Goal: Use online tool/utility: Utilize a website feature to perform a specific function

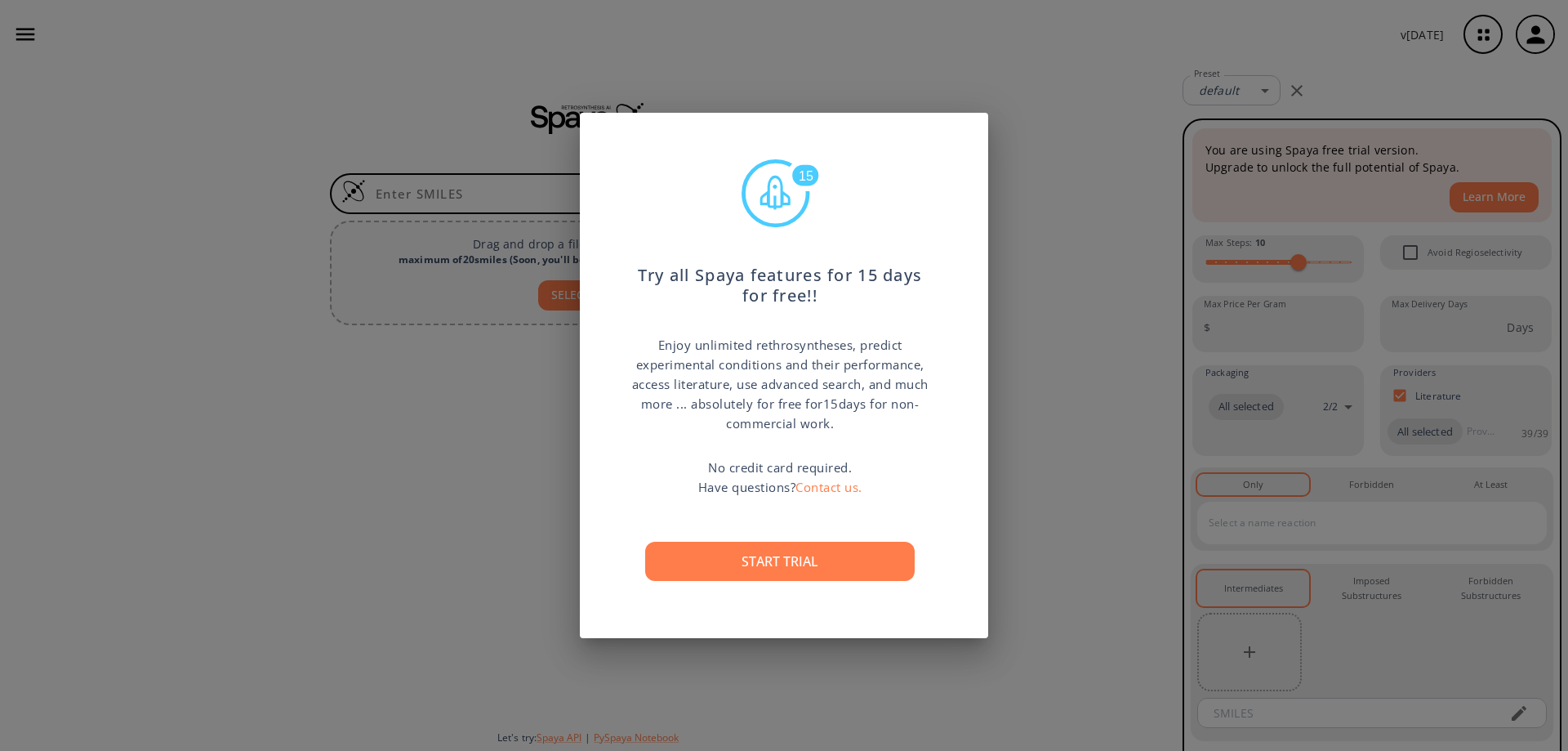
click at [876, 563] on button "Start trial" at bounding box center [780, 560] width 269 height 39
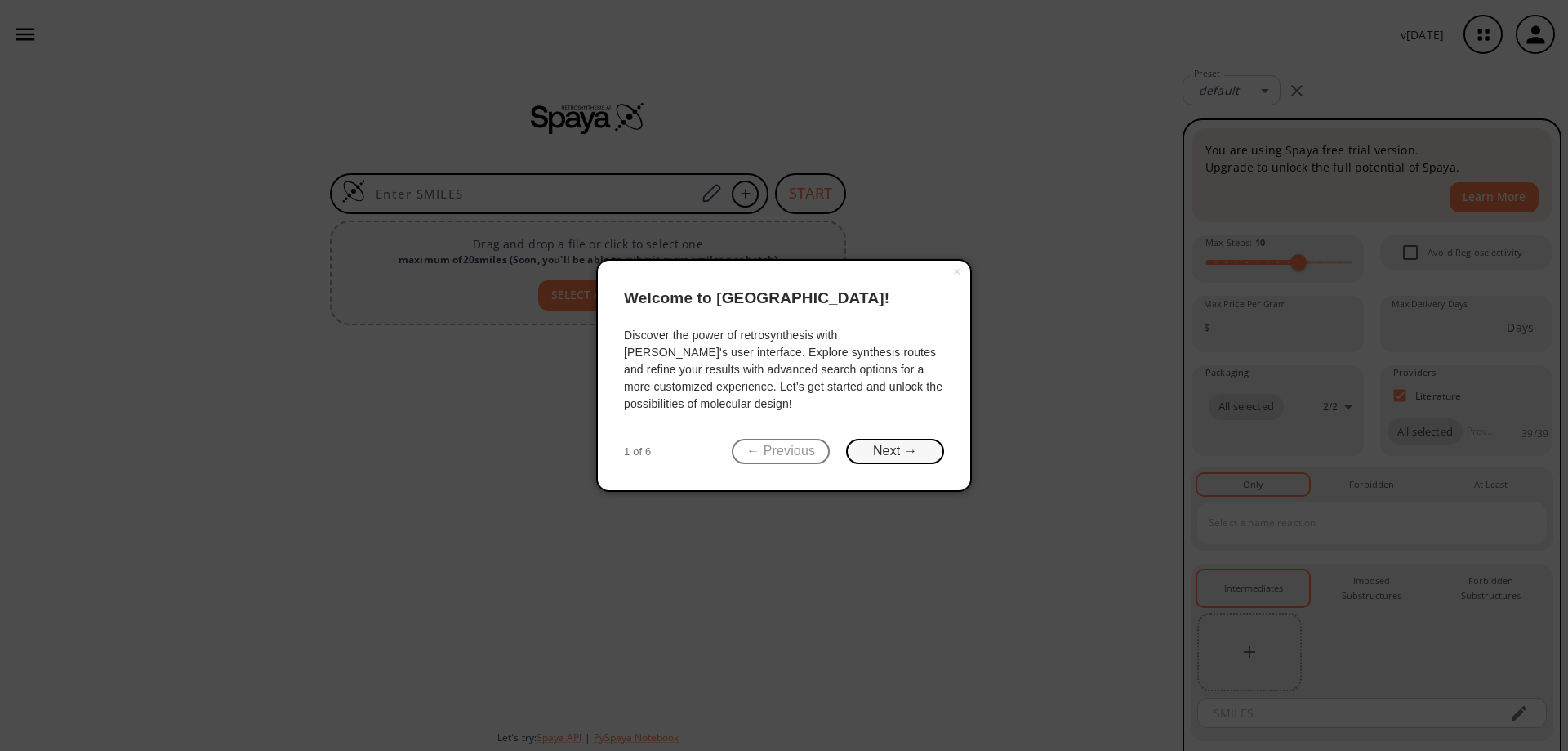
click at [911, 451] on button "Next →" at bounding box center [895, 451] width 98 height 25
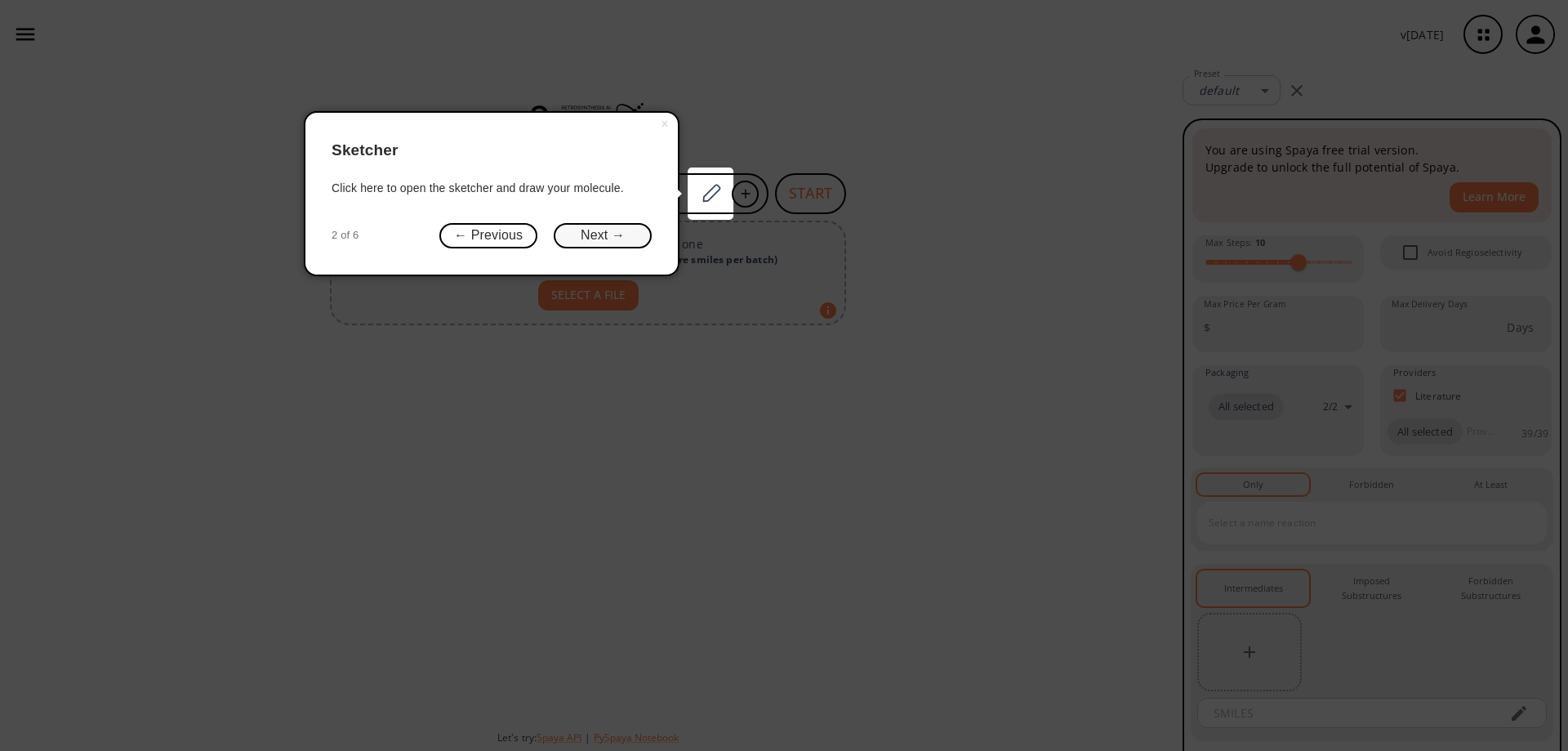
click at [615, 228] on button "Next →" at bounding box center [602, 235] width 98 height 25
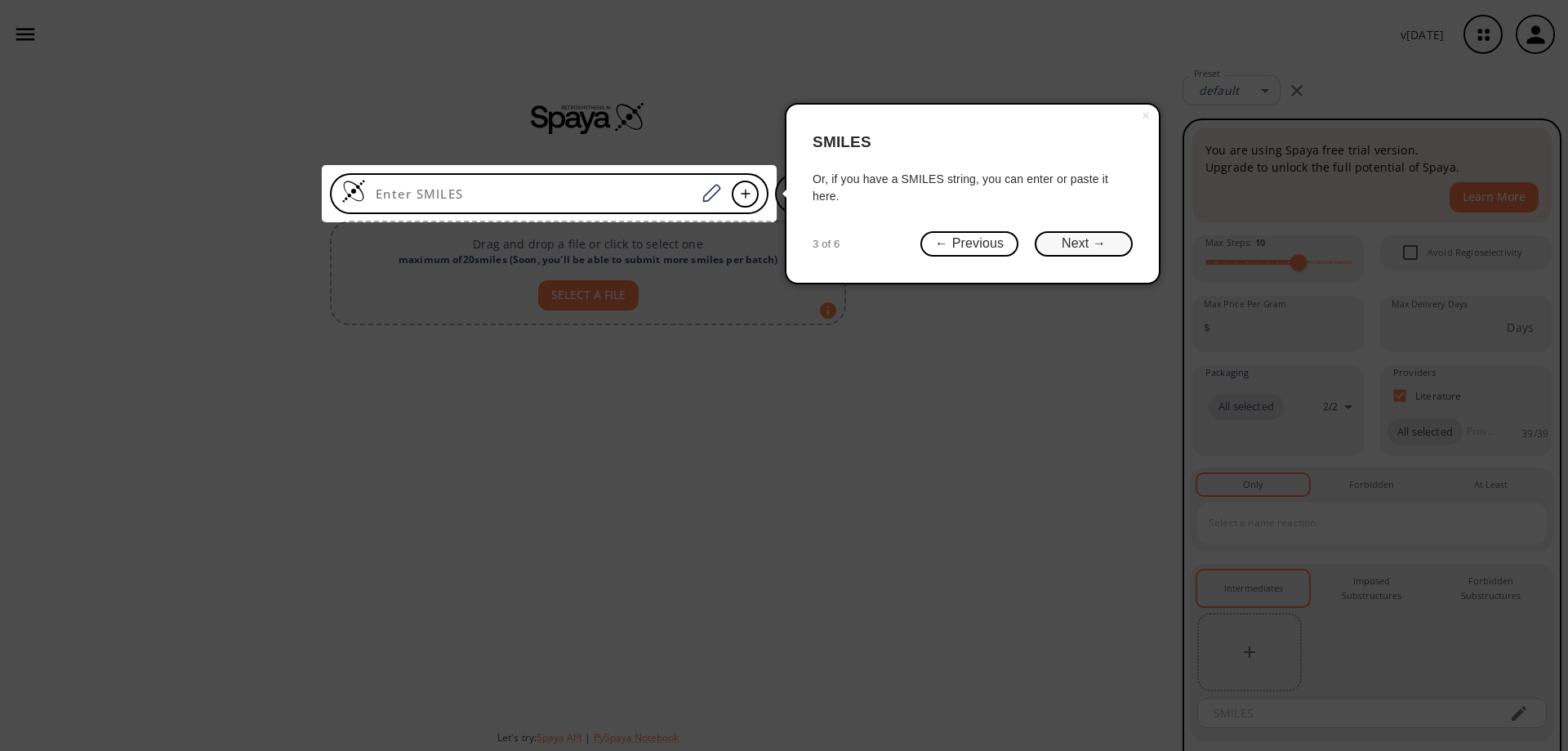
click at [1077, 247] on button "Next →" at bounding box center [1084, 243] width 98 height 25
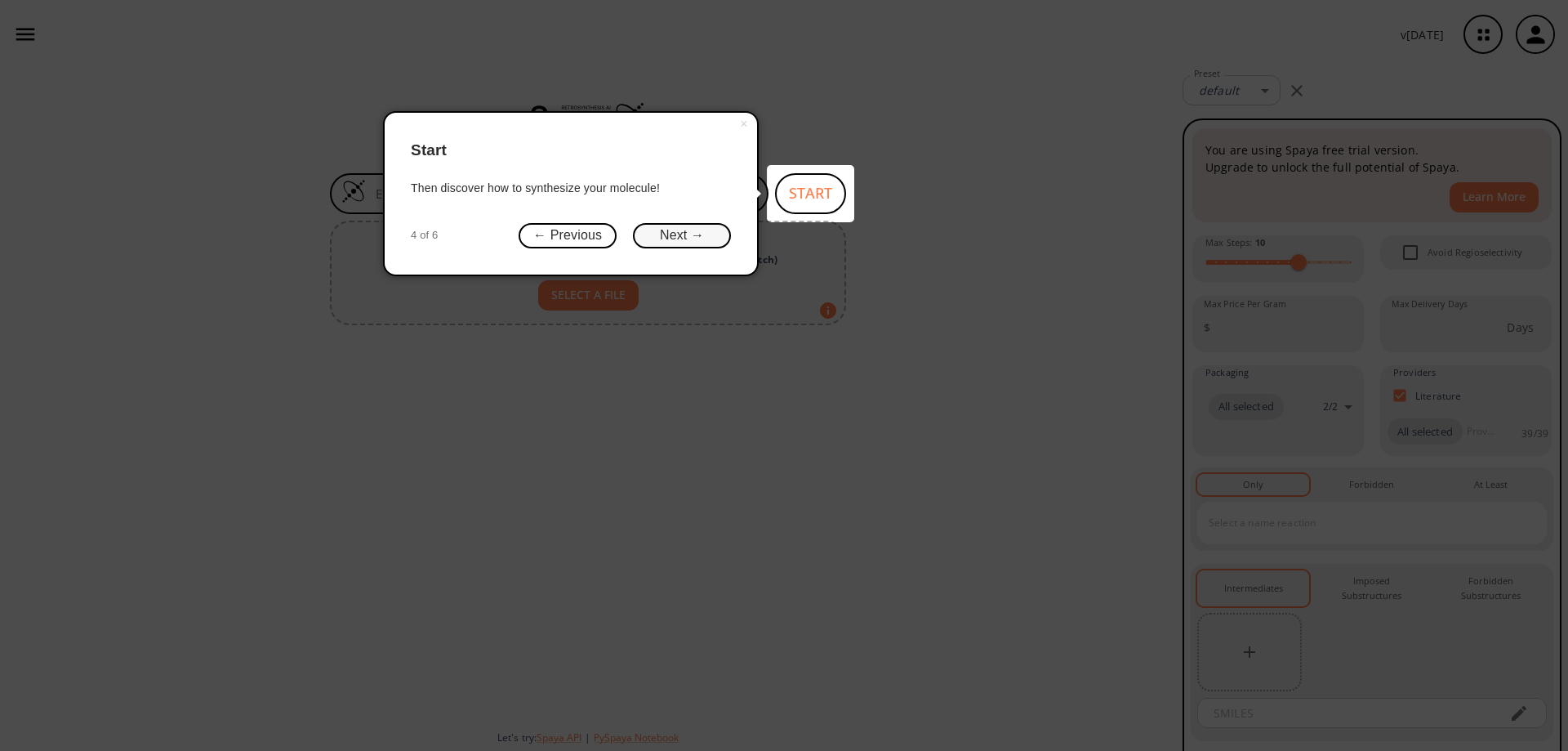
click at [719, 240] on button "Next →" at bounding box center [682, 235] width 98 height 25
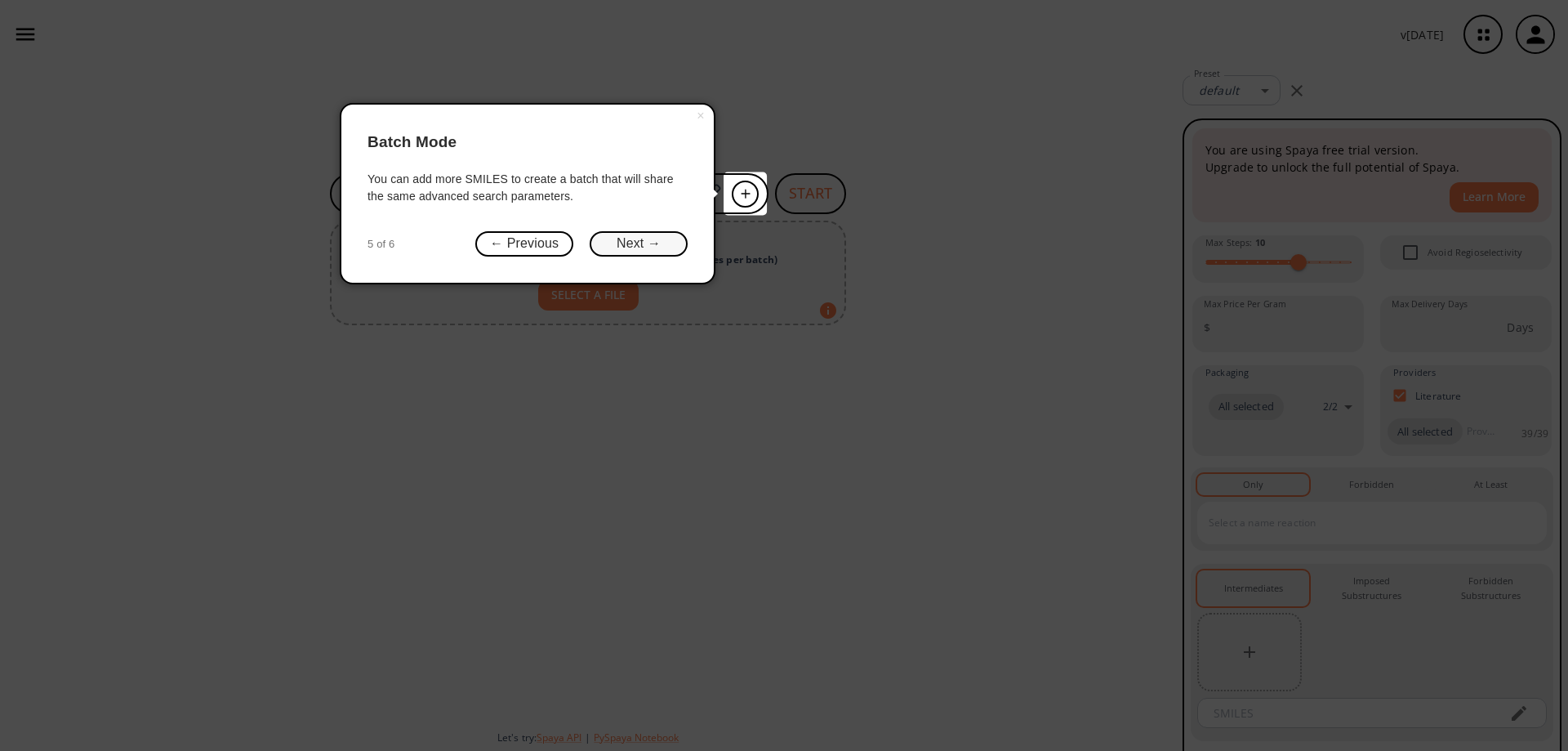
click at [682, 240] on button "Next →" at bounding box center [639, 243] width 98 height 25
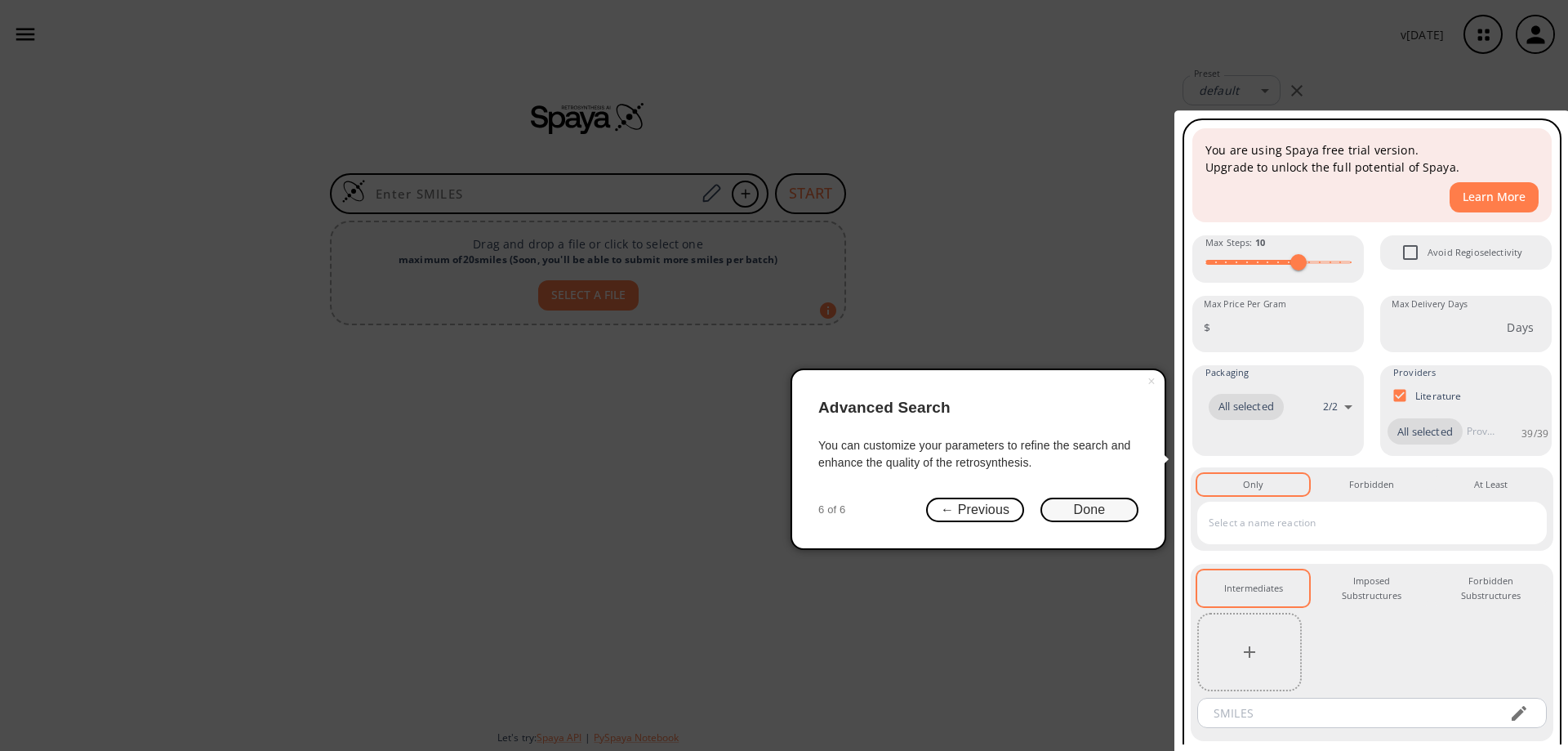
click at [1069, 504] on button "Done" at bounding box center [1089, 510] width 98 height 25
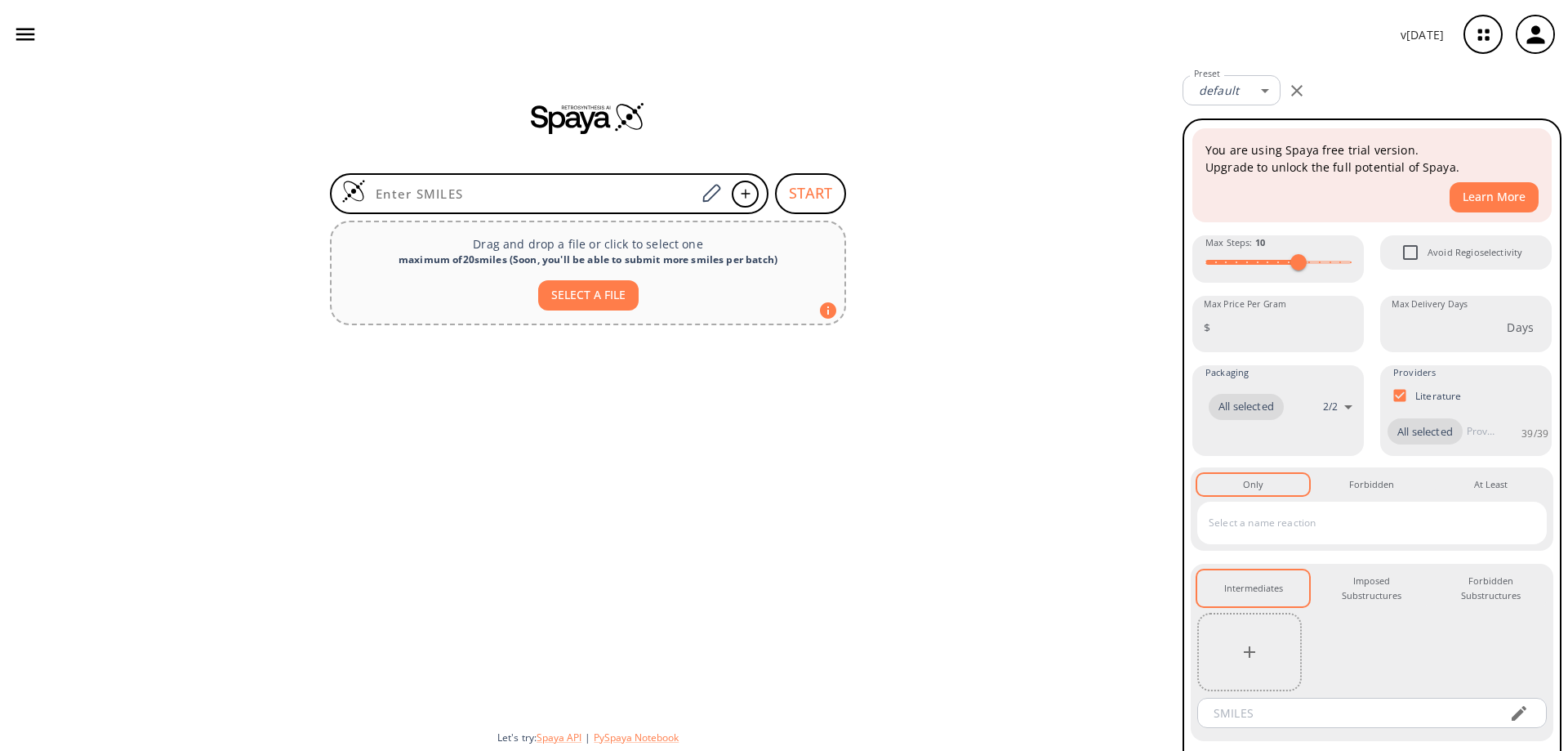
click at [586, 301] on button "SELECT A FILE" at bounding box center [588, 295] width 101 height 31
type input "C:\fakepath\Entry 1665.mol"
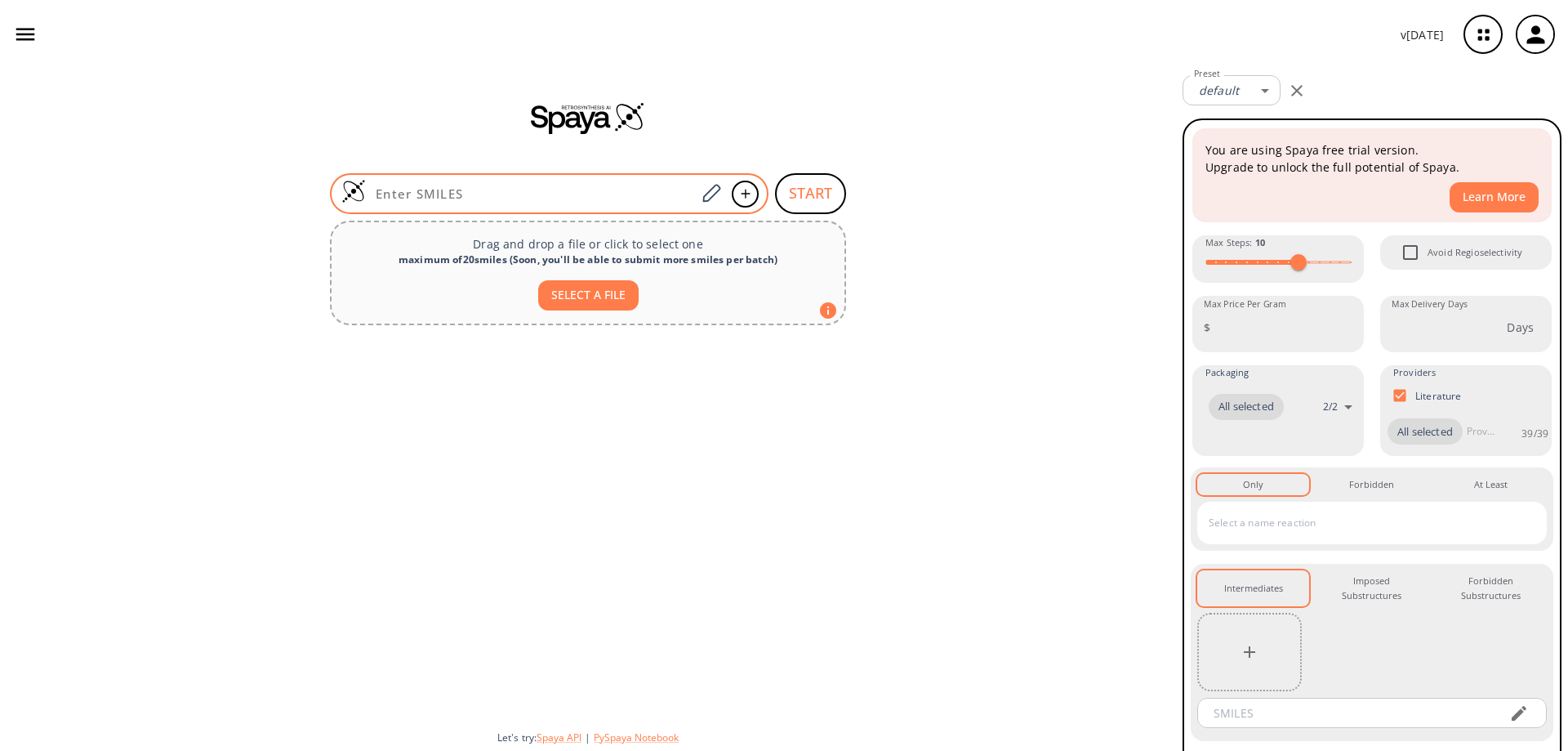
click at [521, 197] on input at bounding box center [531, 193] width 330 height 17
paste input "FC(C=C1)=CC=C1CCCN(CC2)CC=C2CCC(CCC(C(C)(C)O)O3)C3=O"
type input "FC(C=C1)=CC=C1CCCN(CC2)CC=C2CCC(CCC(C(C)(C)O)O3)C3=O"
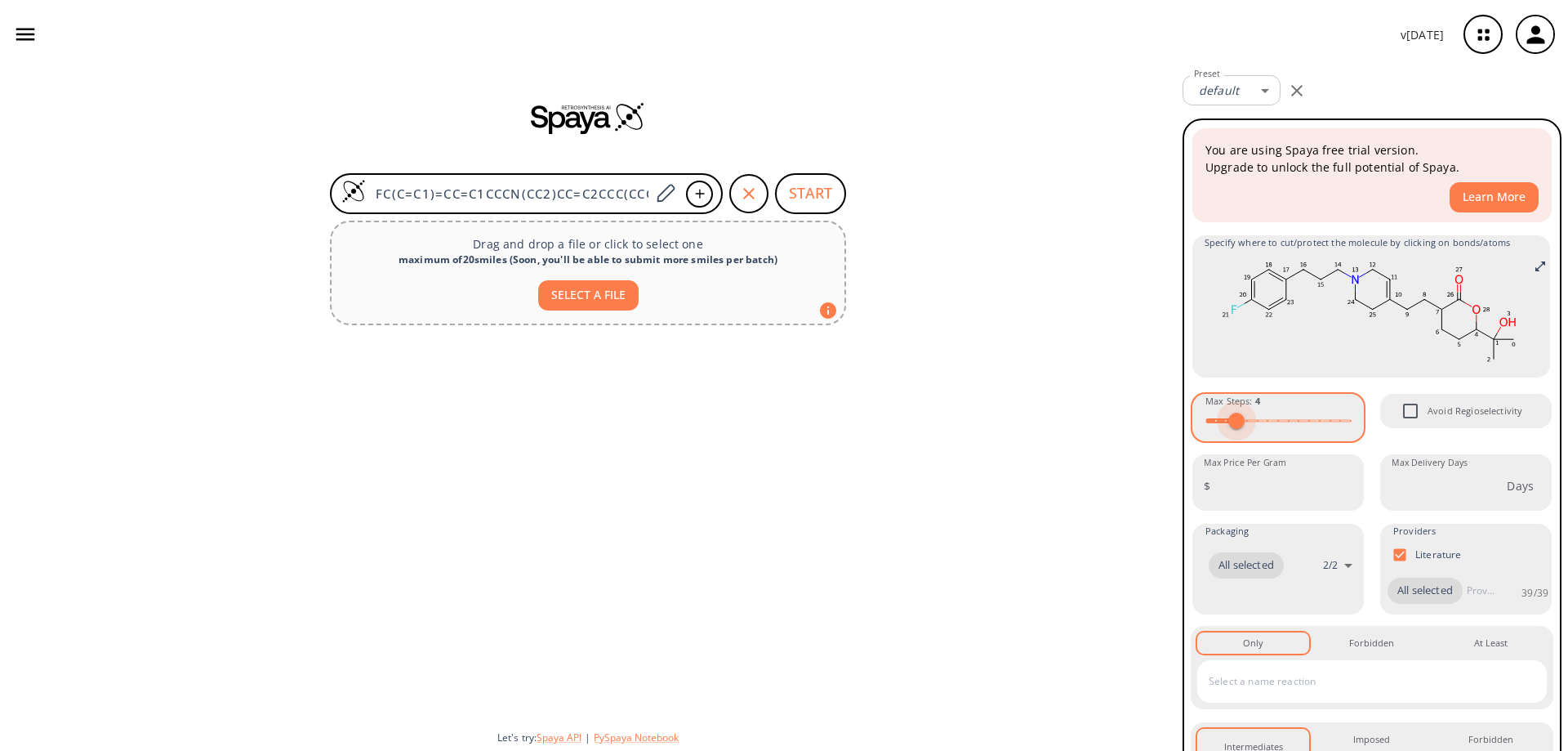
type input "5"
drag, startPoint x: 1298, startPoint y: 418, endPoint x: 1244, endPoint y: 428, distance: 54.9
click at [1244, 428] on span at bounding box center [1246, 421] width 17 height 17
click at [1405, 414] on input "Avoid Regioselectivity" at bounding box center [1410, 410] width 34 height 34
checkbox input "true"
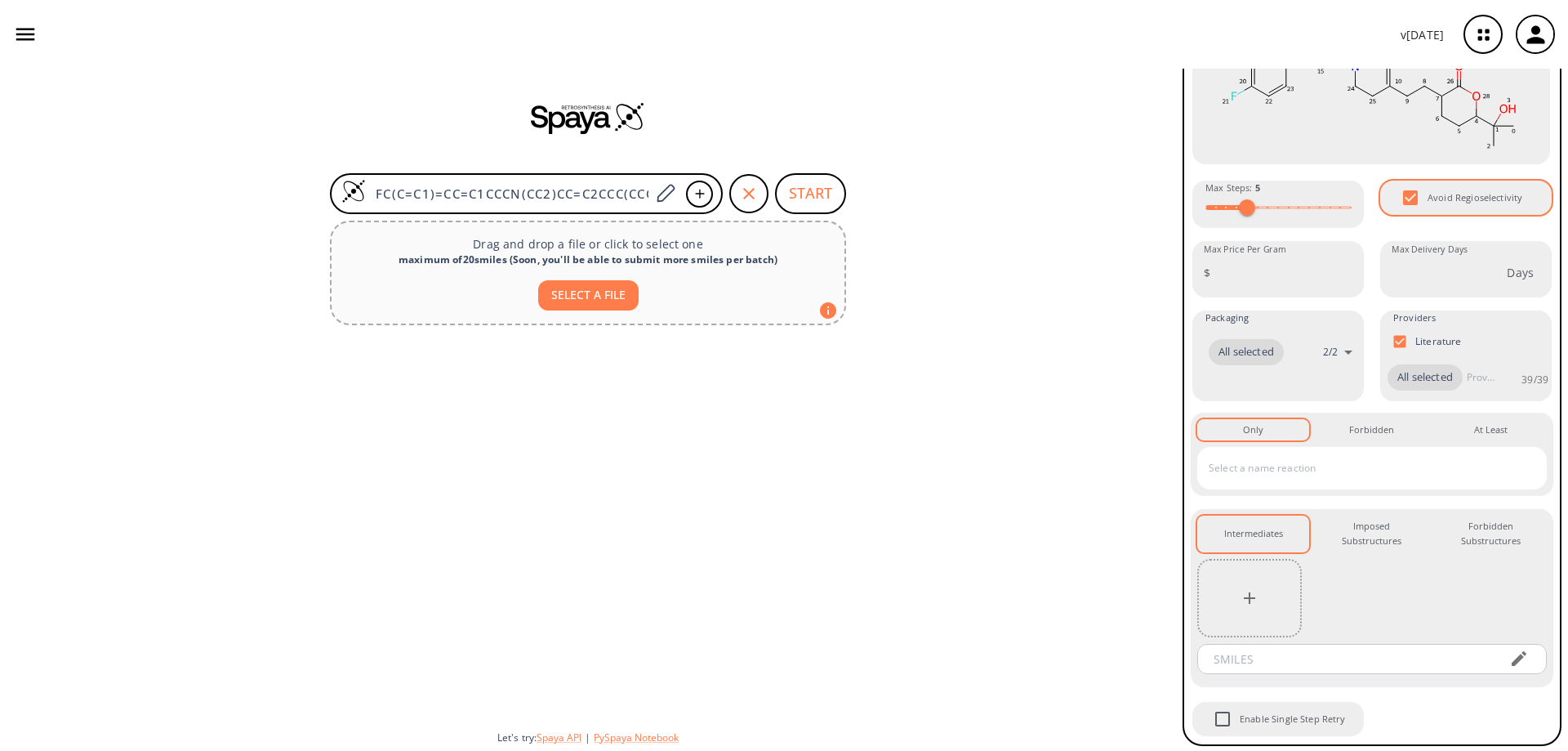
scroll to position [241, 0]
click at [822, 197] on button "START" at bounding box center [810, 193] width 71 height 41
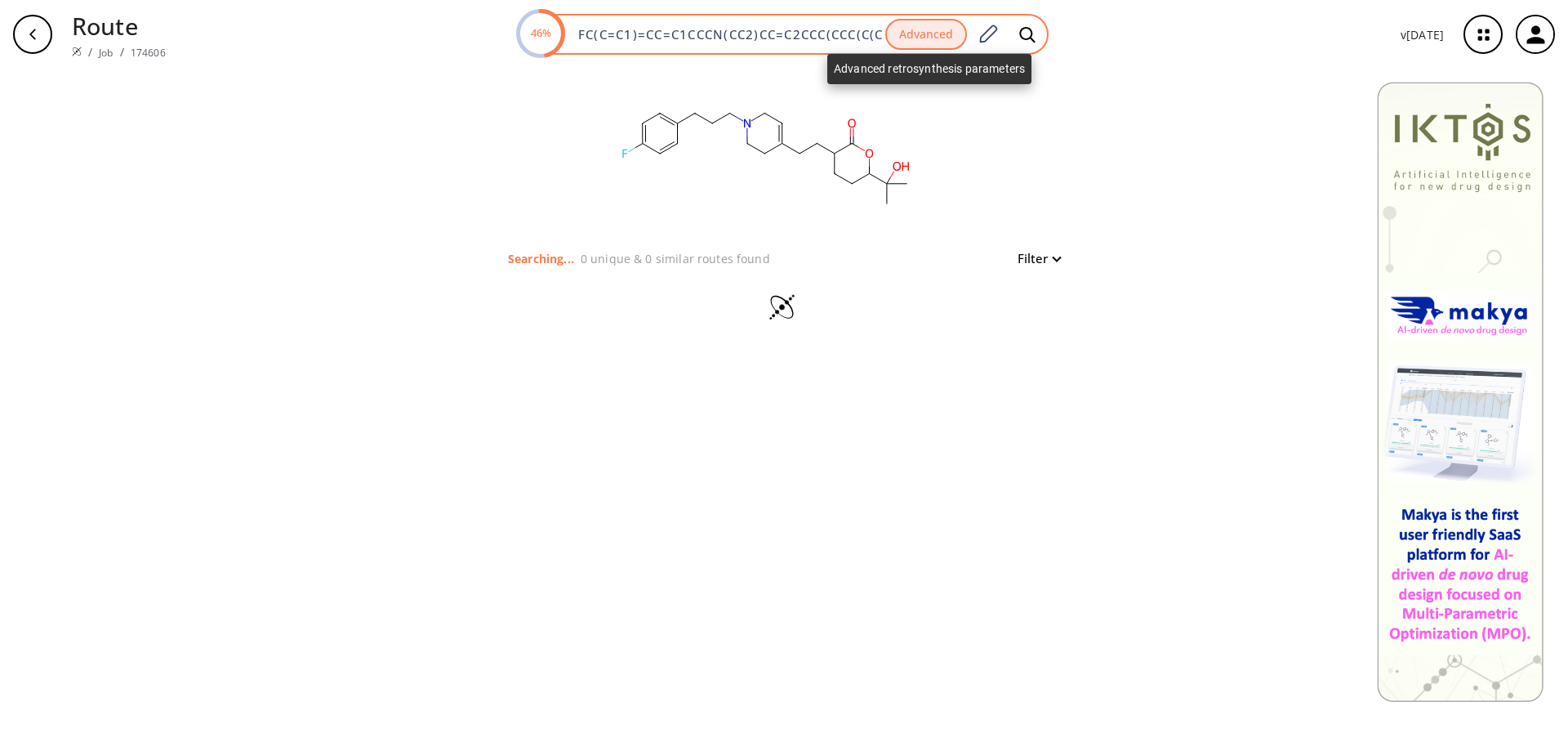
click at [925, 34] on button "Advanced" at bounding box center [926, 34] width 81 height 31
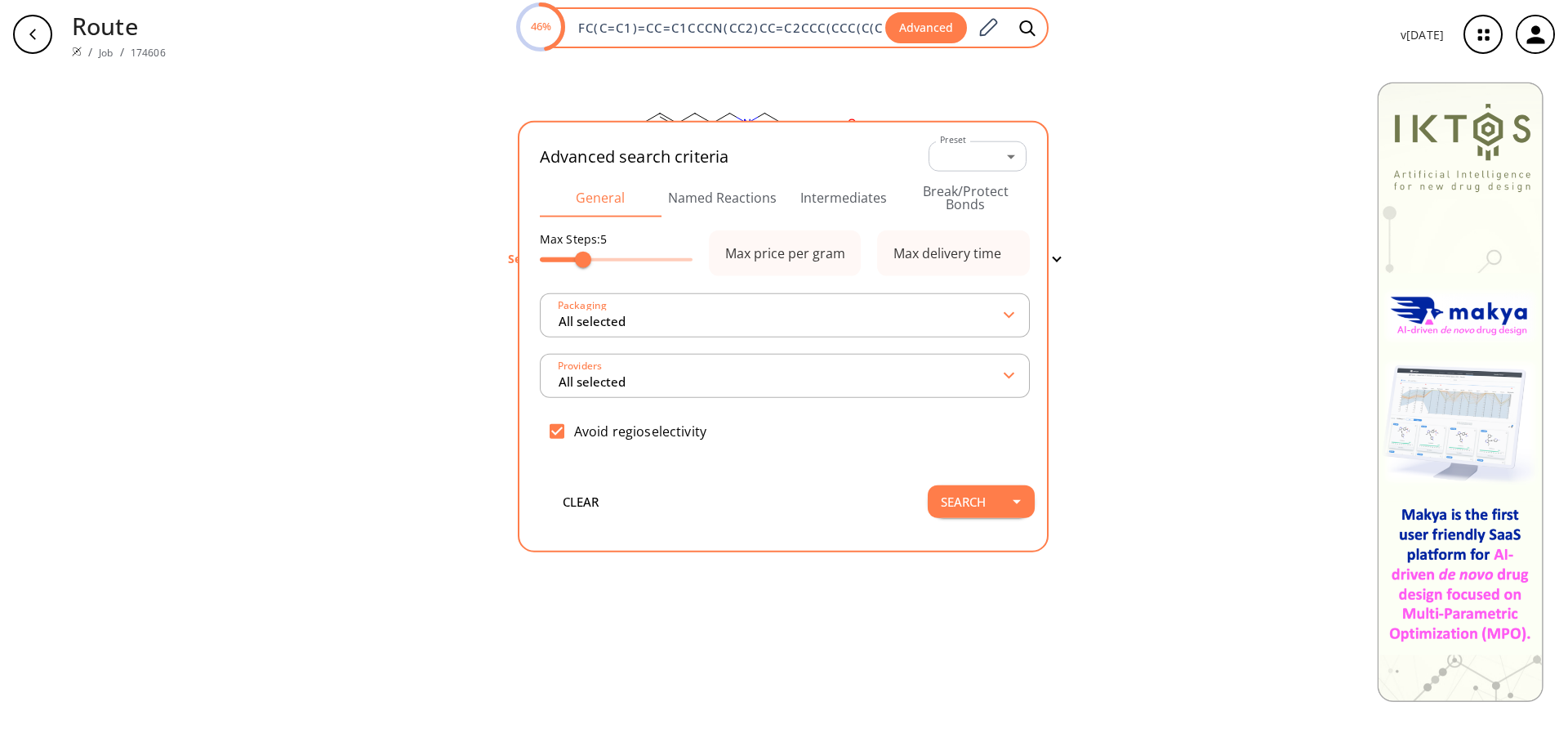
scroll to position [0, 100]
type input "All selected"
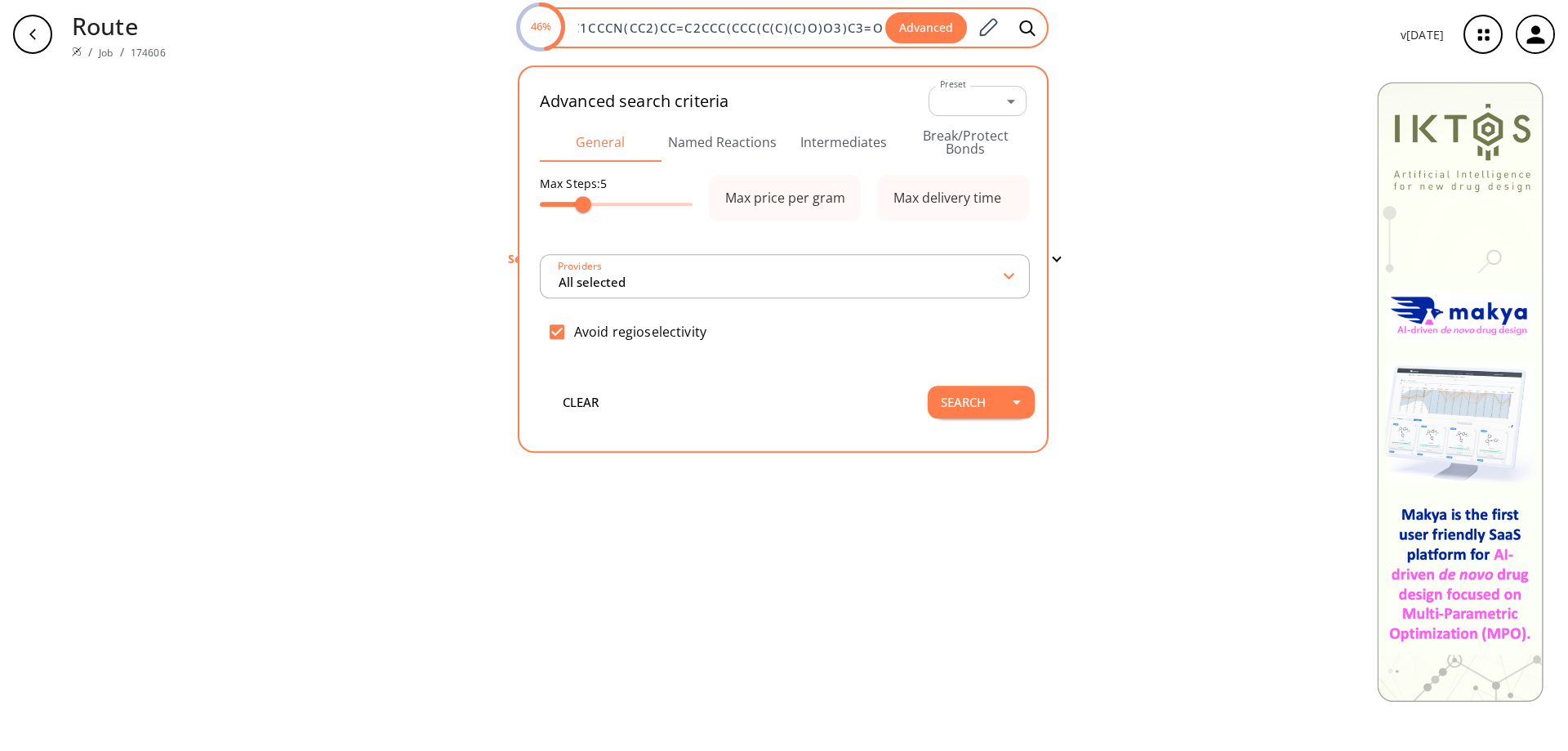
type input "All selected"
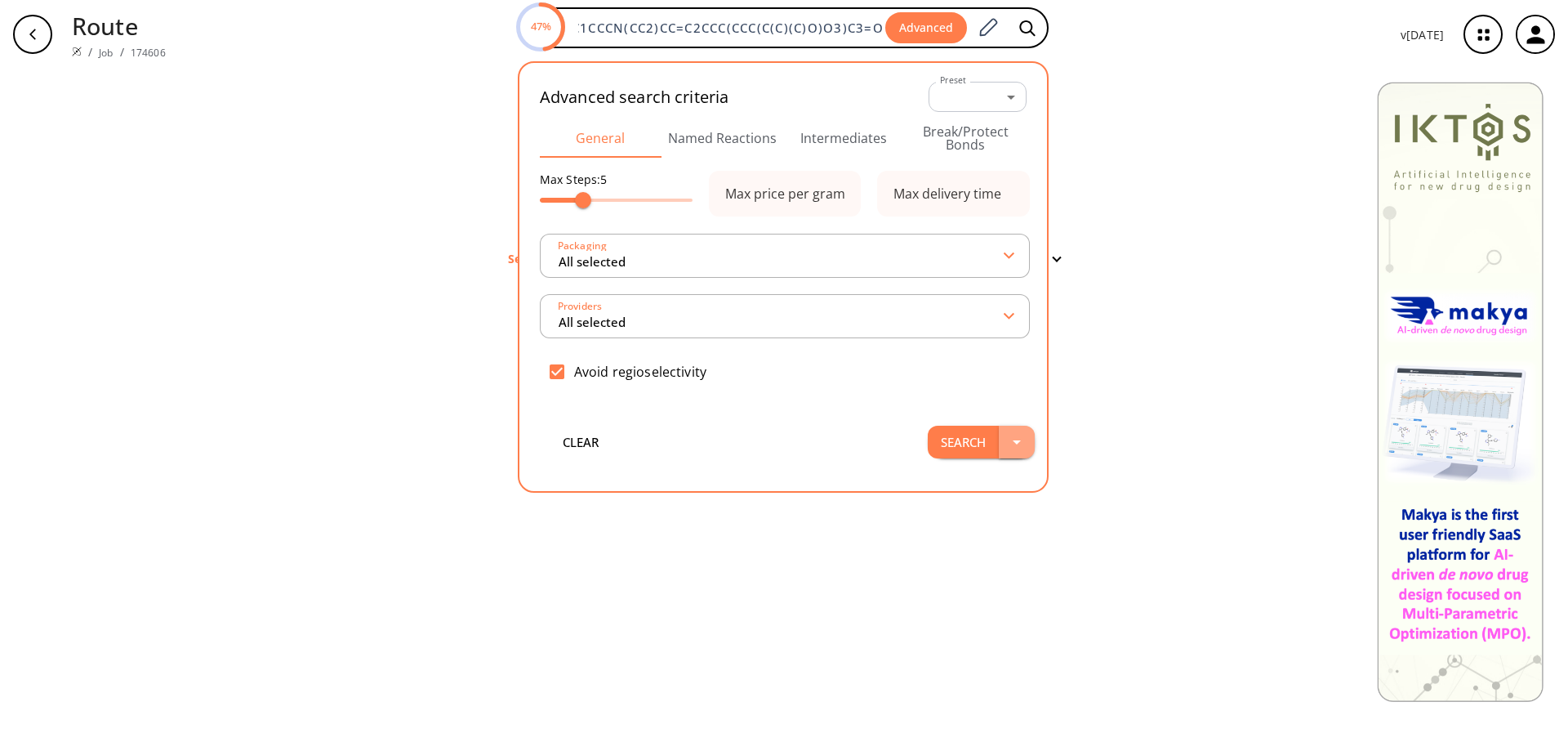
click at [1012, 449] on icon "button" at bounding box center [1016, 442] width 19 height 19
click at [1110, 416] on div "clear Searching... 0 unique & 0 similar routes found Filter" at bounding box center [784, 409] width 1568 height 682
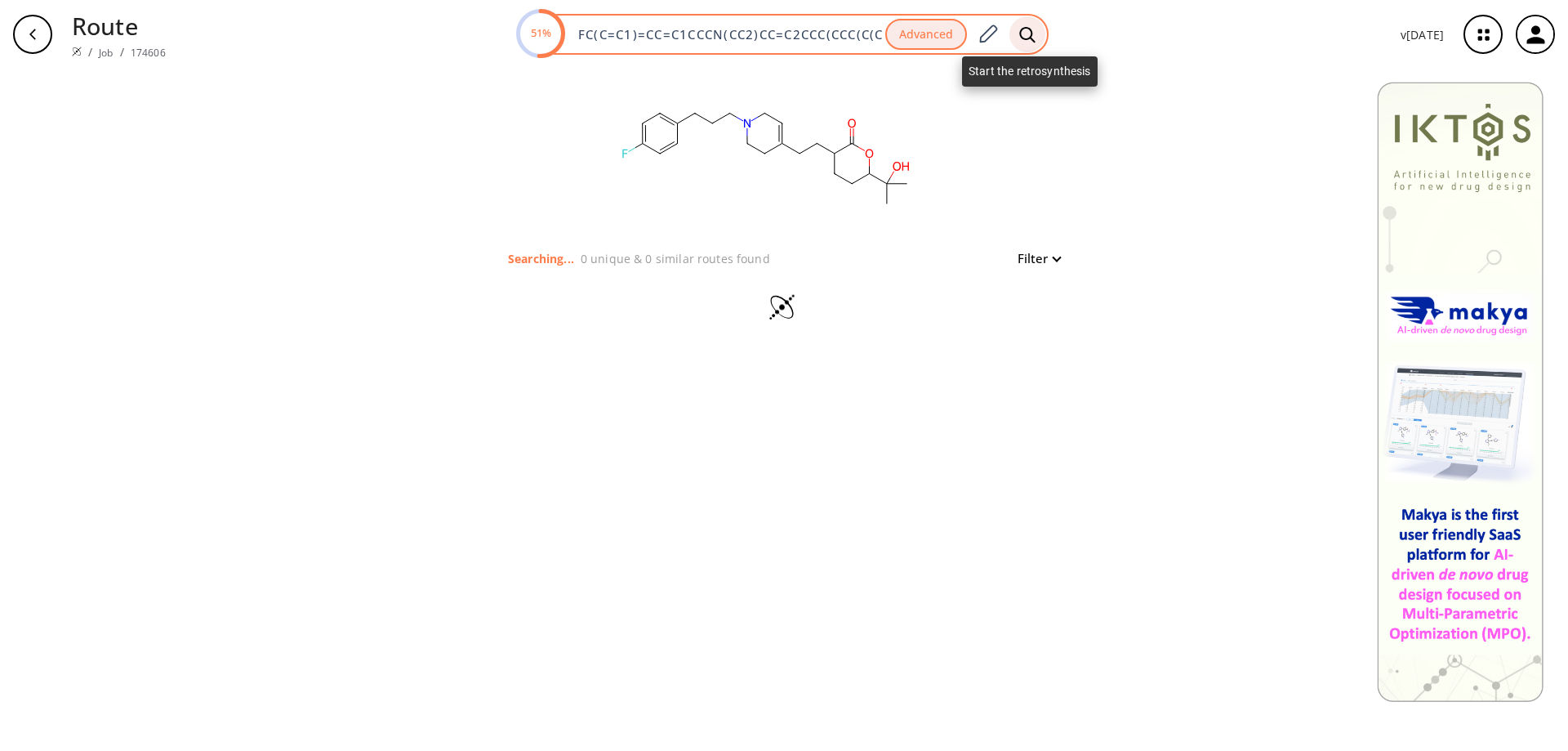
click at [1036, 39] on icon at bounding box center [1027, 35] width 17 height 17
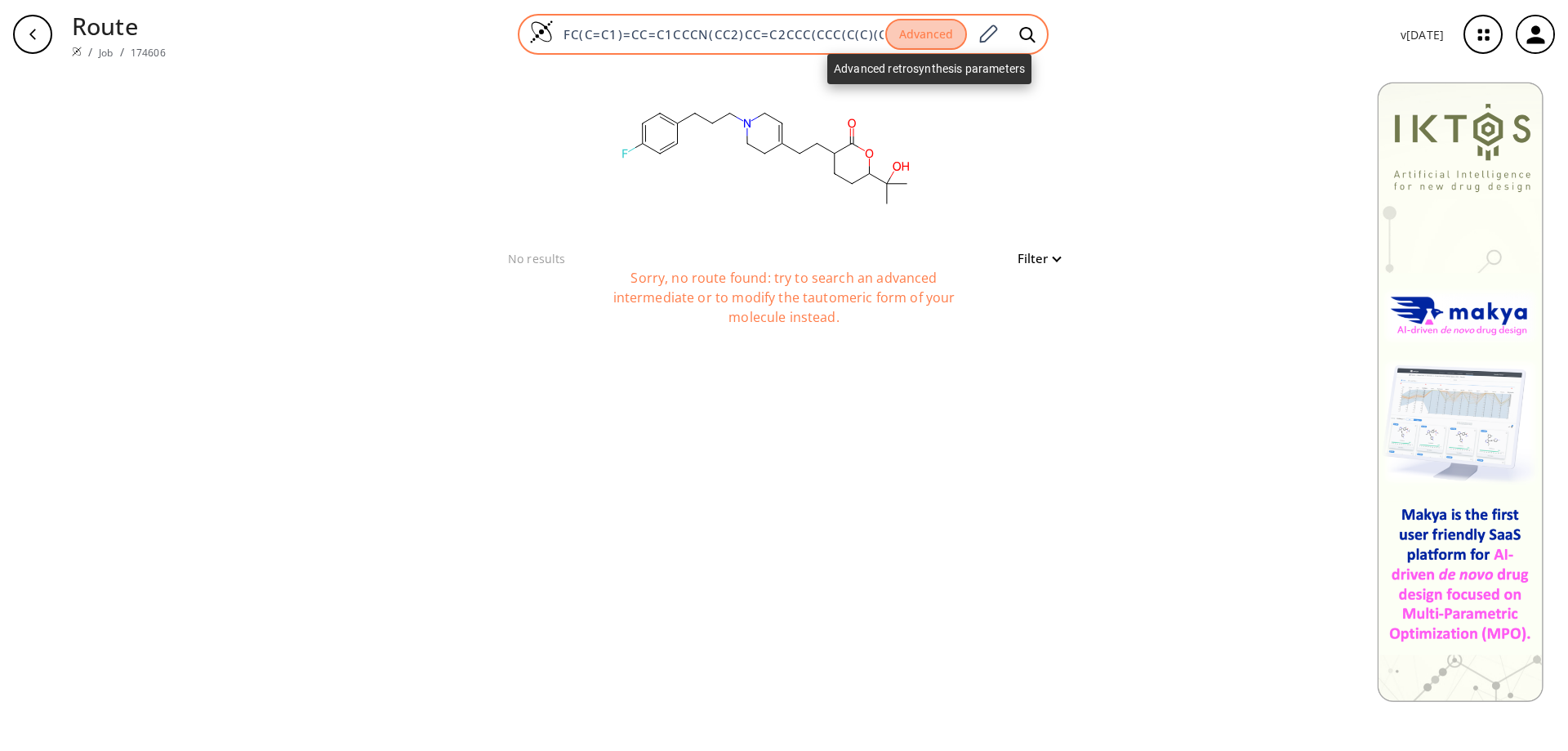
click at [946, 40] on button "Advanced" at bounding box center [926, 34] width 81 height 31
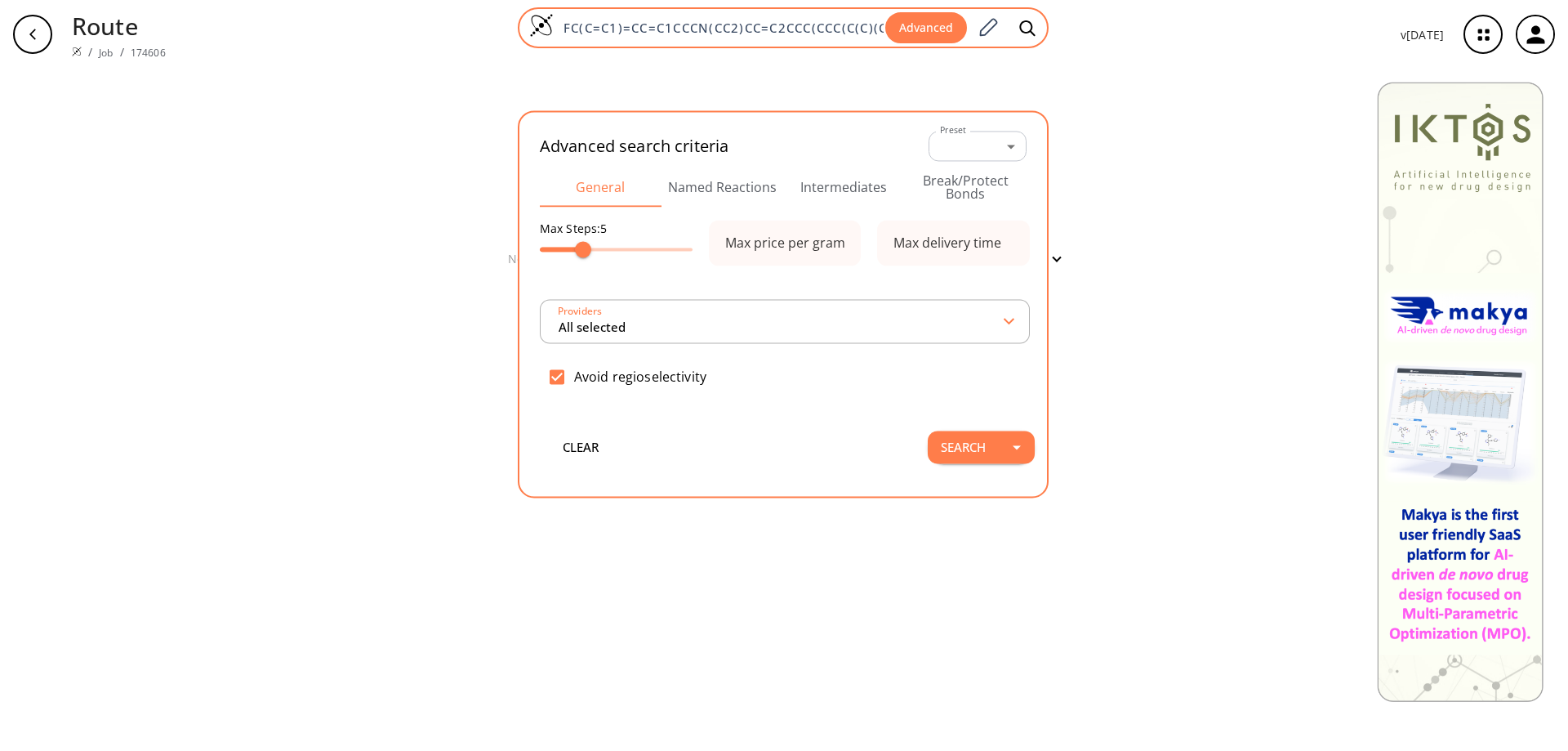
scroll to position [0, 85]
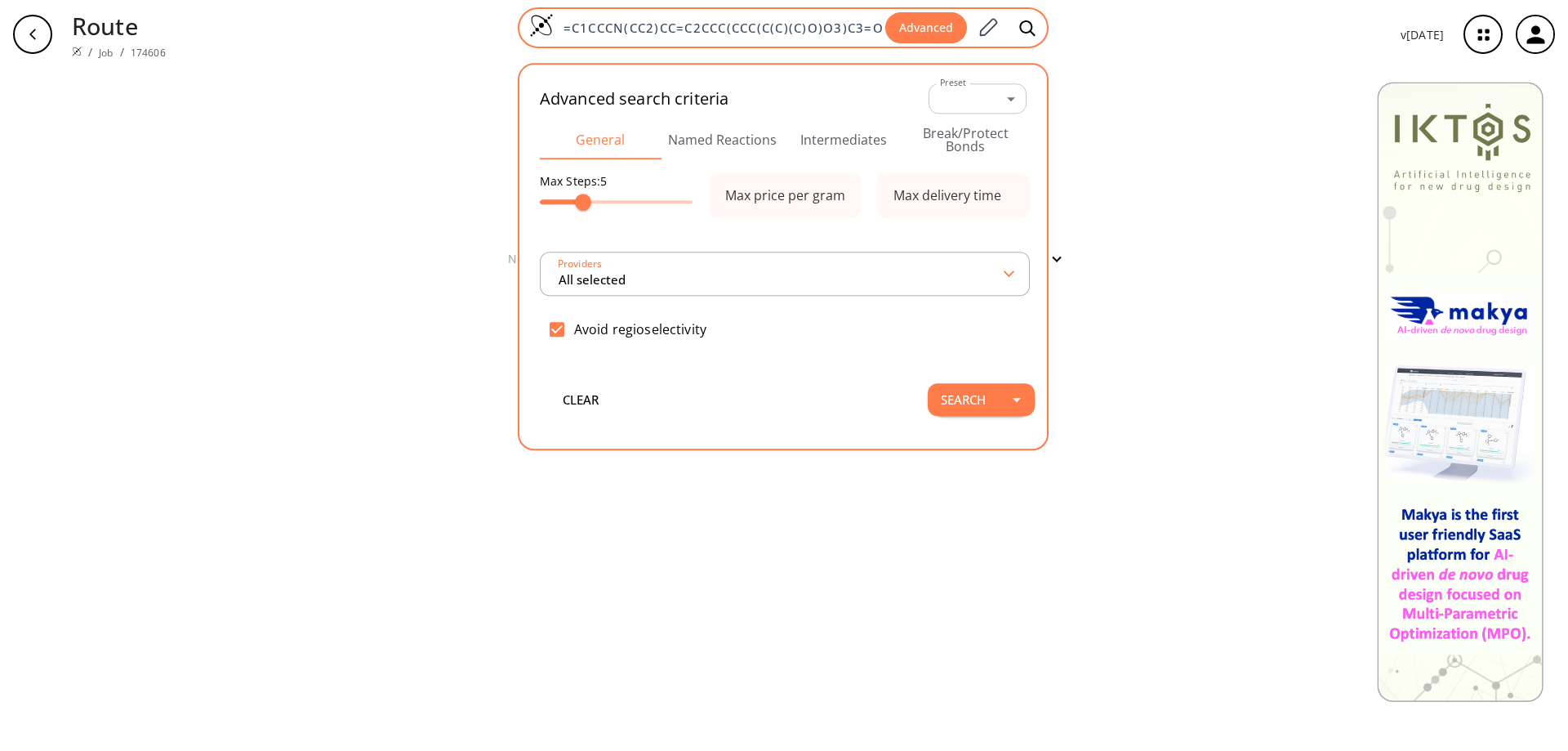
type input "All selected"
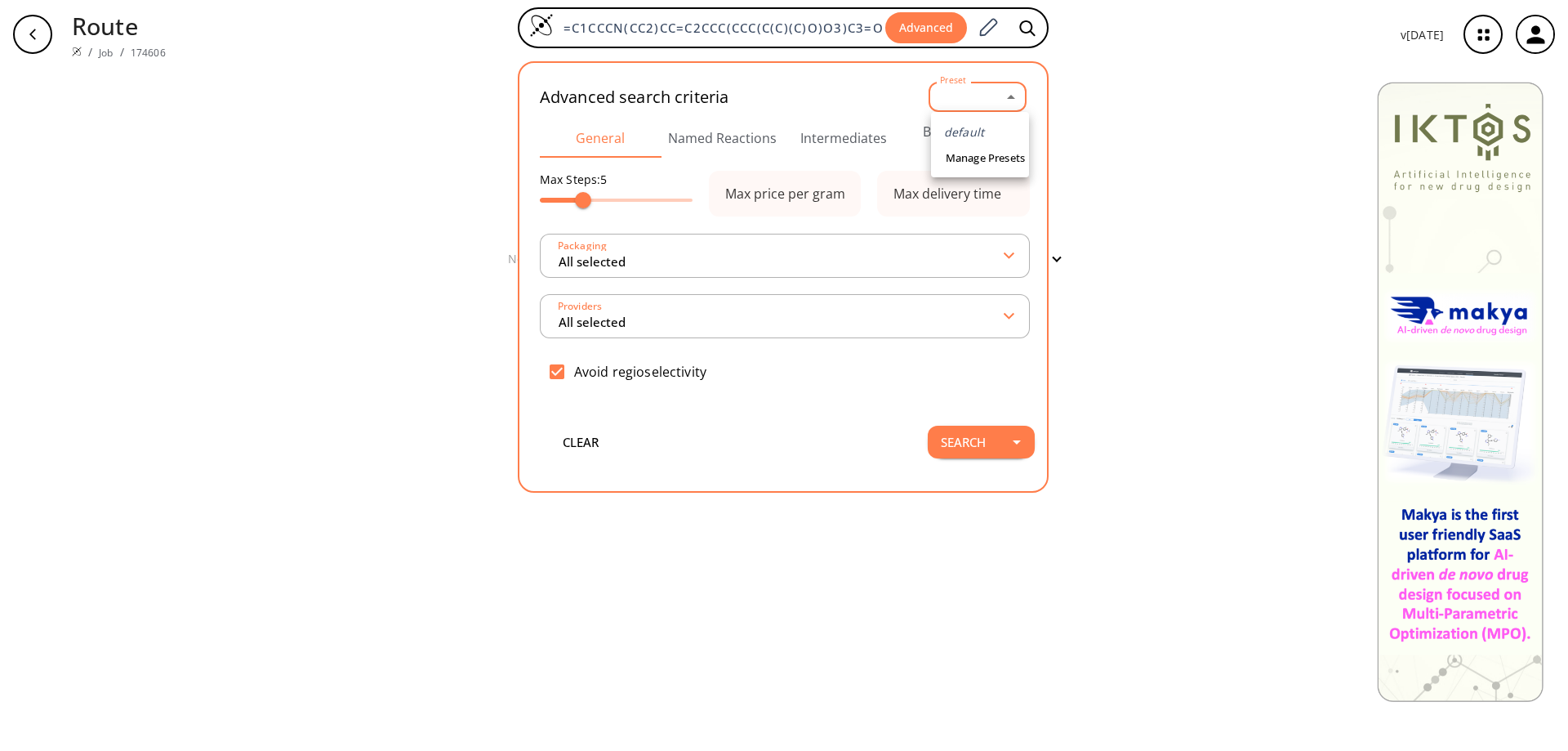
scroll to position [0, 0]
click at [993, 103] on body "Route / Job / 174606 FC(C=C1)=CC=C1CCCN(CC2)CC=C2CCC(CCC(C(C)(C)O)O3)C3=O Advan…" at bounding box center [784, 375] width 1568 height 751
click at [993, 103] on div at bounding box center [784, 375] width 1568 height 751
click at [1017, 448] on icon "button" at bounding box center [1016, 442] width 19 height 19
click at [830, 428] on div "clear Search Search in a new tab" at bounding box center [783, 442] width 503 height 66
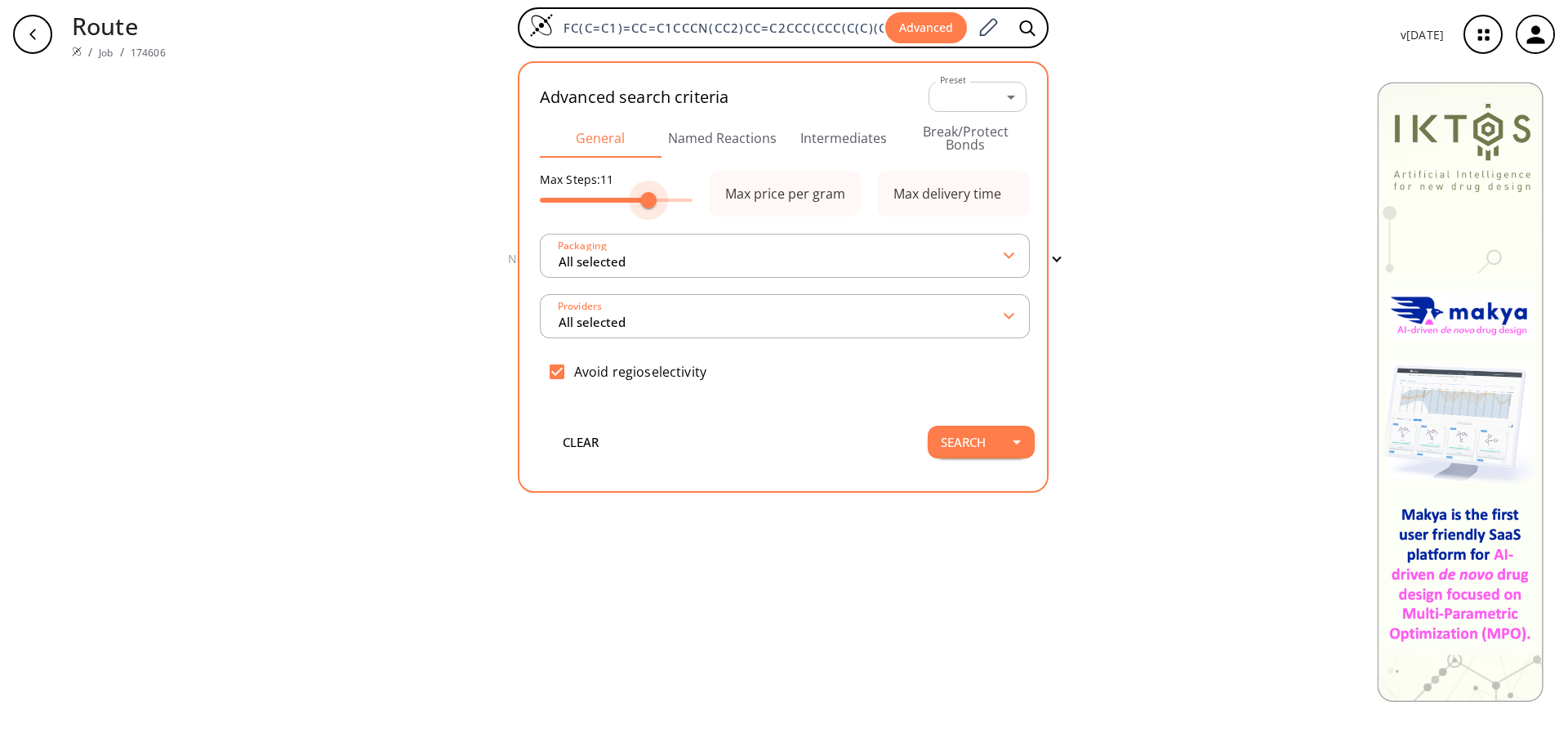
type input "10"
drag, startPoint x: 589, startPoint y: 201, endPoint x: 640, endPoint y: 199, distance: 51.0
click at [640, 199] on span at bounding box center [637, 200] width 17 height 17
click at [1139, 220] on div "clear No results Filter Sorry, no route found: try to search an advanced interm…" at bounding box center [784, 409] width 1568 height 682
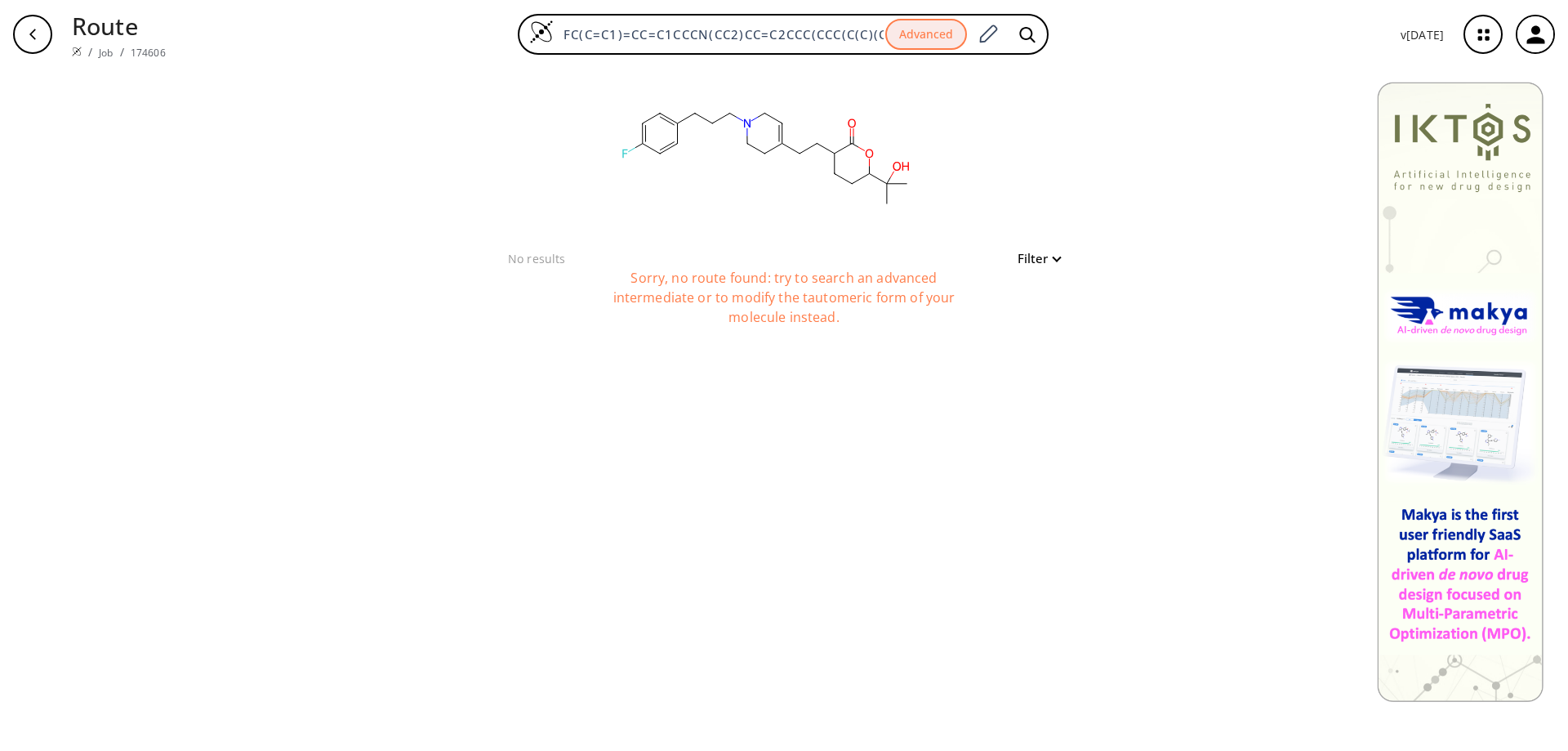
scroll to position [0, 85]
drag, startPoint x: 565, startPoint y: 36, endPoint x: 1793, endPoint y: 33, distance: 1228.0
click at [1567, 33] on html "Route / Job / 174606 FC(C=C1)=CC=C1CCCN(CC2)CC=C2CCC(CCC(C(C)(C)O)O3)C3=O Advan…" at bounding box center [784, 375] width 1568 height 751
paste input "(CCCN(CC2)CCC2(C3=CC=CC=C3)O)"
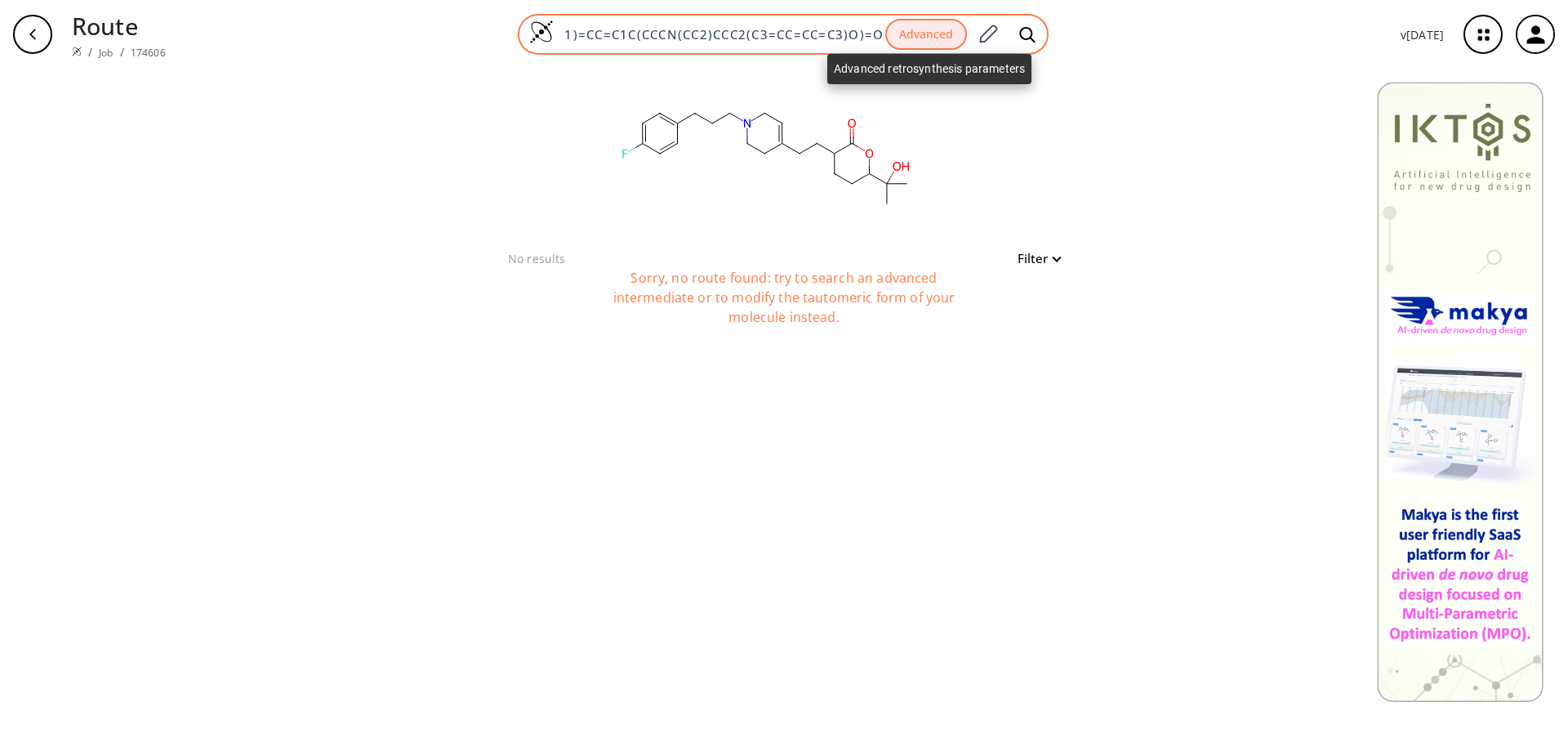
type input "FC(C=C1)=CC=C1C(CCCN(CC2)CCC2(C3=CC=CC=C3)O)=O"
click at [929, 39] on button "Advanced" at bounding box center [926, 34] width 81 height 31
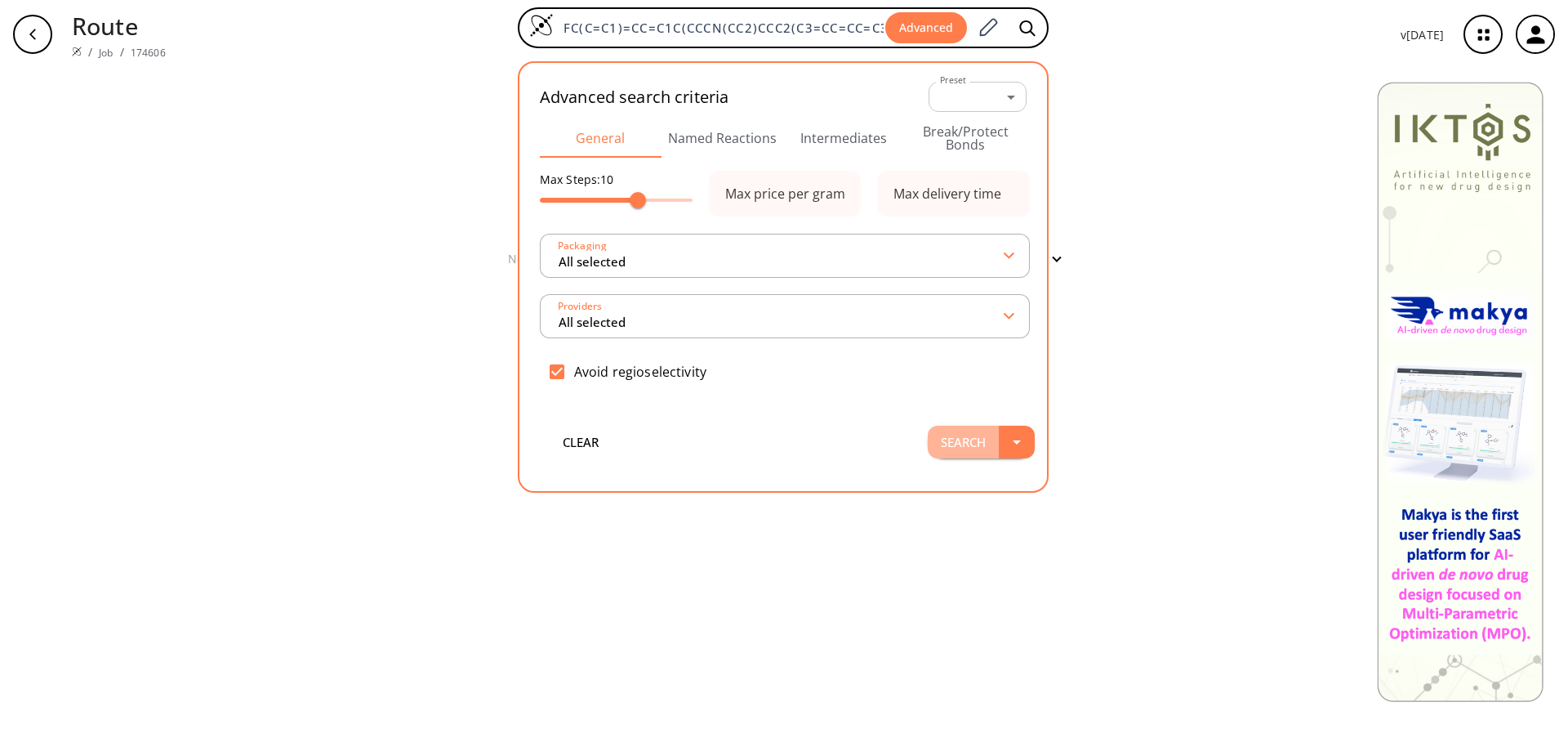
click at [972, 450] on button "Search" at bounding box center [962, 442] width 71 height 32
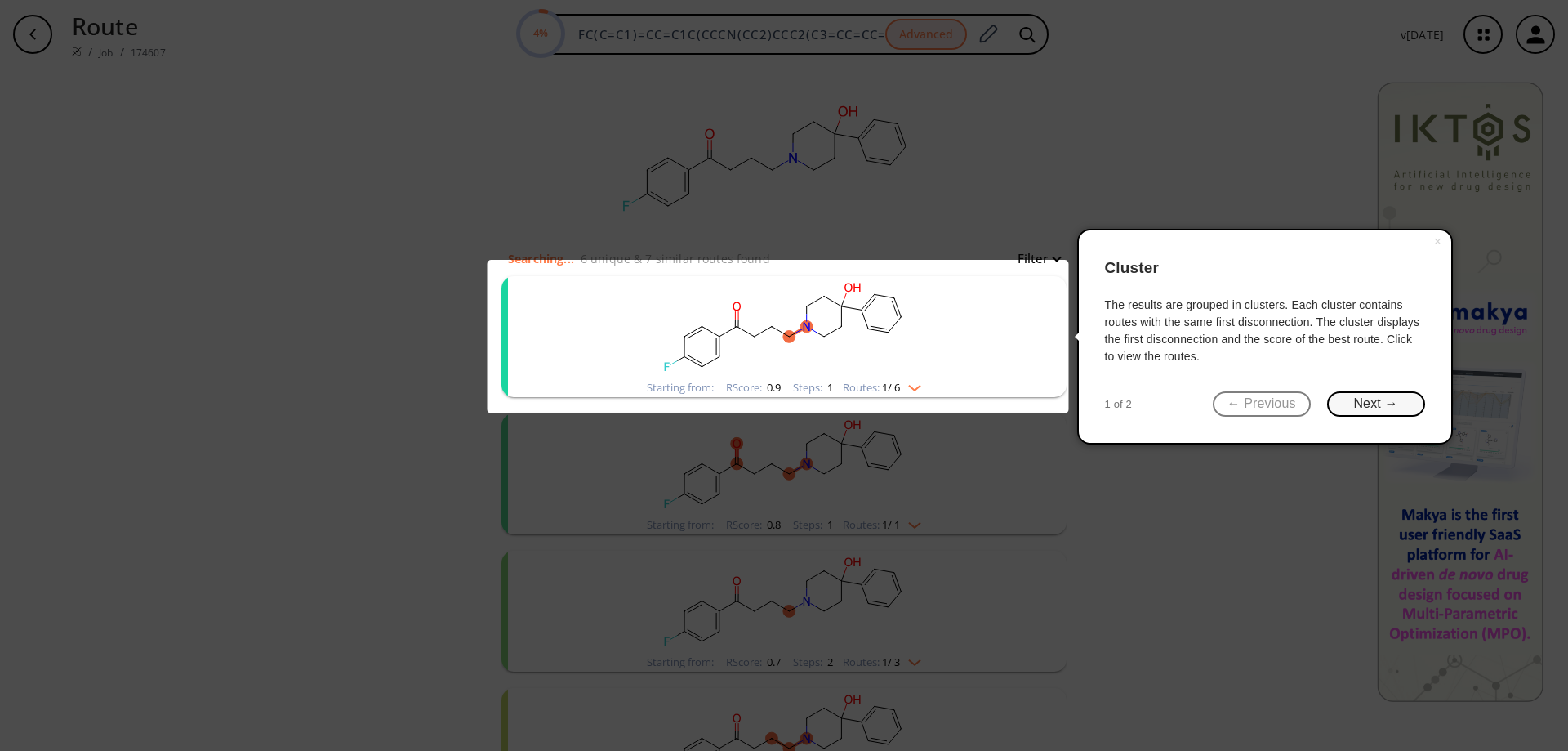
click at [1343, 401] on button "Next →" at bounding box center [1376, 404] width 98 height 25
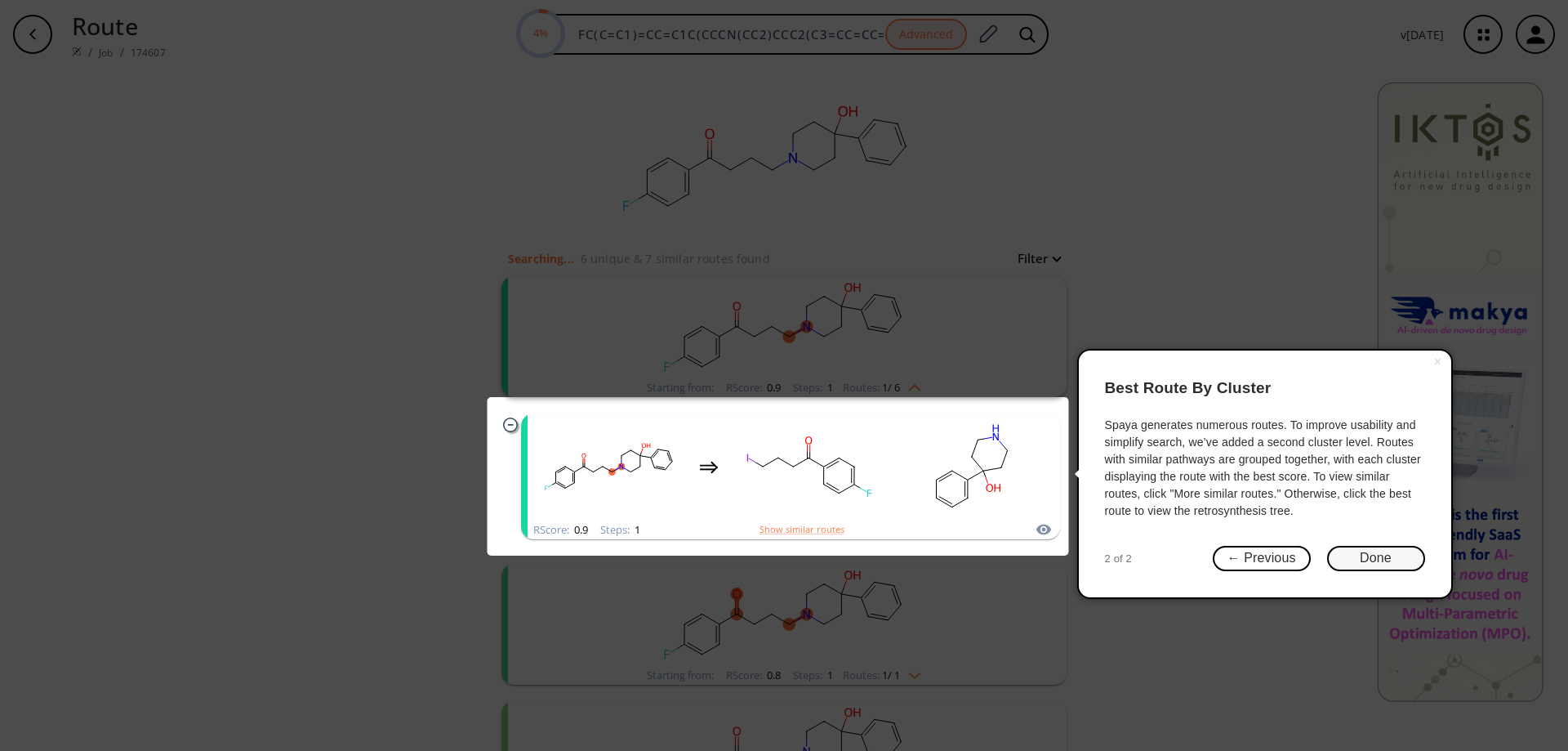
click at [1383, 559] on button "Done" at bounding box center [1376, 558] width 98 height 25
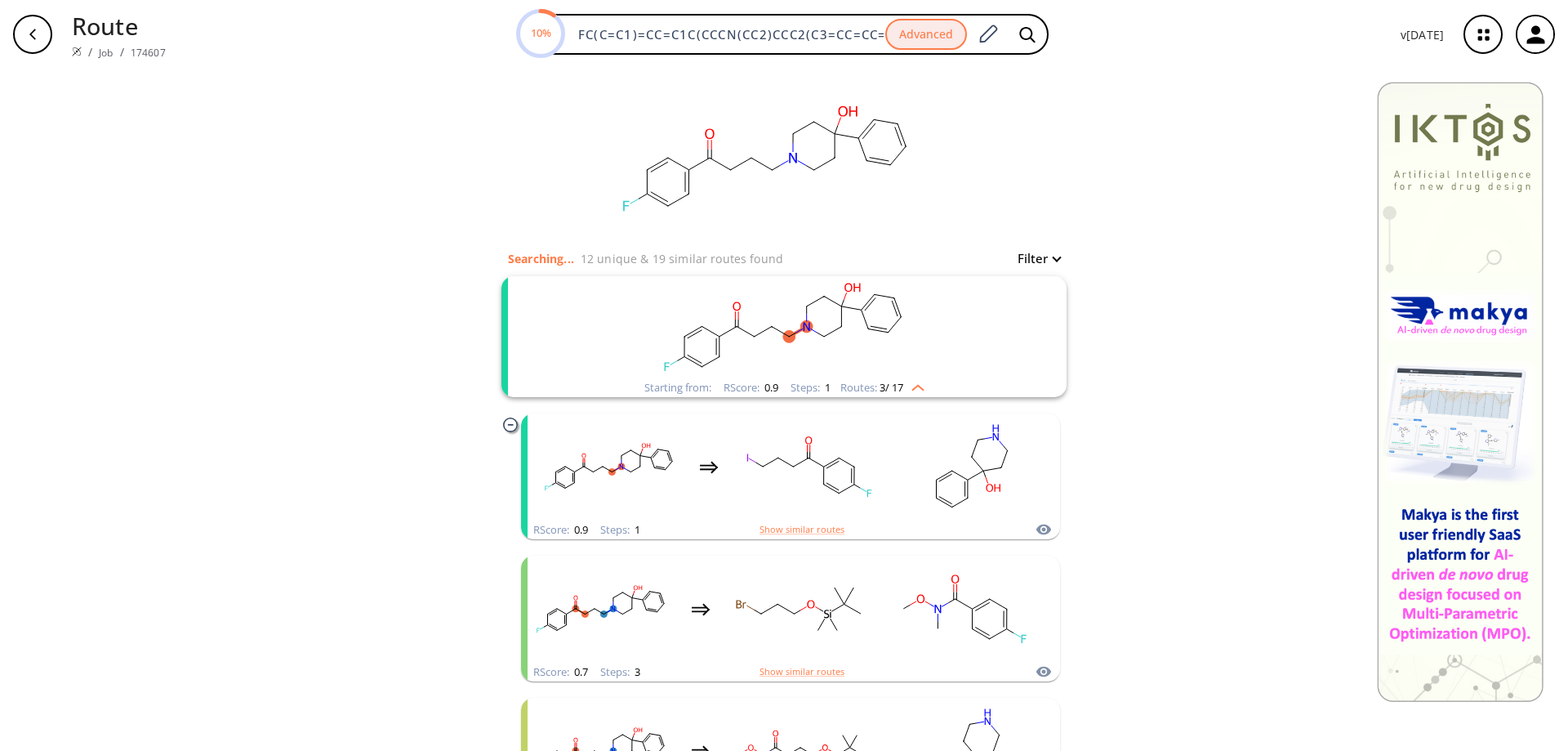
click at [950, 318] on rect "clusters" at bounding box center [784, 327] width 425 height 102
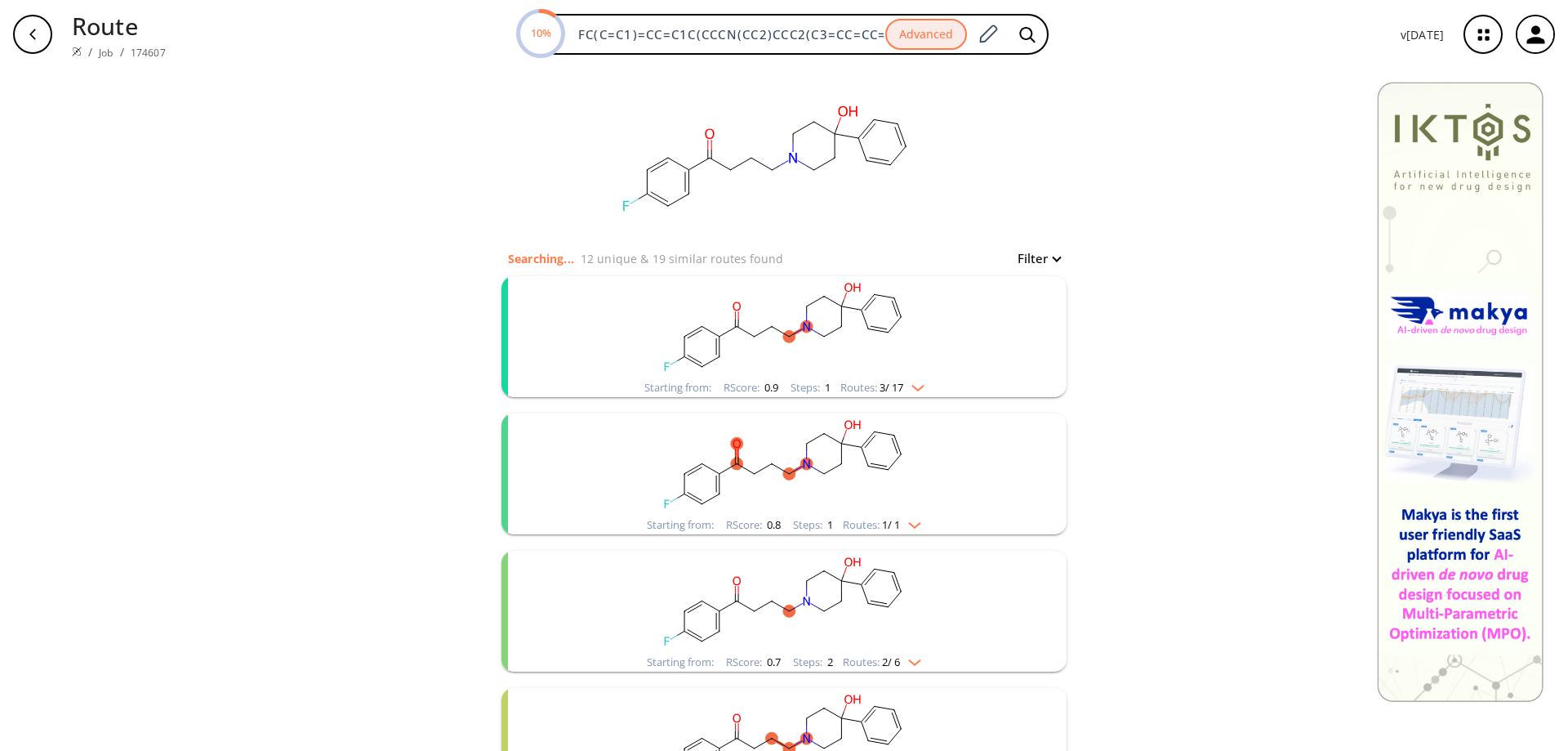
click at [989, 371] on rect "clusters" at bounding box center [784, 327] width 425 height 102
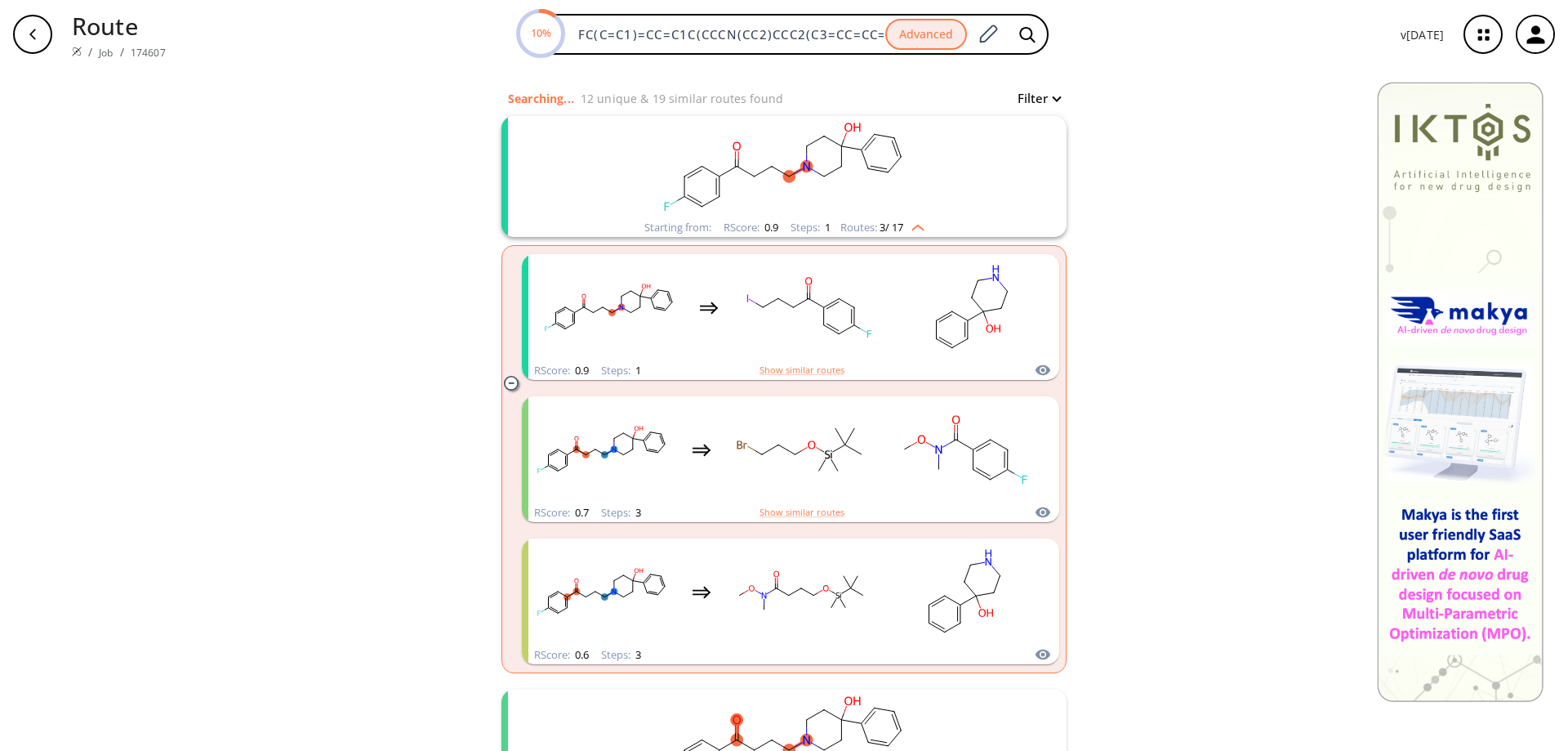
scroll to position [163, 0]
drag, startPoint x: 630, startPoint y: 311, endPoint x: 1133, endPoint y: 324, distance: 503.2
click at [1133, 324] on div "clear Searching... 15 unique & 27 similar routes found Filter Starting from: RS…" at bounding box center [784, 744] width 1568 height 1678
drag, startPoint x: 476, startPoint y: 254, endPoint x: 919, endPoint y: 354, distance: 454.1
click at [919, 354] on div "clear Searching... 15 unique & 27 similar routes found Filter Starting from: RS…" at bounding box center [784, 744] width 1568 height 1678
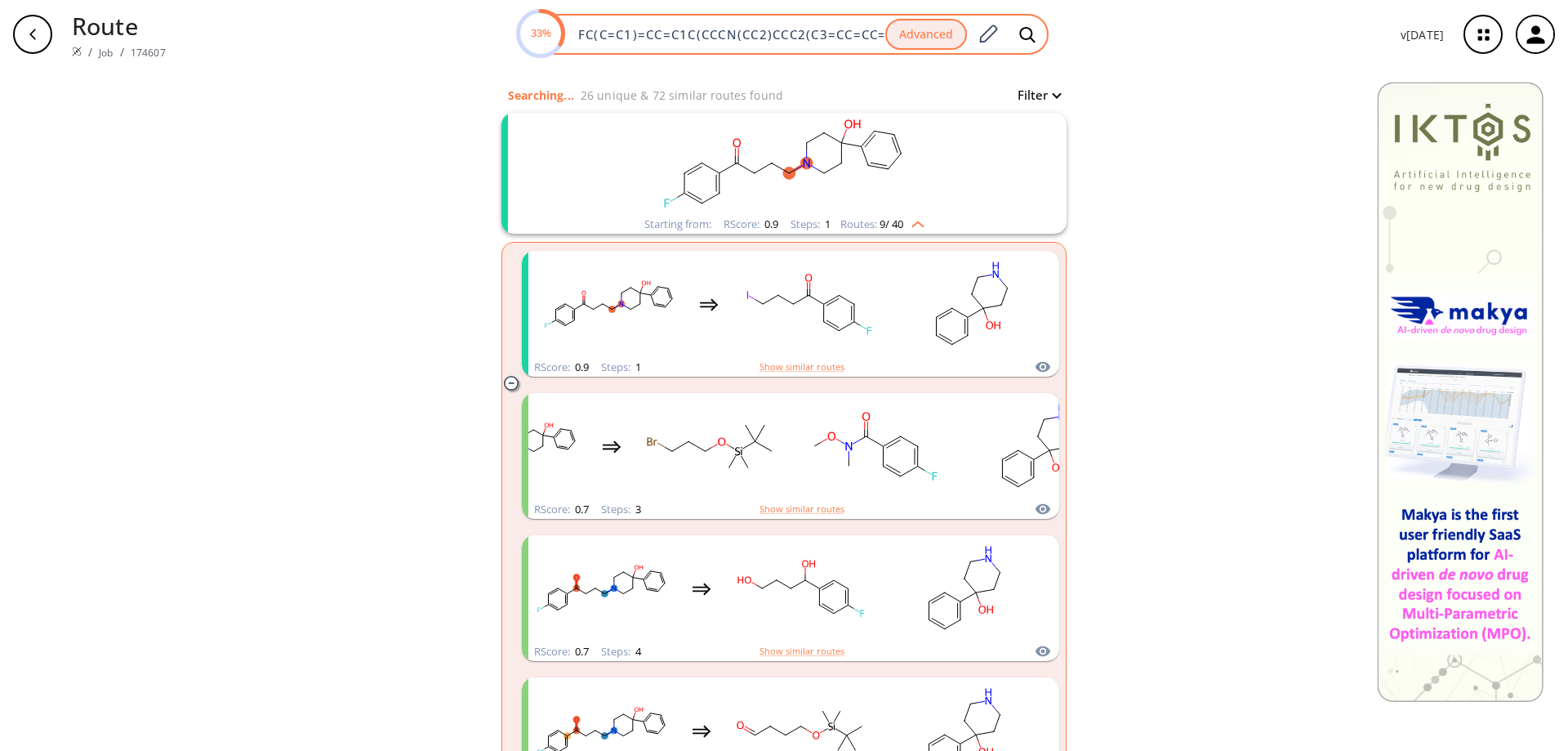
drag, startPoint x: 654, startPoint y: 43, endPoint x: 567, endPoint y: 44, distance: 87.0
click at [654, 43] on div "33% FC(C=C1)=CC=C1C(CCCN(CC2)CCC2(C3=CC=CC=C3)O)=O Advanced" at bounding box center [782, 34] width 531 height 41
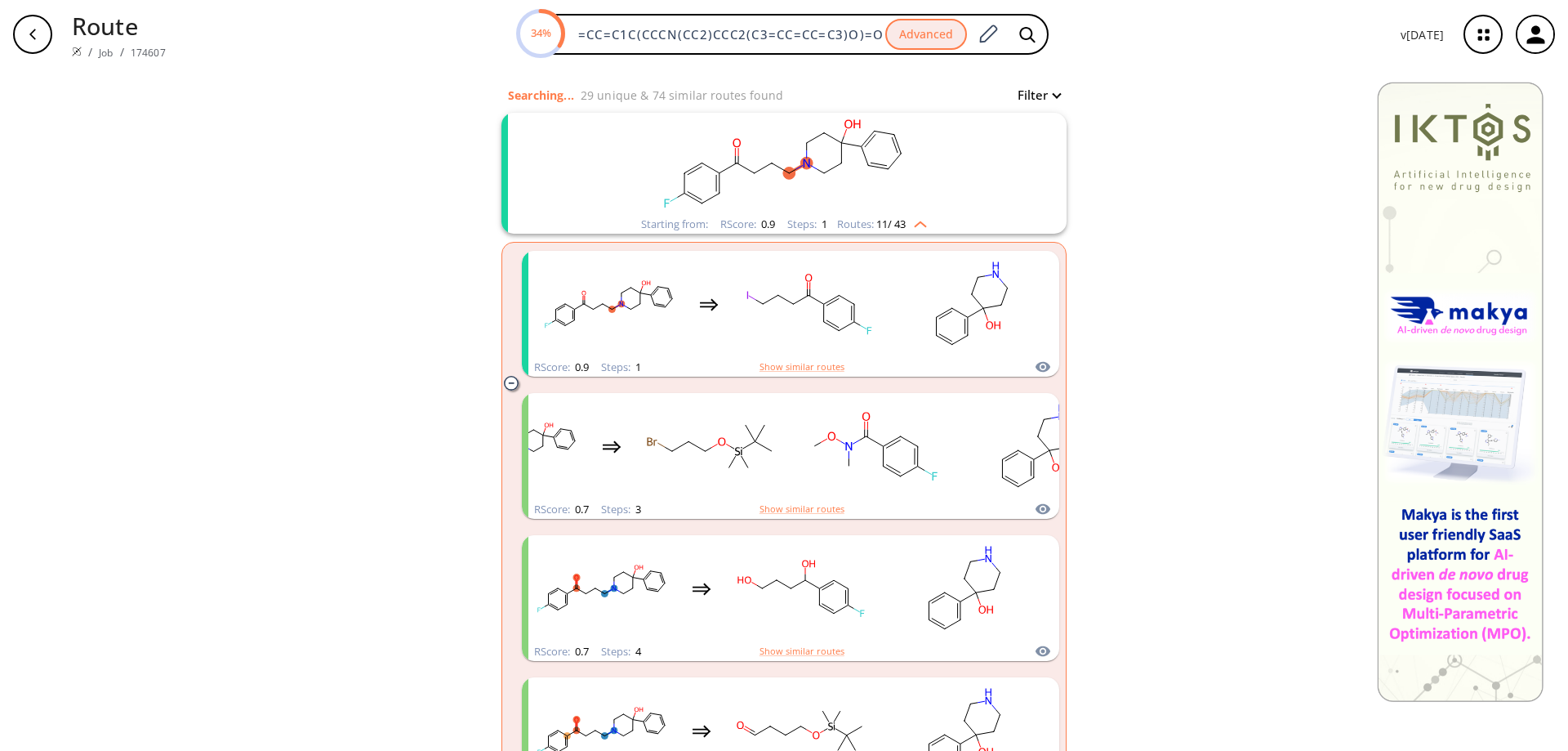
scroll to position [0, 0]
drag, startPoint x: 885, startPoint y: 31, endPoint x: 90, endPoint y: 31, distance: 795.0
click at [92, 31] on div "Route / Job / 174607 34% FC(C=C1)=CC=C1C(CCCN(CC2)CCC2(C3=CC=CC=C3)O)=O Advance…" at bounding box center [784, 34] width 1568 height 68
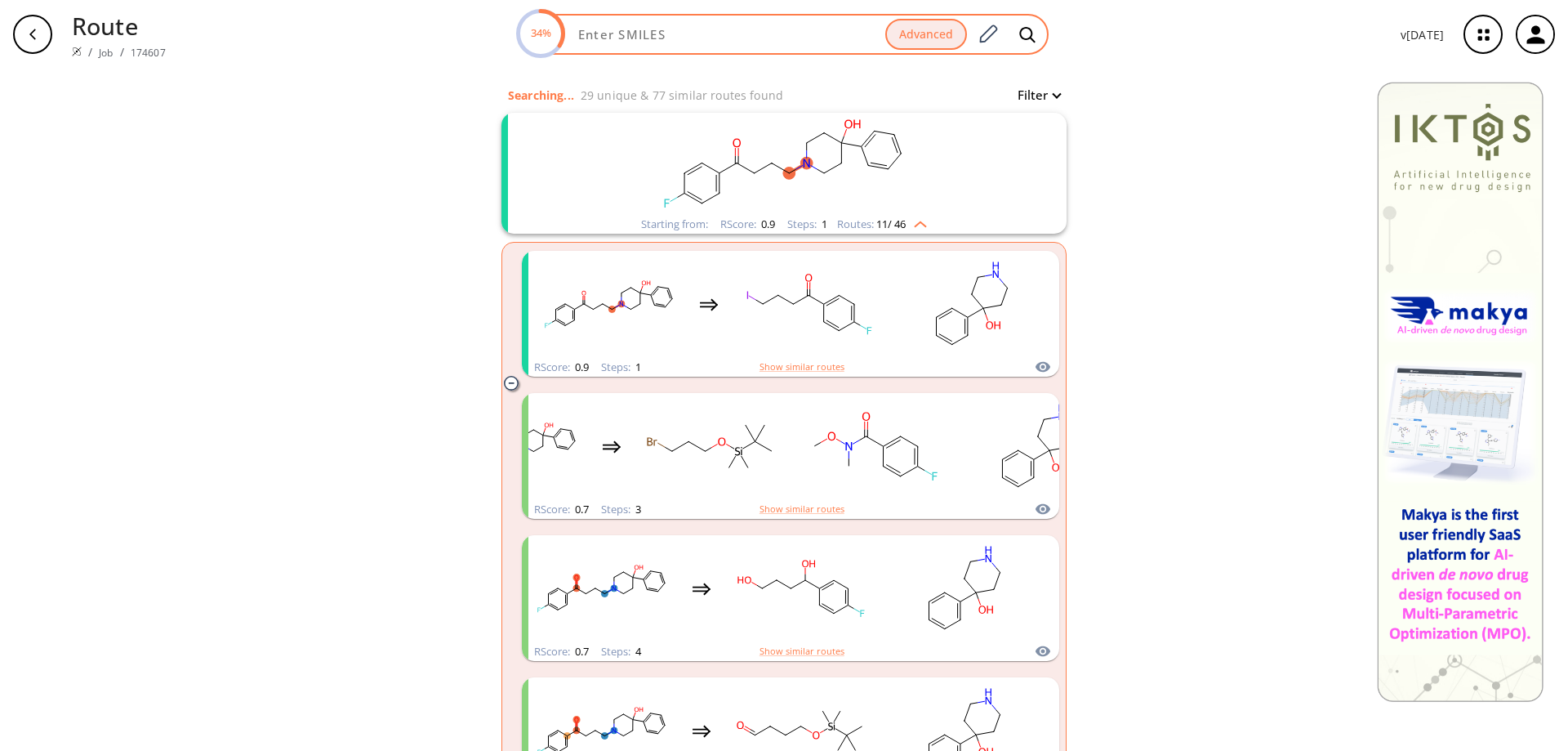
click at [679, 31] on input at bounding box center [726, 34] width 316 height 17
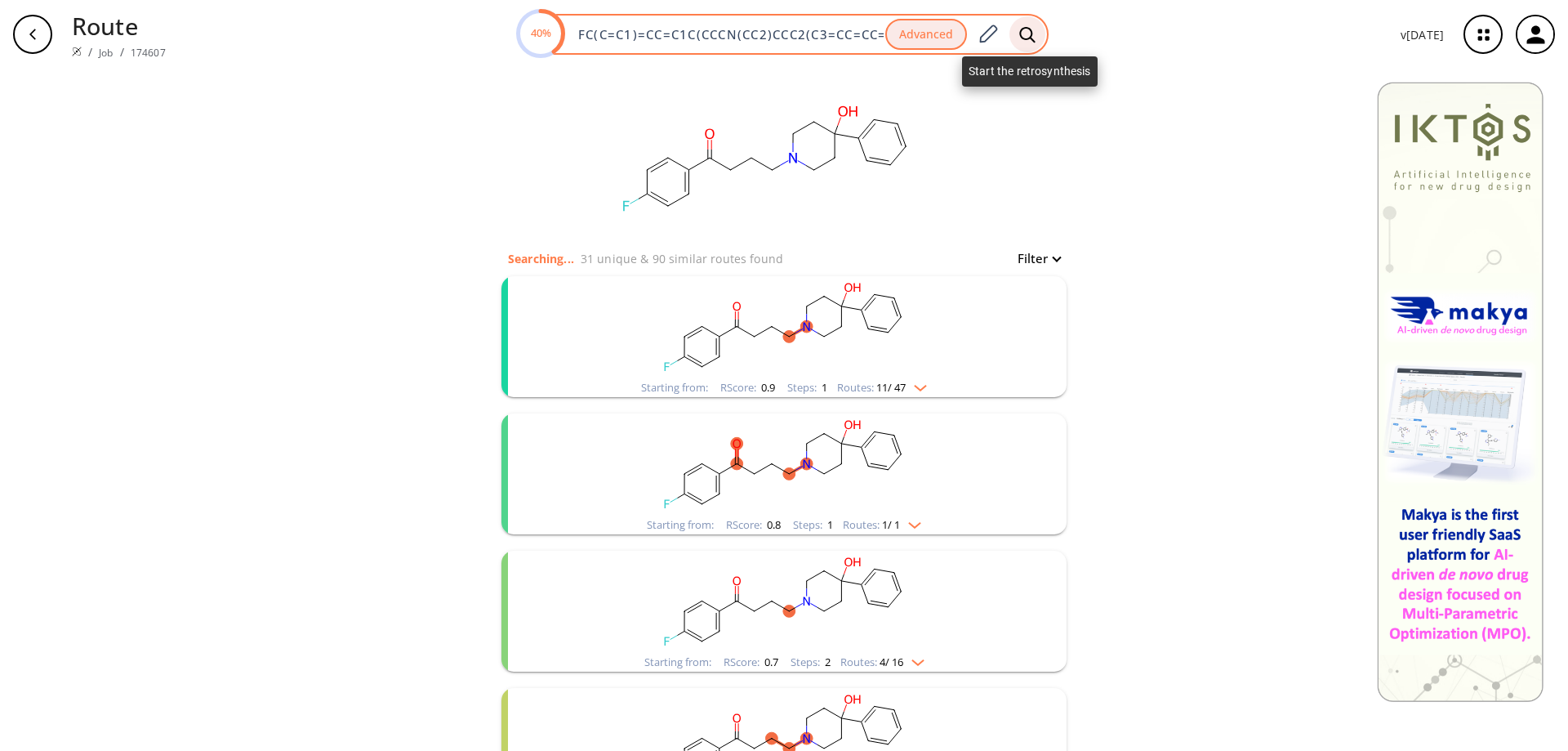
click at [1022, 34] on icon at bounding box center [1027, 35] width 17 height 17
click at [935, 34] on button "Advanced" at bounding box center [926, 34] width 81 height 31
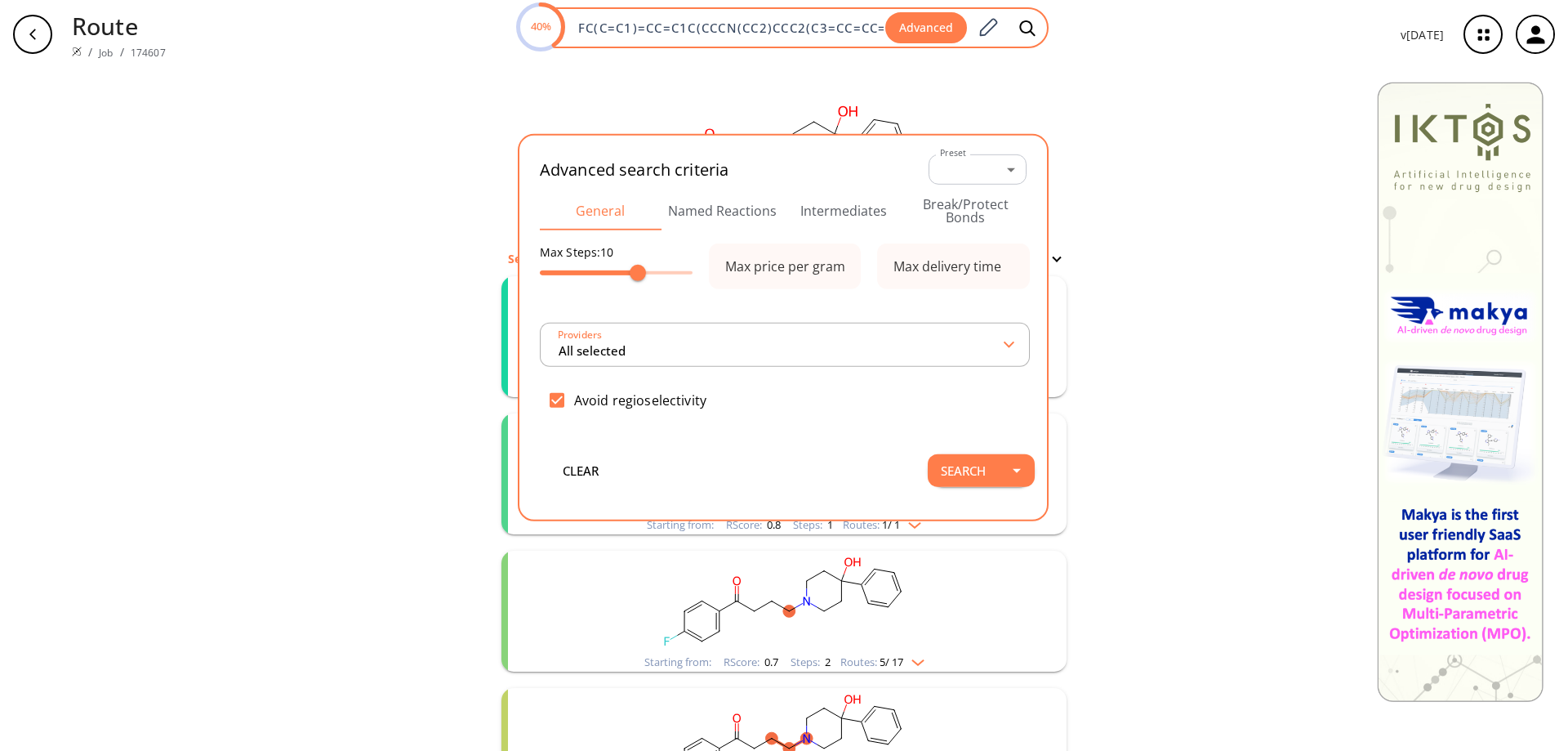
scroll to position [0, 59]
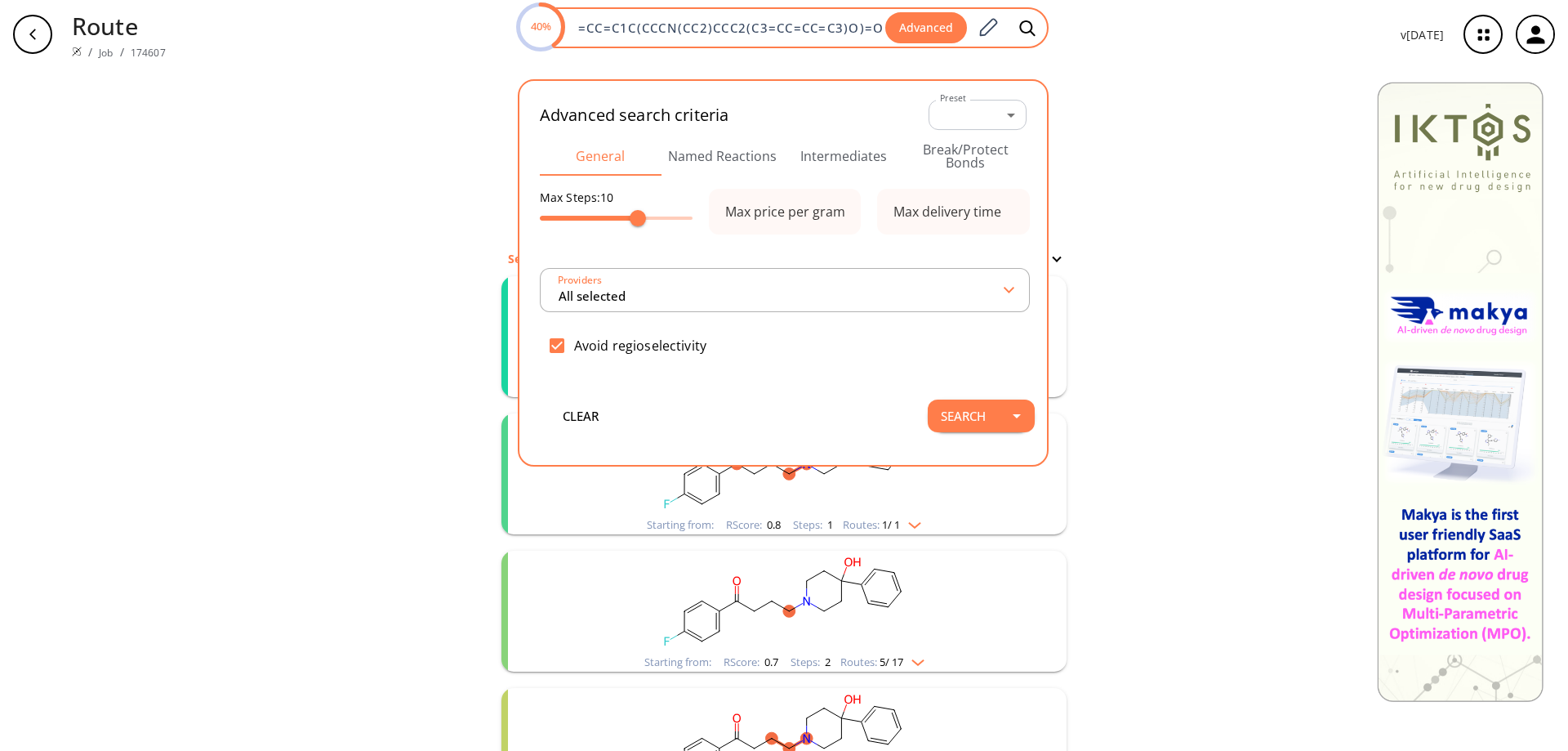
type input "All selected"
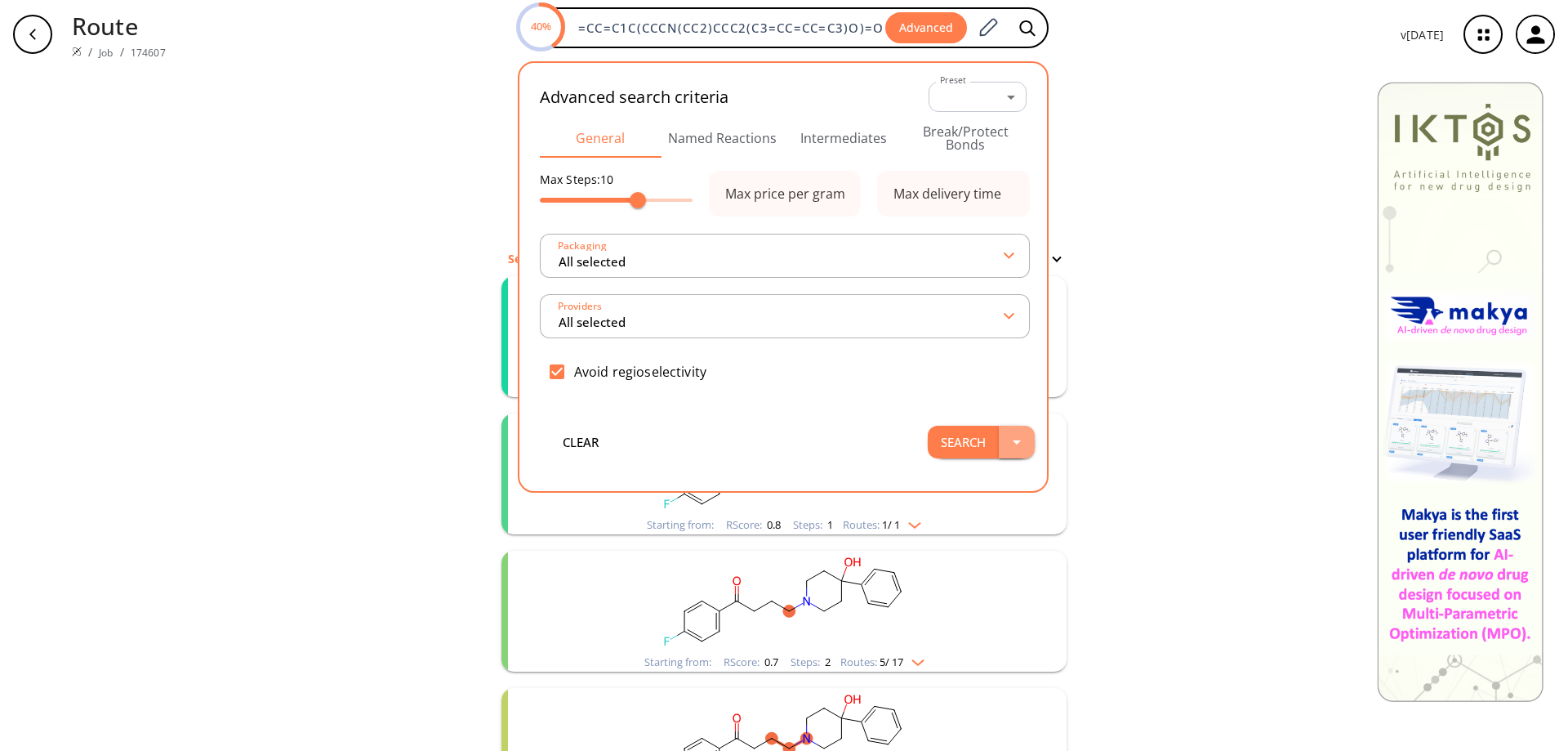
scroll to position [0, 0]
click at [1026, 441] on icon "button" at bounding box center [1016, 442] width 19 height 19
click at [1009, 484] on li "Search in a new tab" at bounding box center [995, 478] width 137 height 27
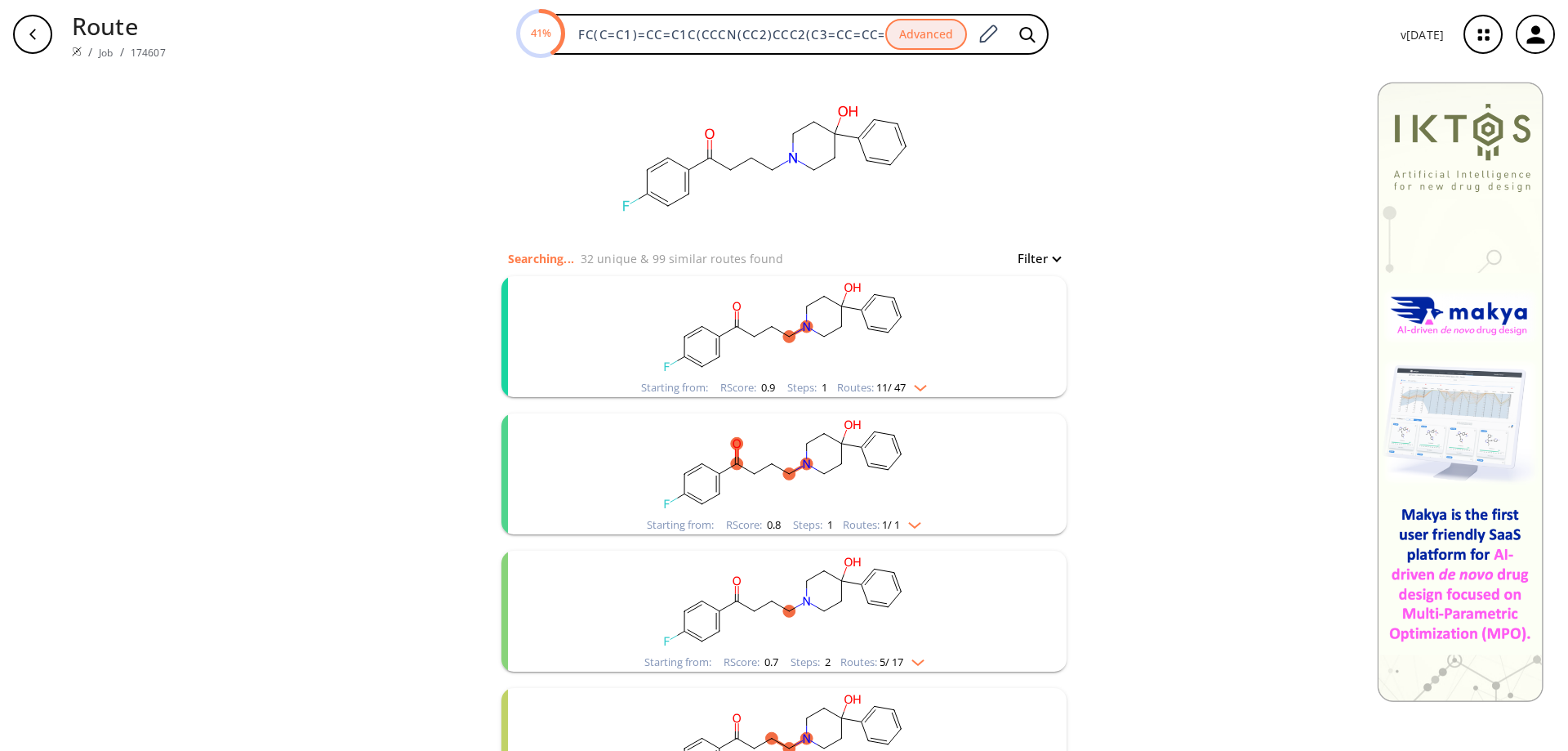
scroll to position [0, 59]
drag, startPoint x: 578, startPoint y: 36, endPoint x: 1547, endPoint y: 45, distance: 969.0
click at [1547, 45] on div "Route / Job / 174607 41% FC(C=C1)=CC=C1C(CCCN(CC2)CCC2(C3=CC=CC=C3)O)=O Advance…" at bounding box center [784, 34] width 1568 height 68
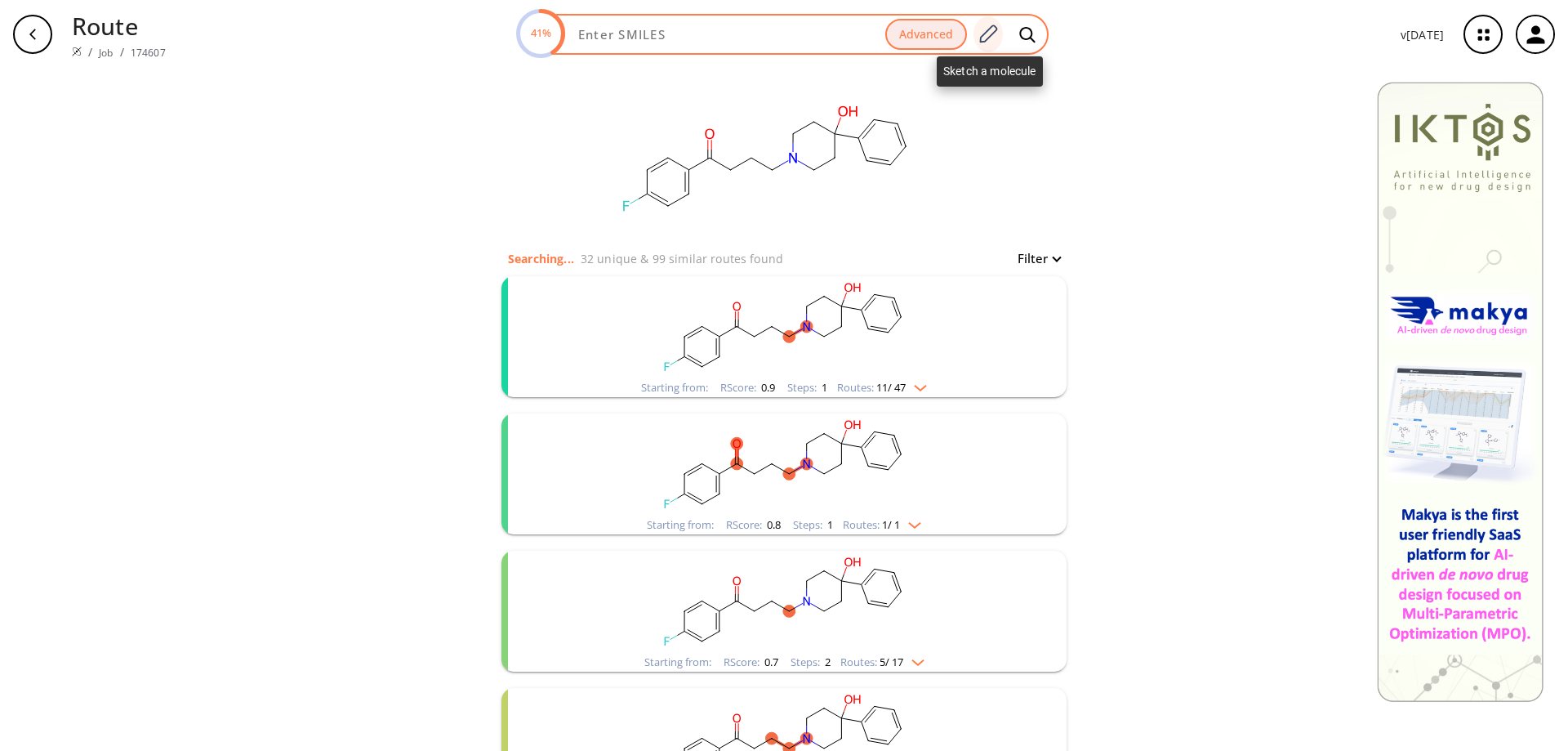
click at [991, 31] on icon at bounding box center [987, 34] width 22 height 21
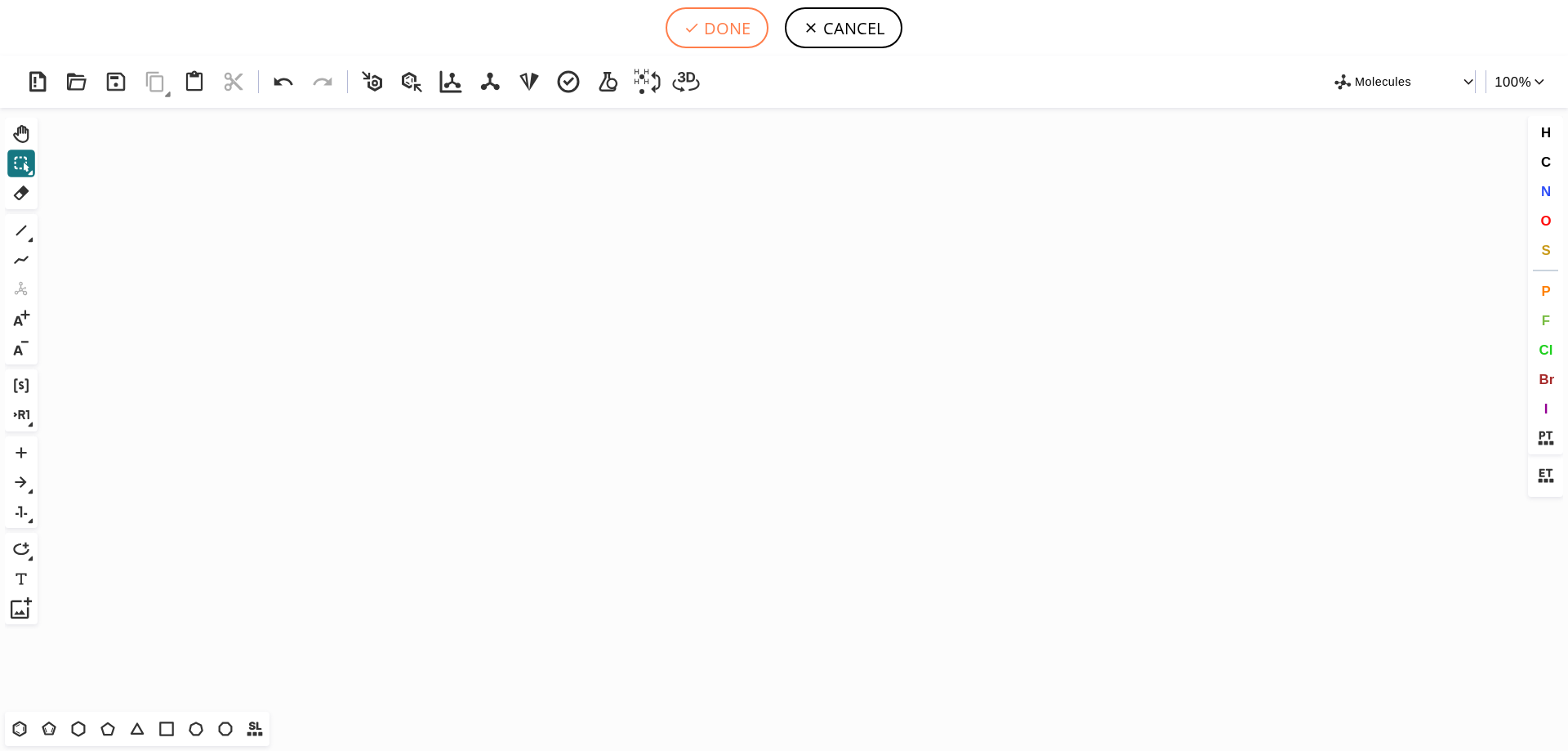
click at [738, 38] on button "DONE" at bounding box center [717, 27] width 103 height 41
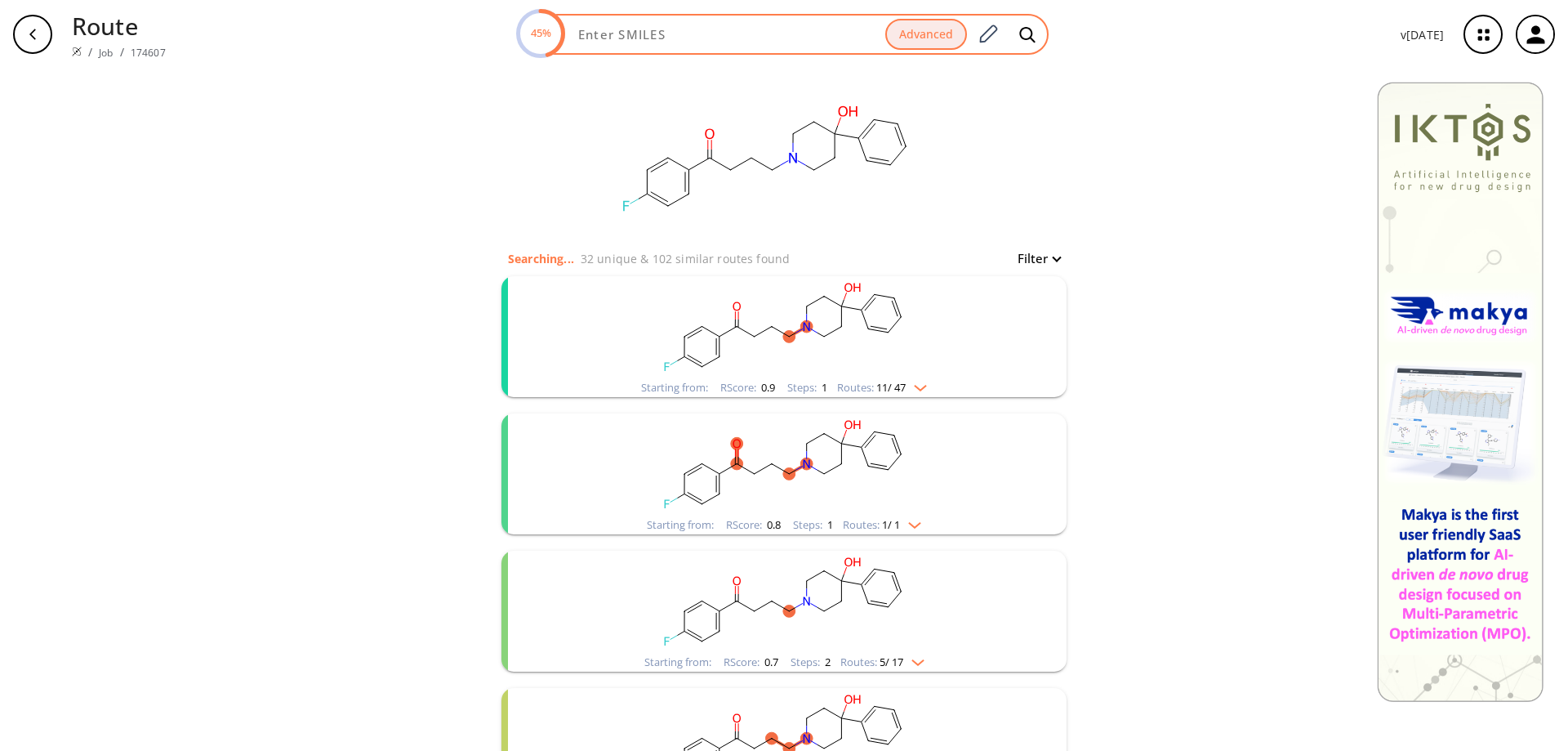
click at [862, 35] on input at bounding box center [726, 34] width 316 height 17
click at [556, 25] on circle at bounding box center [539, 33] width 45 height 45
click at [629, 38] on input at bounding box center [726, 34] width 316 height 17
click at [789, 43] on div "46% Advanced" at bounding box center [782, 34] width 531 height 41
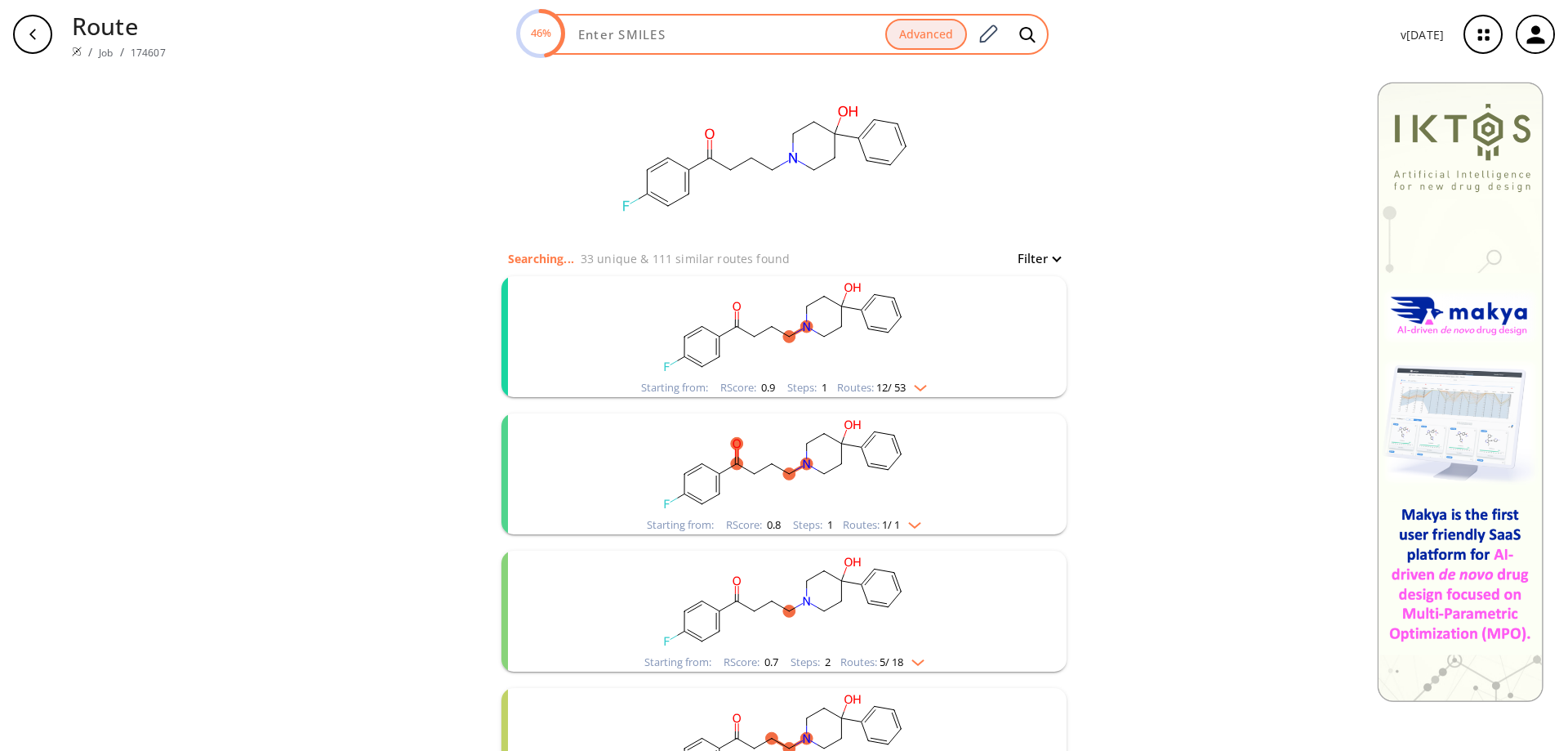
click at [714, 32] on input at bounding box center [726, 34] width 316 height 17
paste input "FC(C=C1N(CC2)CCC2C(N(CC3)CCN3C4=NC=CC=C4)=O)=C(C=C1)F"
type input "FC(C=C1N(CC2)CCC2C(N(CC3)CCN3C4=NC=CC=C4)=O)=C(C=C1)F"
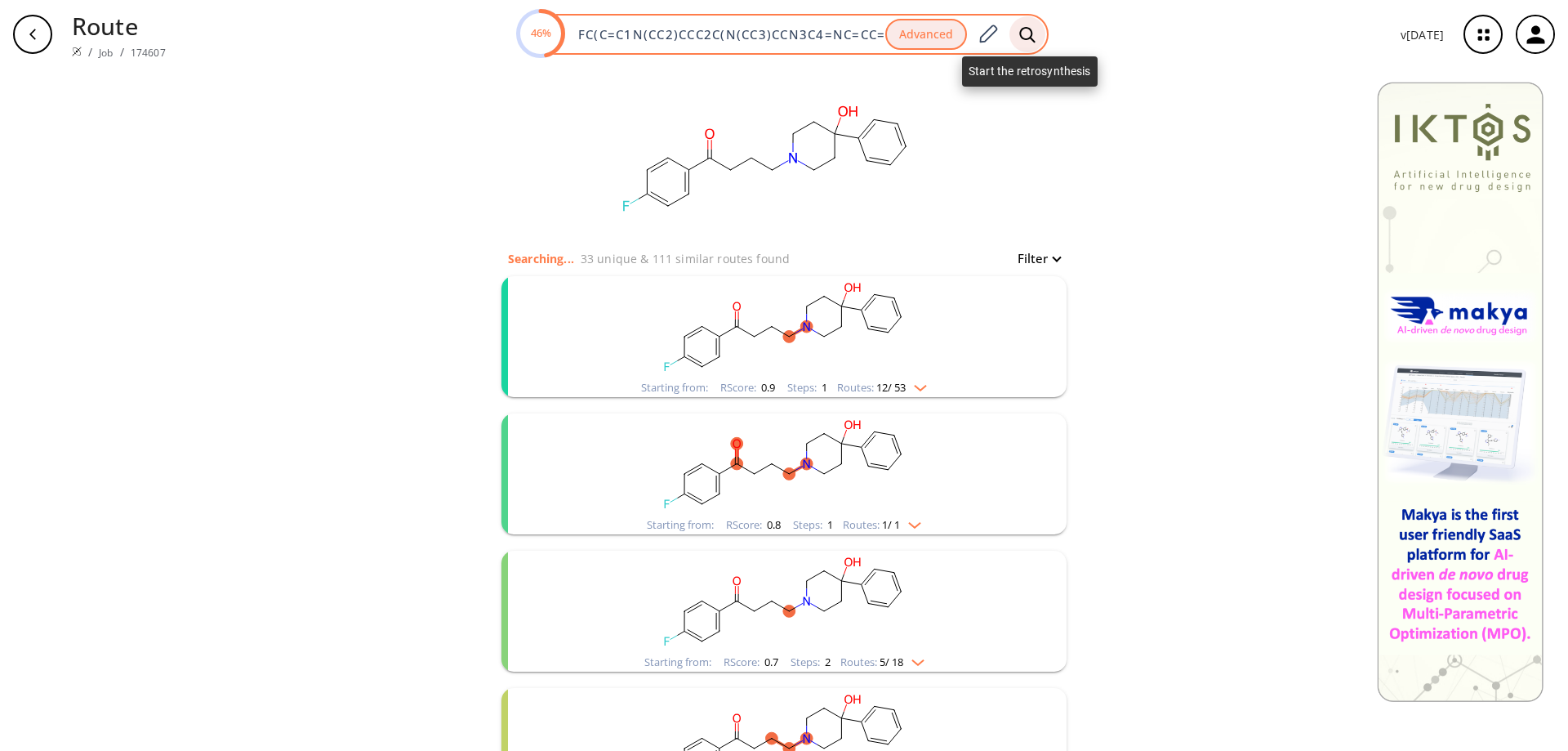
click at [1039, 29] on div at bounding box center [1027, 34] width 36 height 36
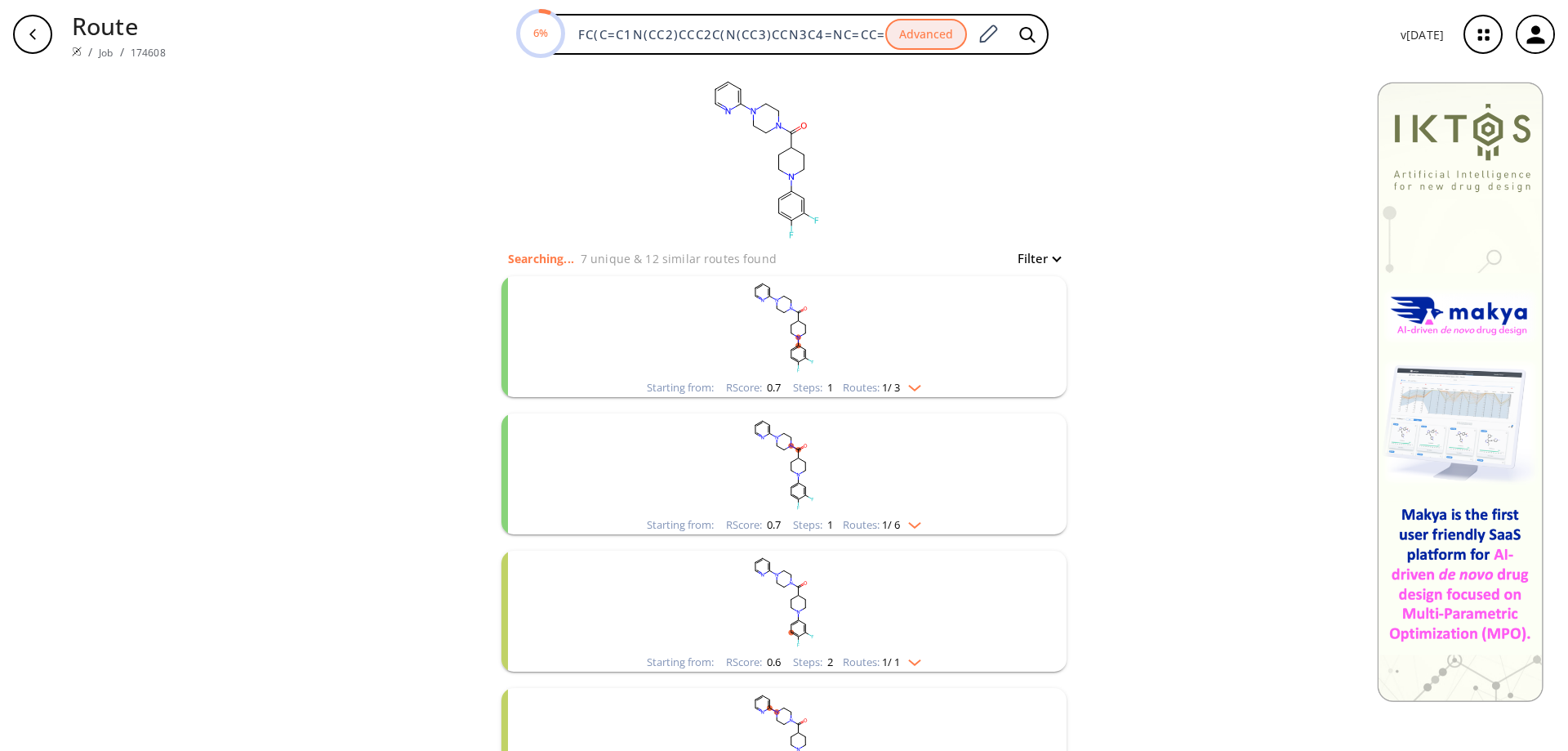
click at [941, 319] on rect "clusters" at bounding box center [784, 327] width 425 height 102
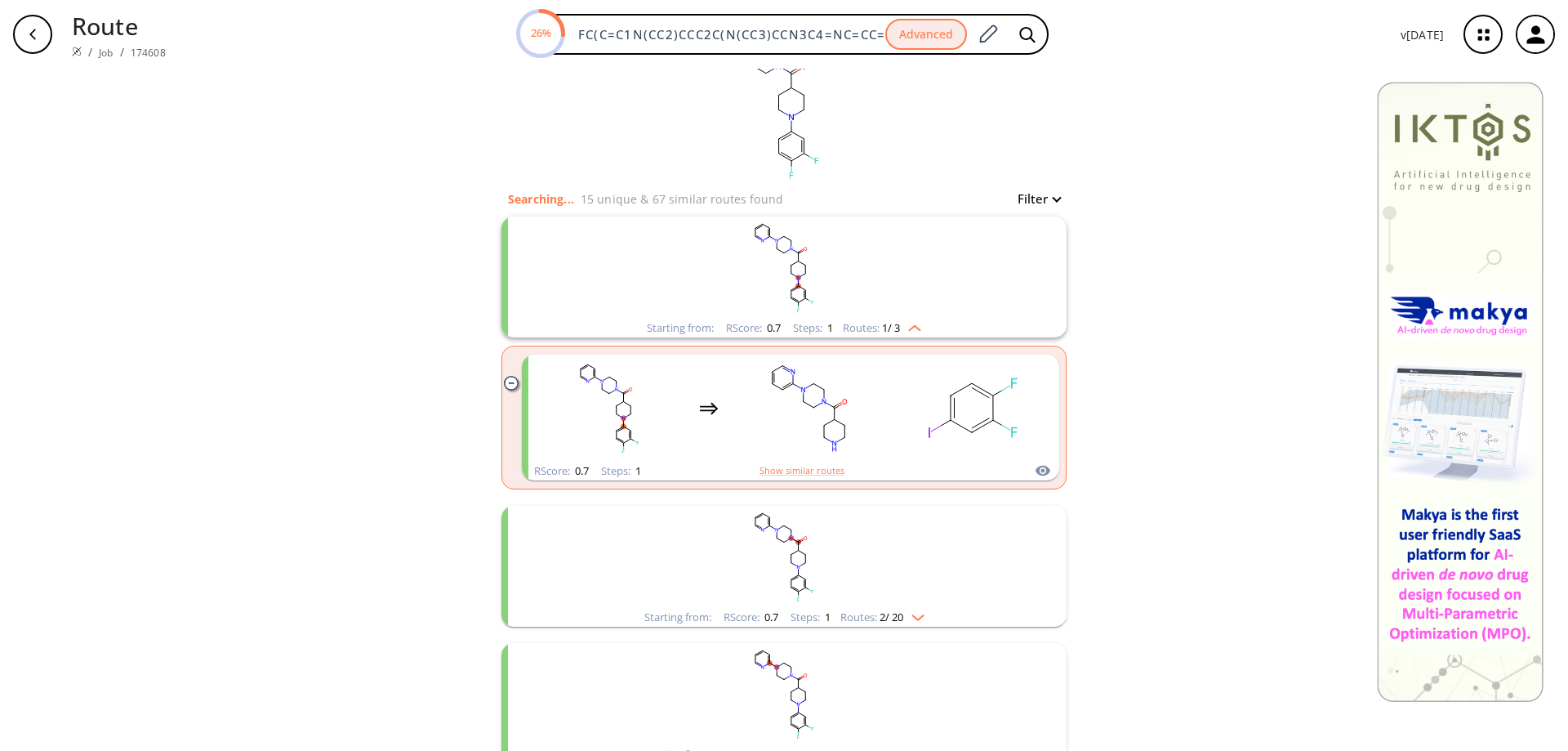
scroll to position [163, 0]
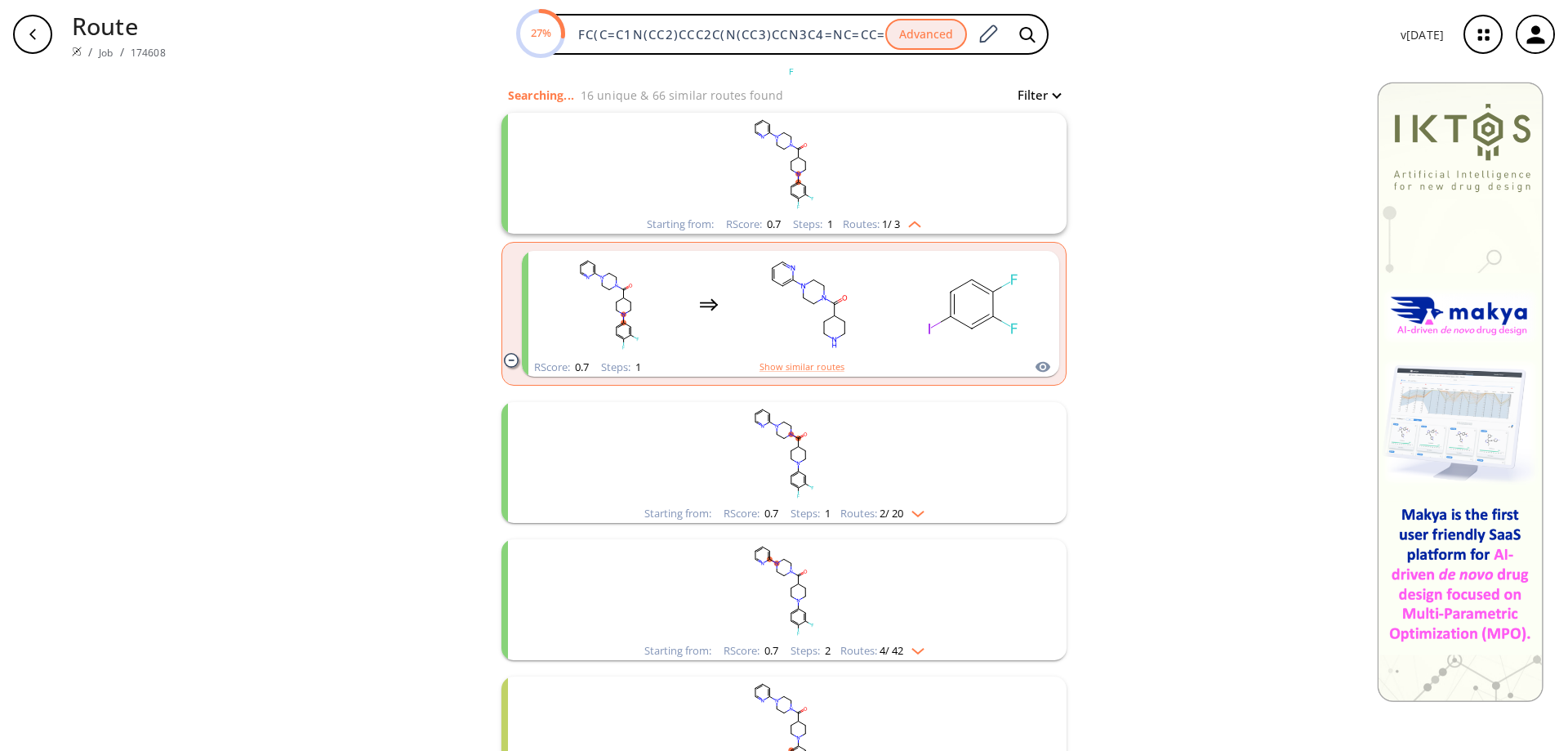
click at [921, 514] on img "clusters" at bounding box center [913, 510] width 21 height 13
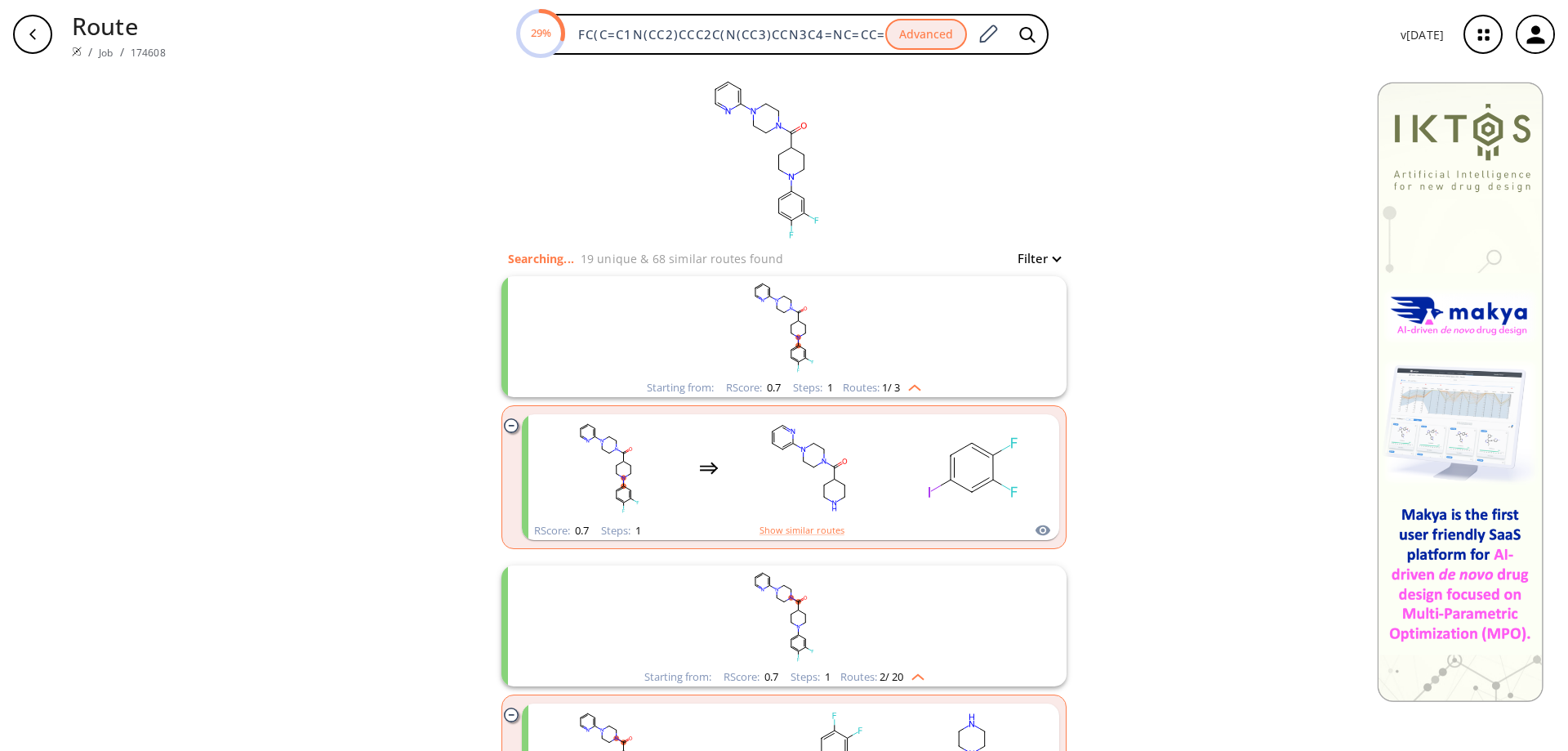
scroll to position [0, 113]
drag, startPoint x: 579, startPoint y: 31, endPoint x: 1710, endPoint y: 30, distance: 1131.0
click at [1567, 30] on html "Route / Job / 174608 29% FC(C=C1N(CC2)CCC2C(N(CC3)CCN3C4=NC=CC=C4)=O)=C(C=C1)F …" at bounding box center [784, 375] width 1568 height 751
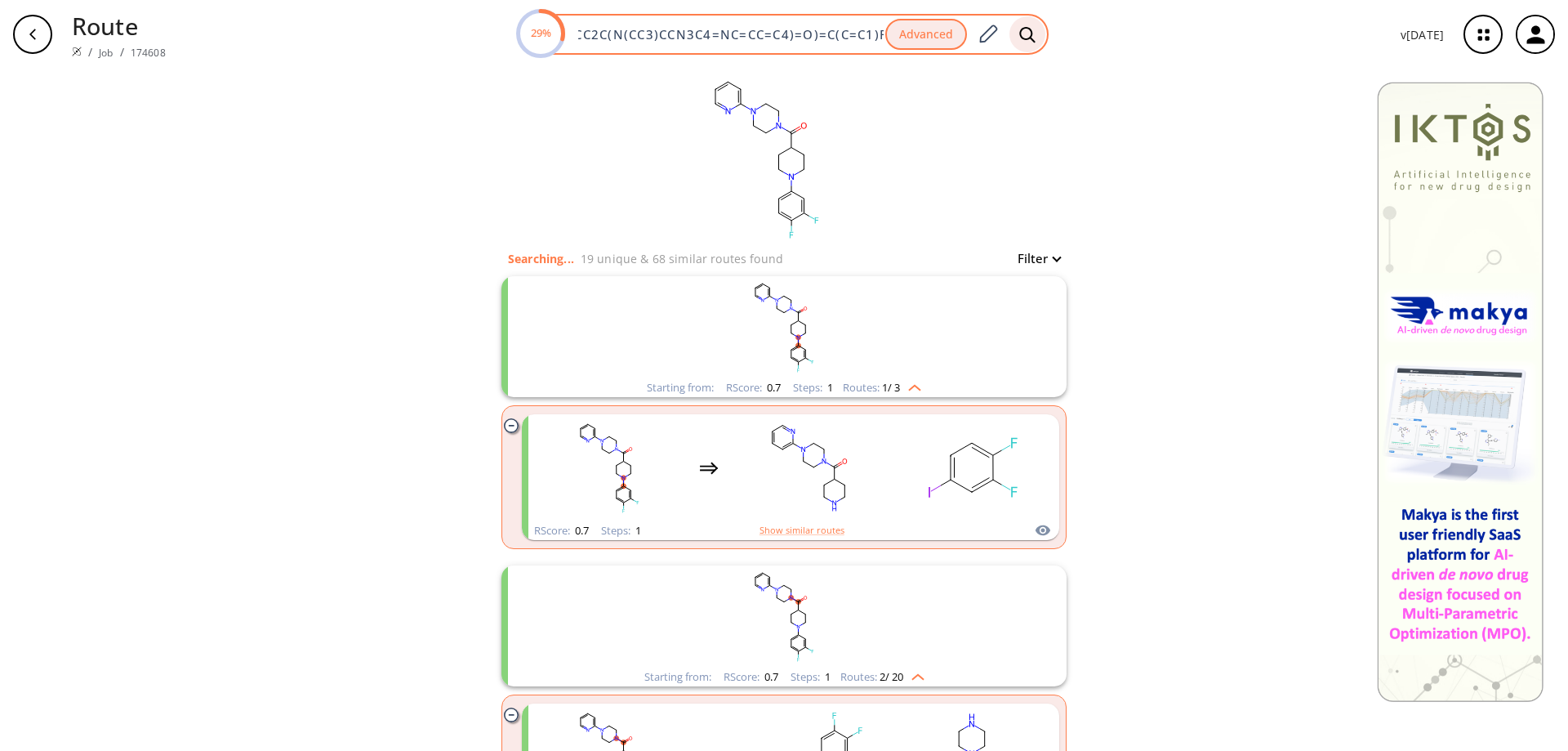
paste input "O=S(C[C@@H](C(N1N=CCC1)=O)NC(CC2=CC(F)=CC(F)=C2)=O)(CCOCOC(C(C)(C)C)=O)=O"
type input "O=S(C[C@@H](C(N1N=CCC1)=O)NC(CC2=CC(F)=CC(F)=C2)=O)(CCOCOC(C(C)(C)C)=O)=O"
click at [1025, 32] on icon at bounding box center [1027, 35] width 17 height 17
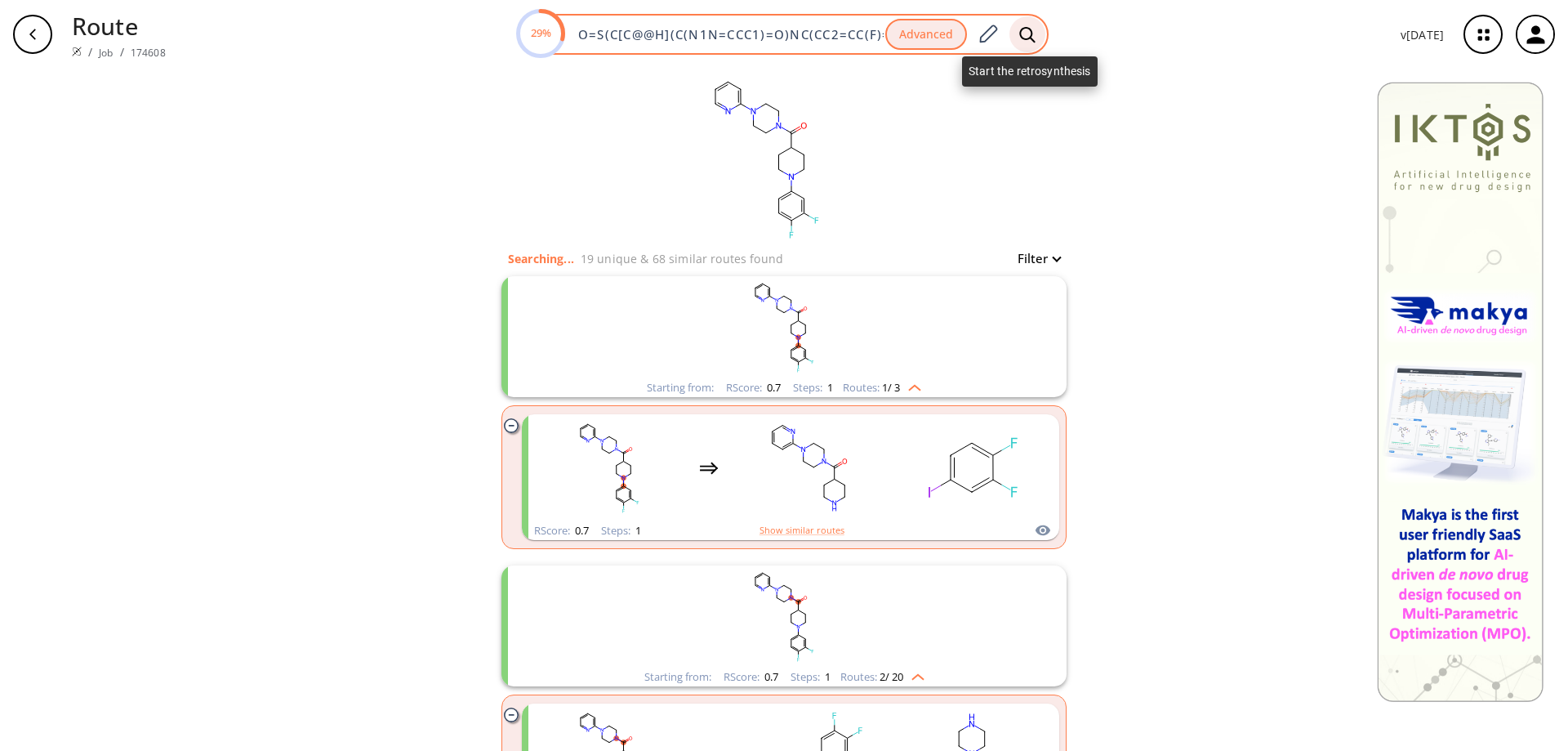
scroll to position [0, 259]
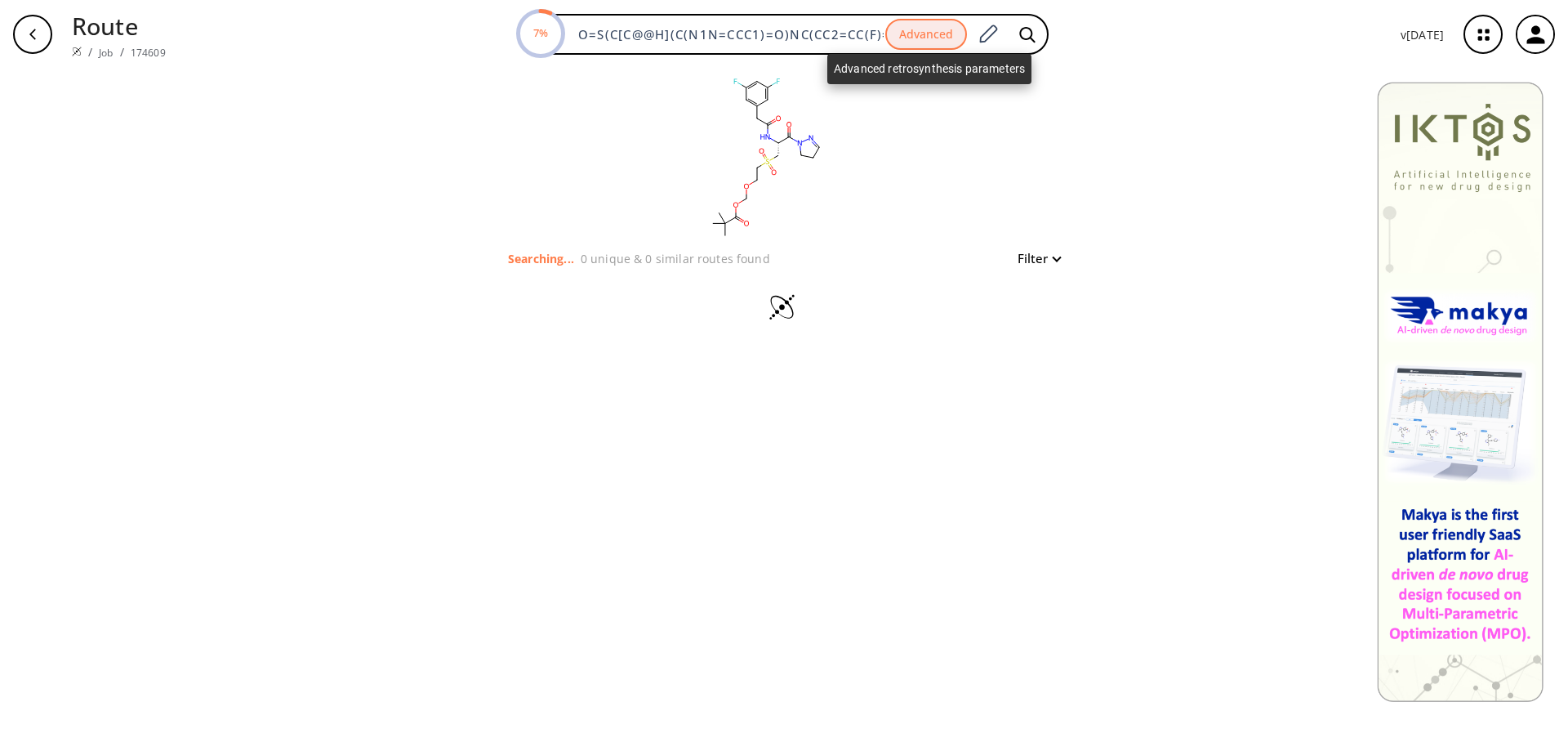
click at [952, 33] on button "Advanced" at bounding box center [926, 34] width 81 height 31
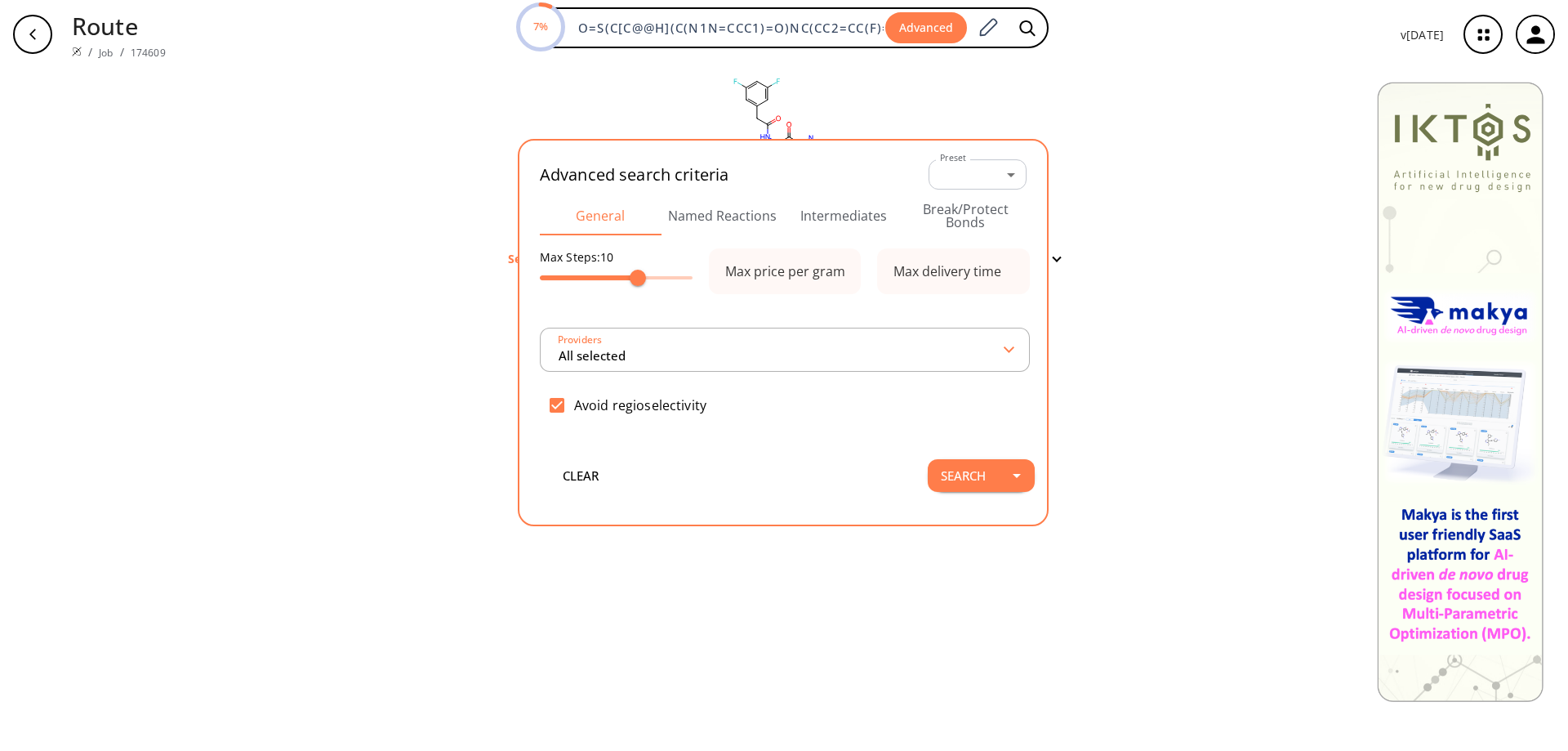
scroll to position [0, 259]
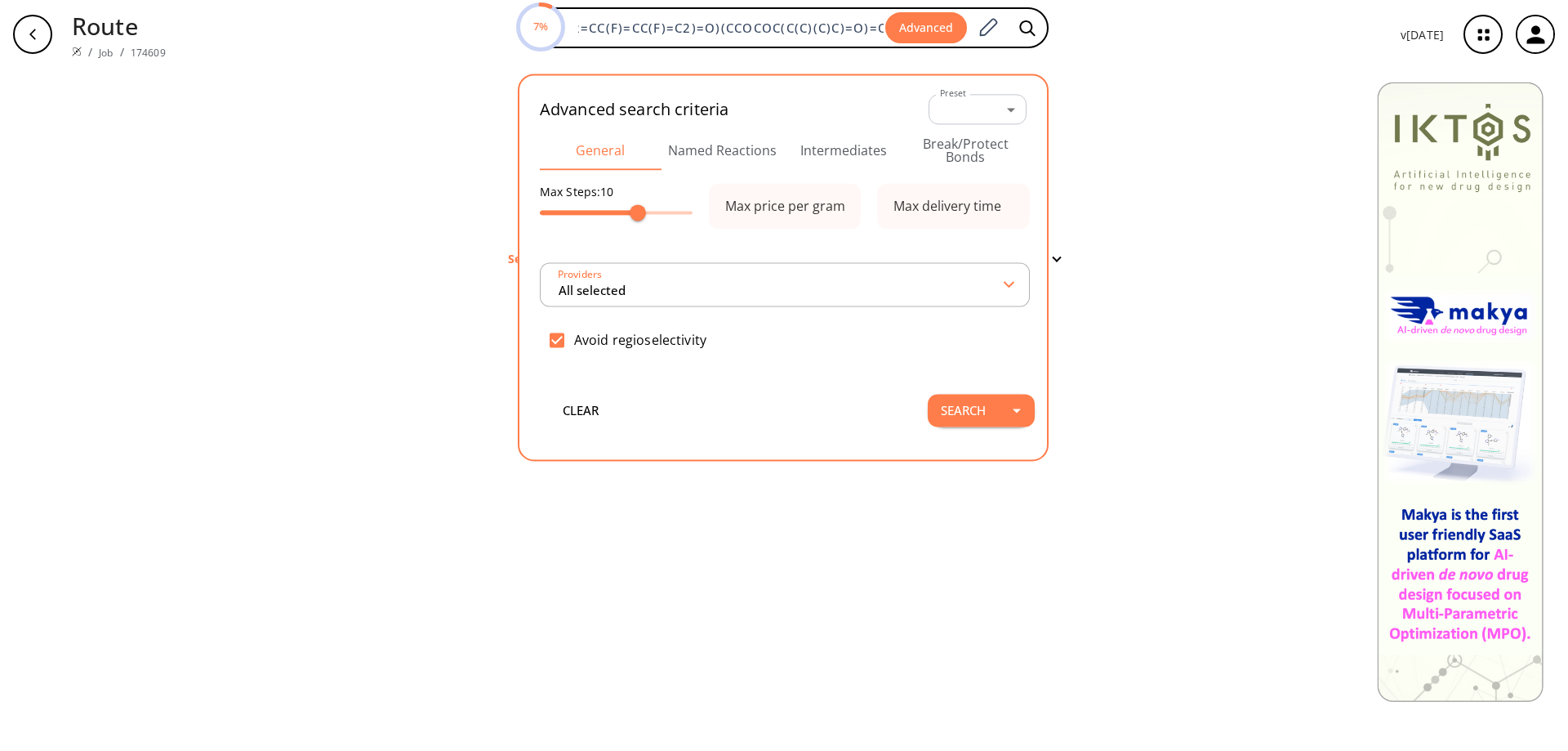
type input "All selected"
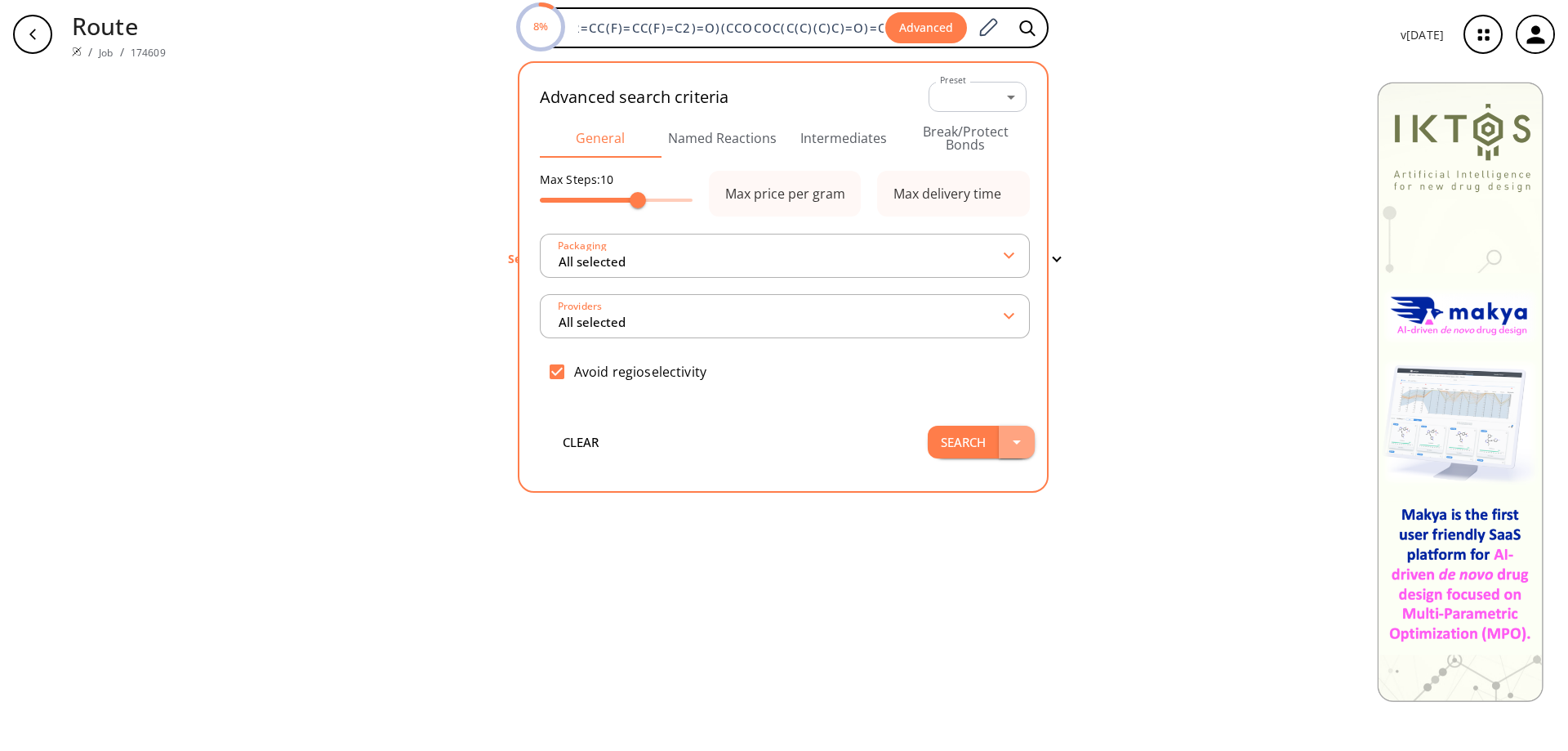
click at [1014, 445] on icon "button" at bounding box center [1016, 442] width 19 height 19
click at [990, 478] on li "Search in a new tab" at bounding box center [995, 478] width 137 height 27
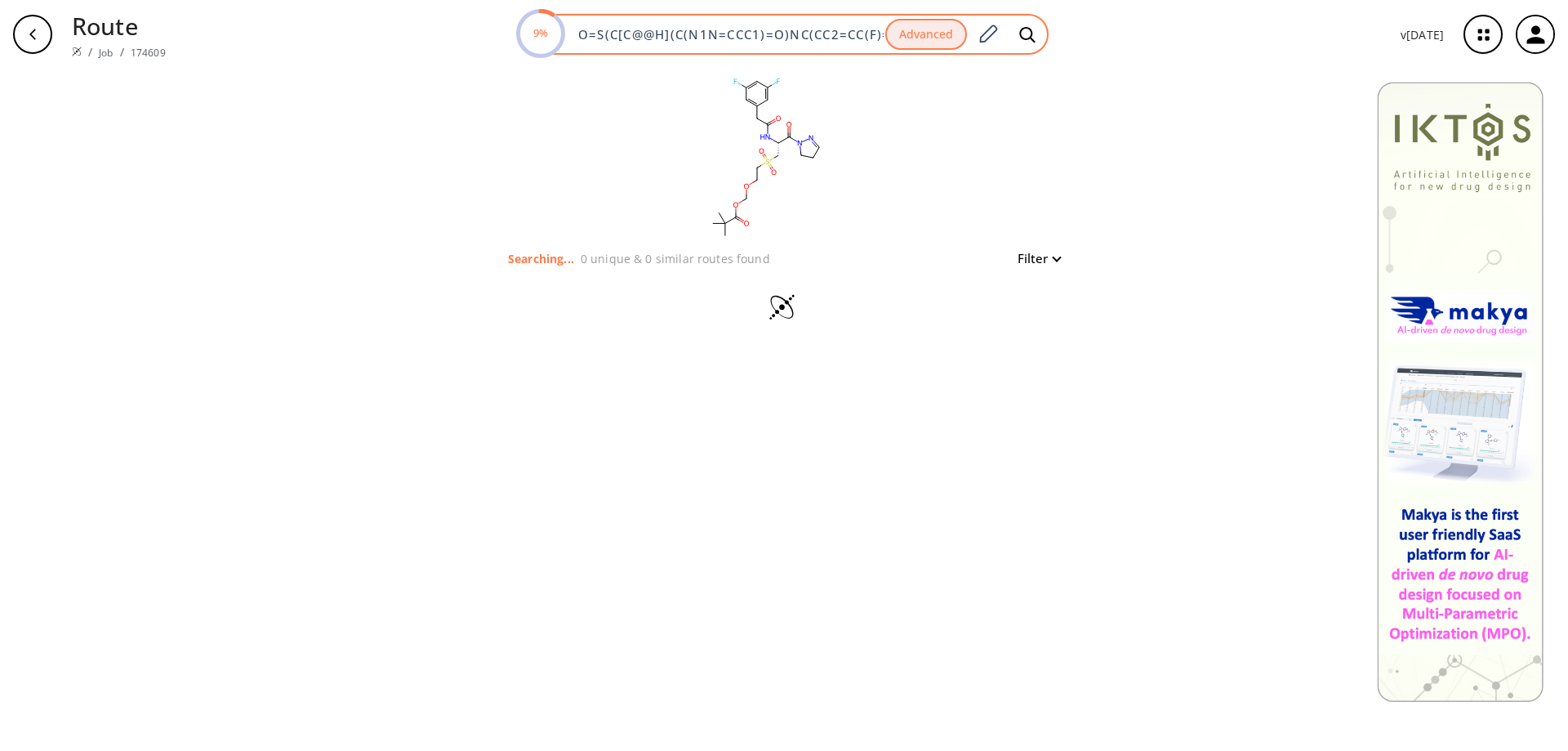
click at [745, 31] on input "O=S(C[C@@H](C(N1N=CCC1)=O)NC(CC2=CC(F)=CC(F)=C2)=O)(CCOCOC(C(C)(C)C)=O)=O" at bounding box center [726, 34] width 316 height 17
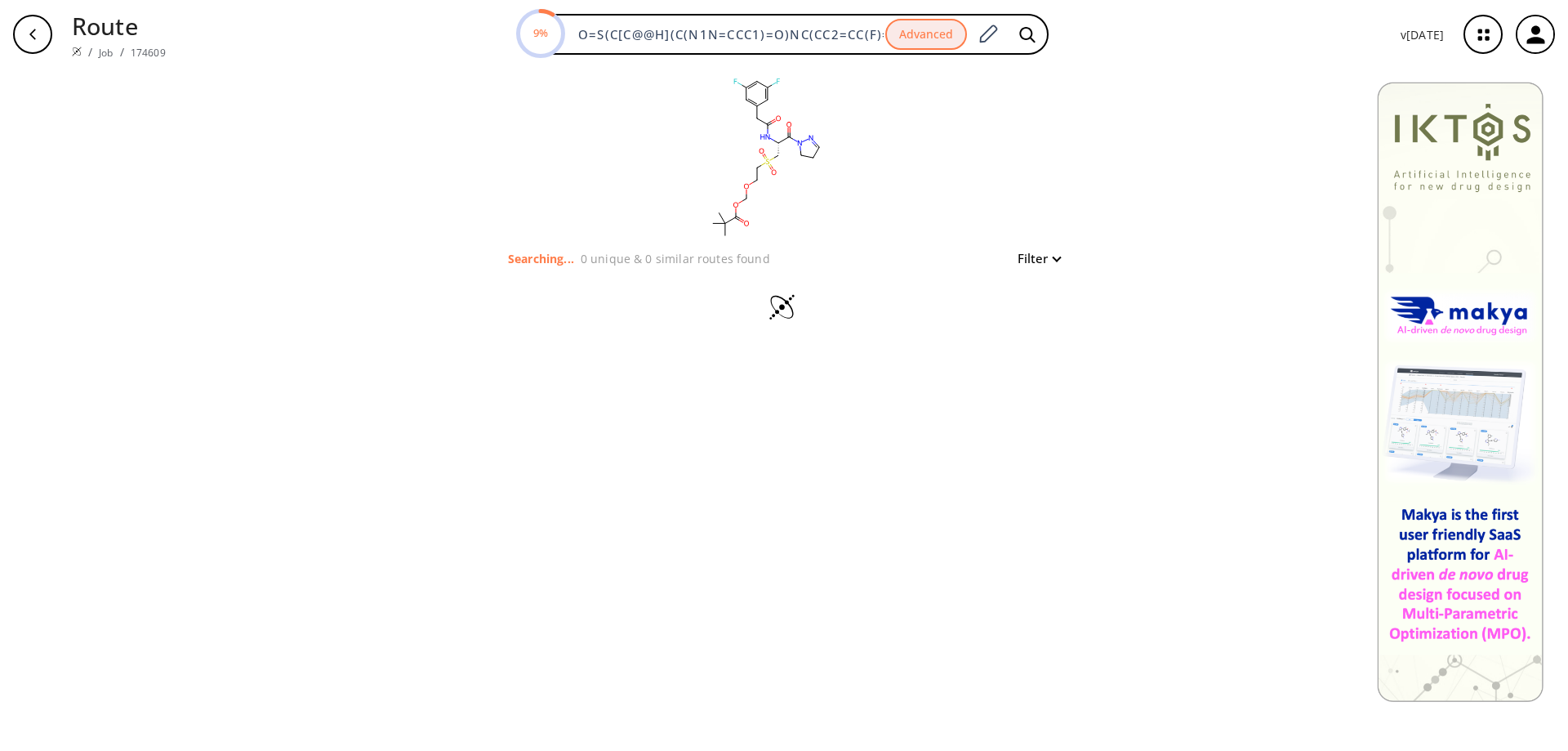
scroll to position [0, 259]
drag, startPoint x: 579, startPoint y: 34, endPoint x: 1630, endPoint y: 3, distance: 1051.5
click at [1567, 3] on html "Route / Job / 174609 9% O=S(C[C@@H](C(N1N=CCC1)=O)NC(CC2=CC(F)=CC(F)=C2)=O)(CCO…" at bounding box center [784, 375] width 1568 height 751
paste input "O=S(NC(C=C1)=CC(CC2)=C1CN2C)(C(C=CC=C3)=C3F)=O"
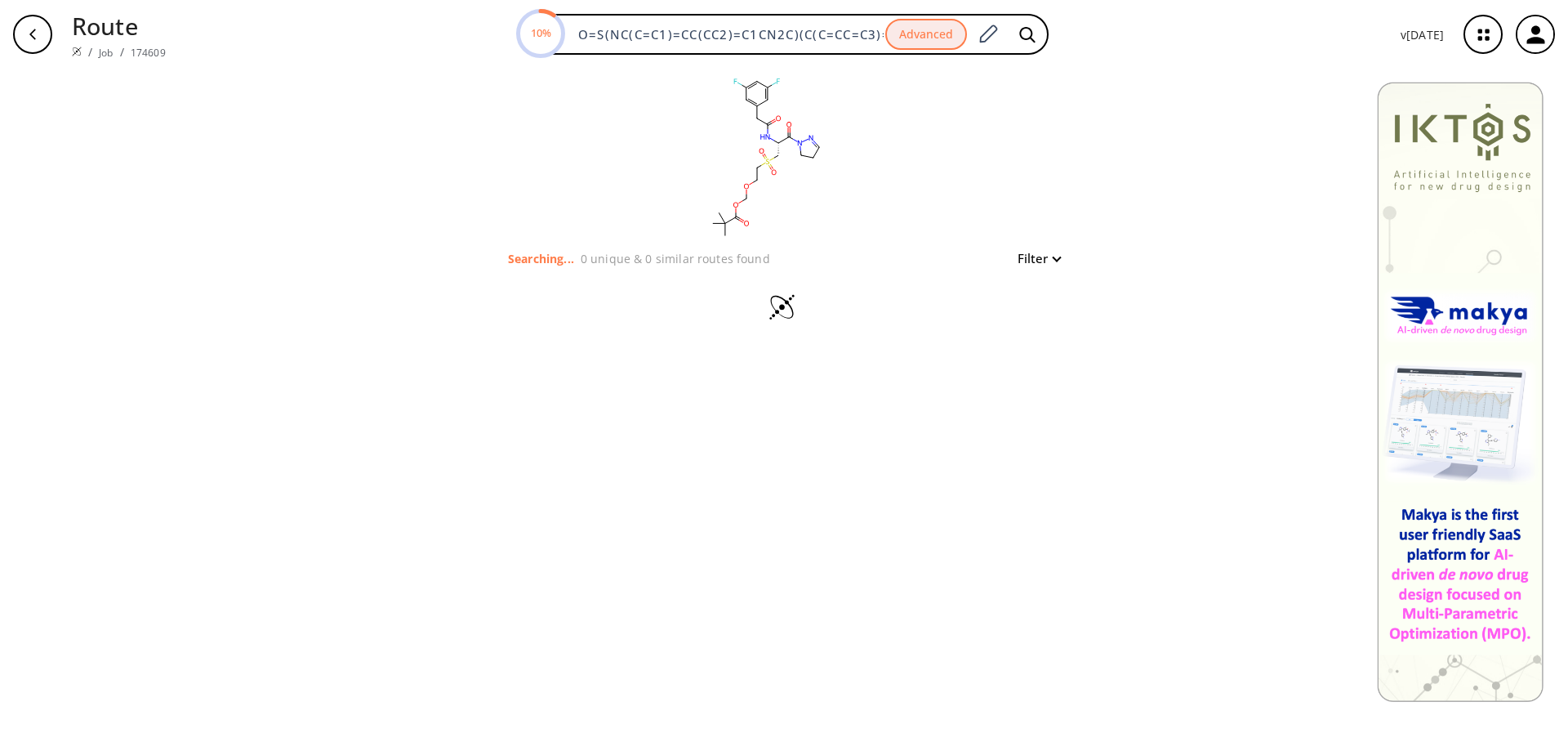
scroll to position [0, 51]
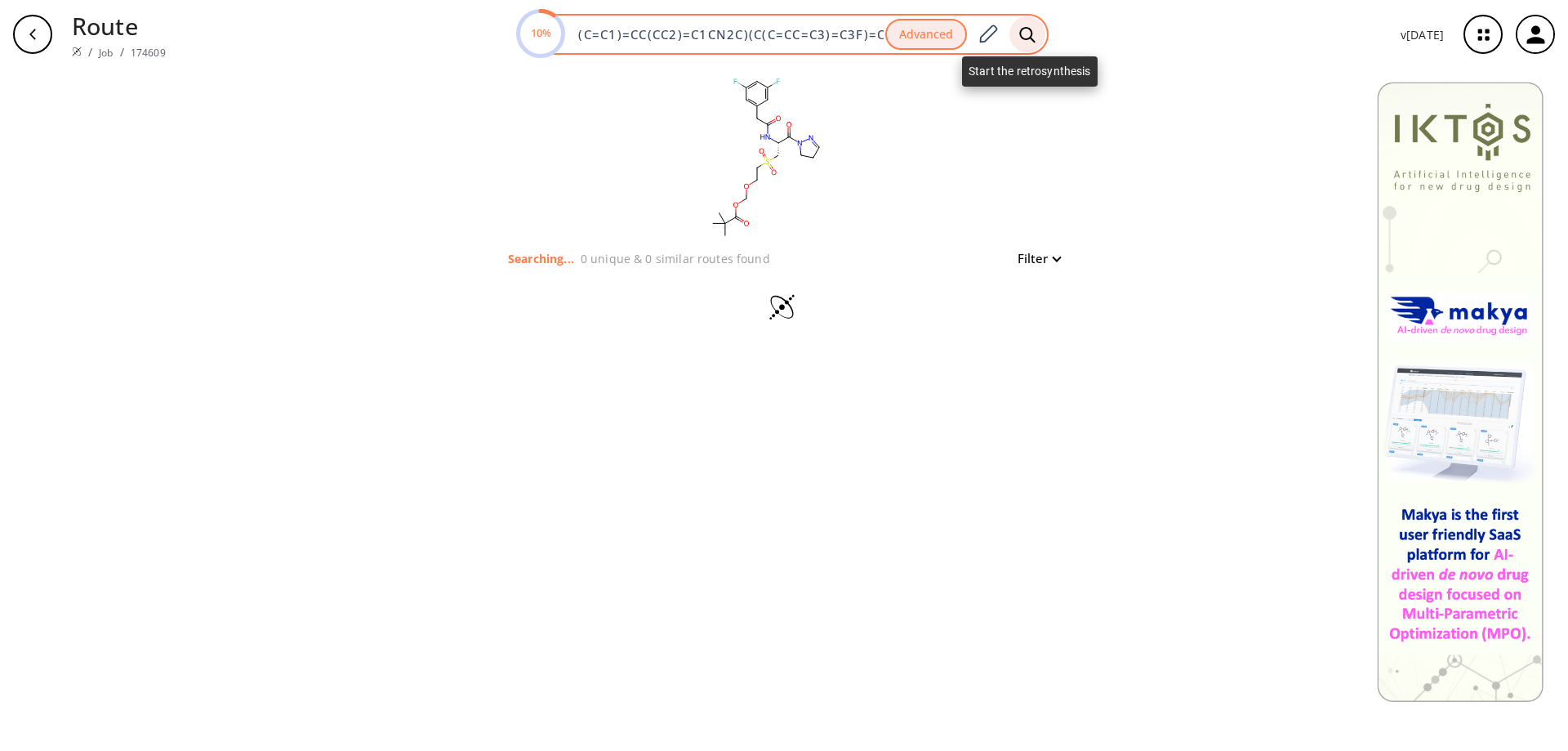
type input "O=S(NC(C=C1)=CC(CC2)=C1CN2C)(C(C=CC=C3)=C3F)=O"
click at [1042, 29] on div at bounding box center [1027, 34] width 36 height 36
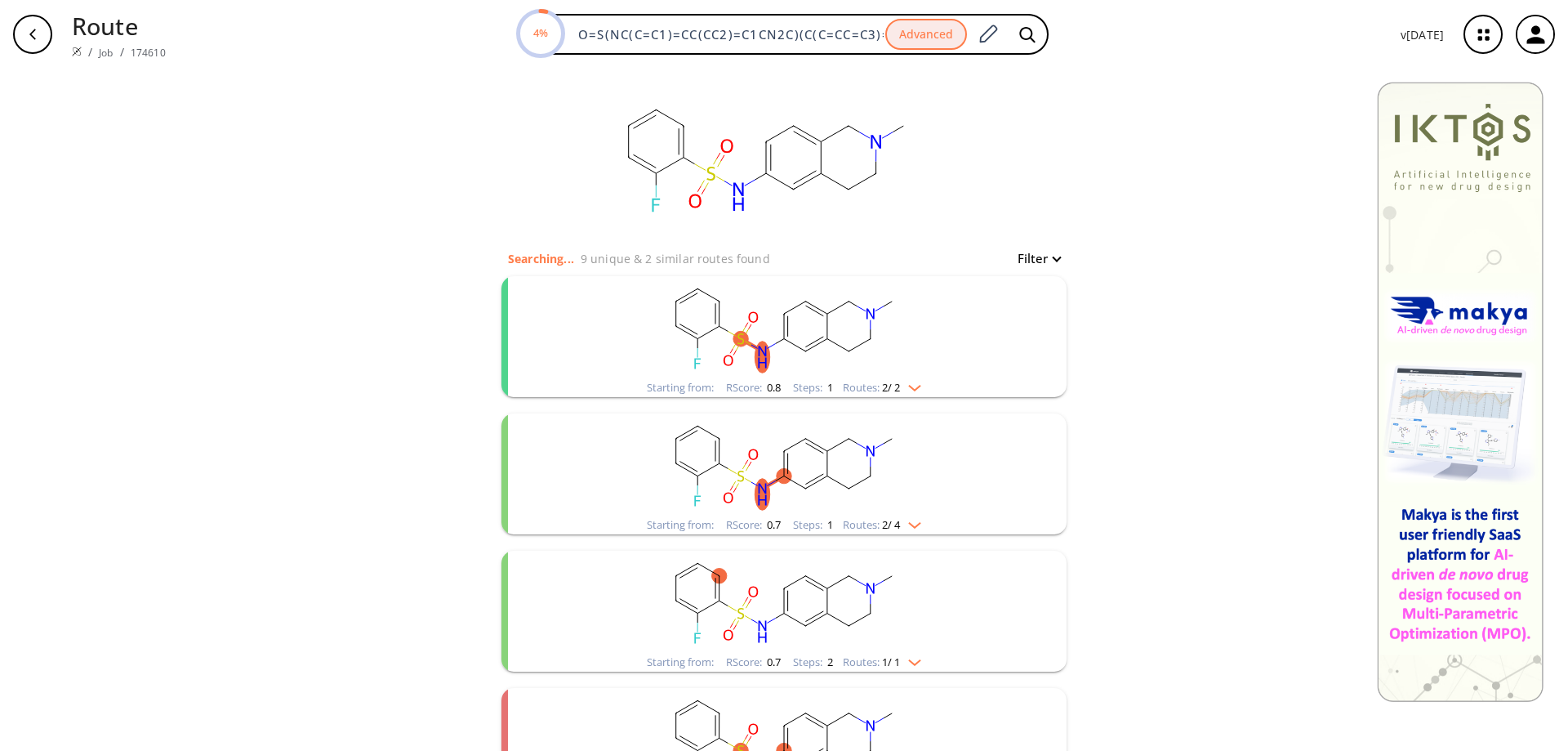
click at [1036, 354] on div "Starting from: RScore : 0.8 Steps : 1 Routes: 2 / 2" at bounding box center [784, 337] width 565 height 121
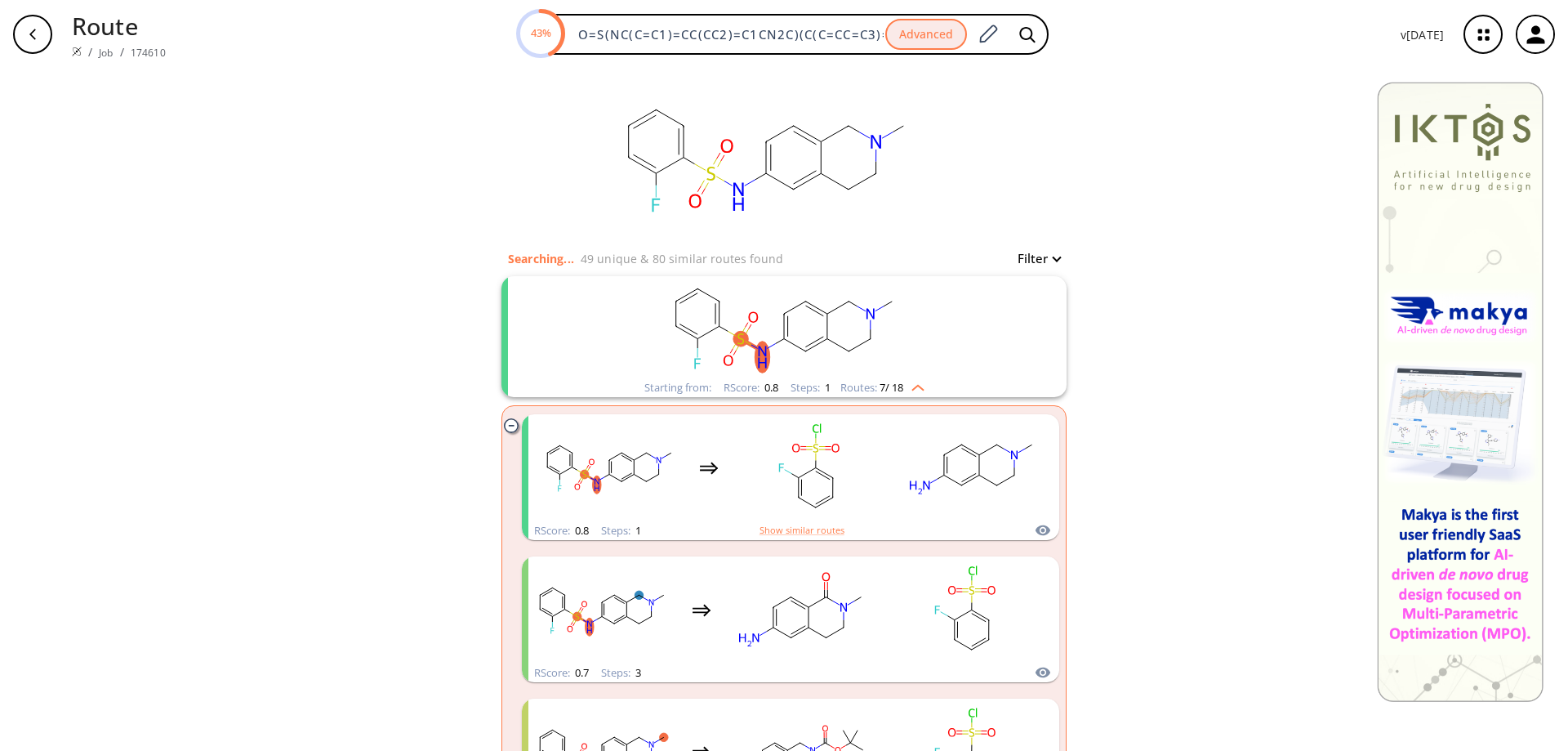
click at [1474, 44] on icon "button" at bounding box center [1483, 35] width 44 height 44
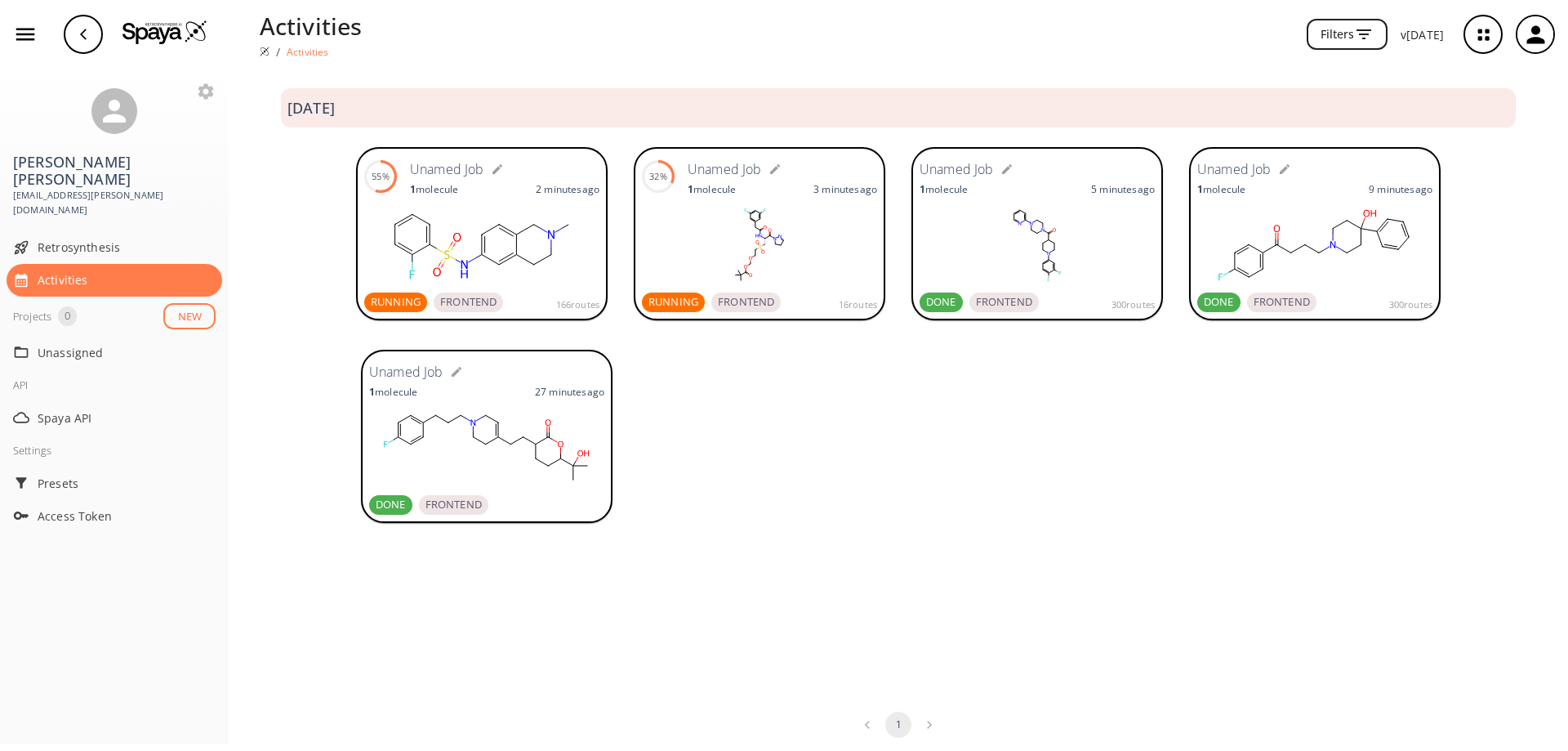
click at [200, 88] on icon "button" at bounding box center [206, 91] width 16 height 16
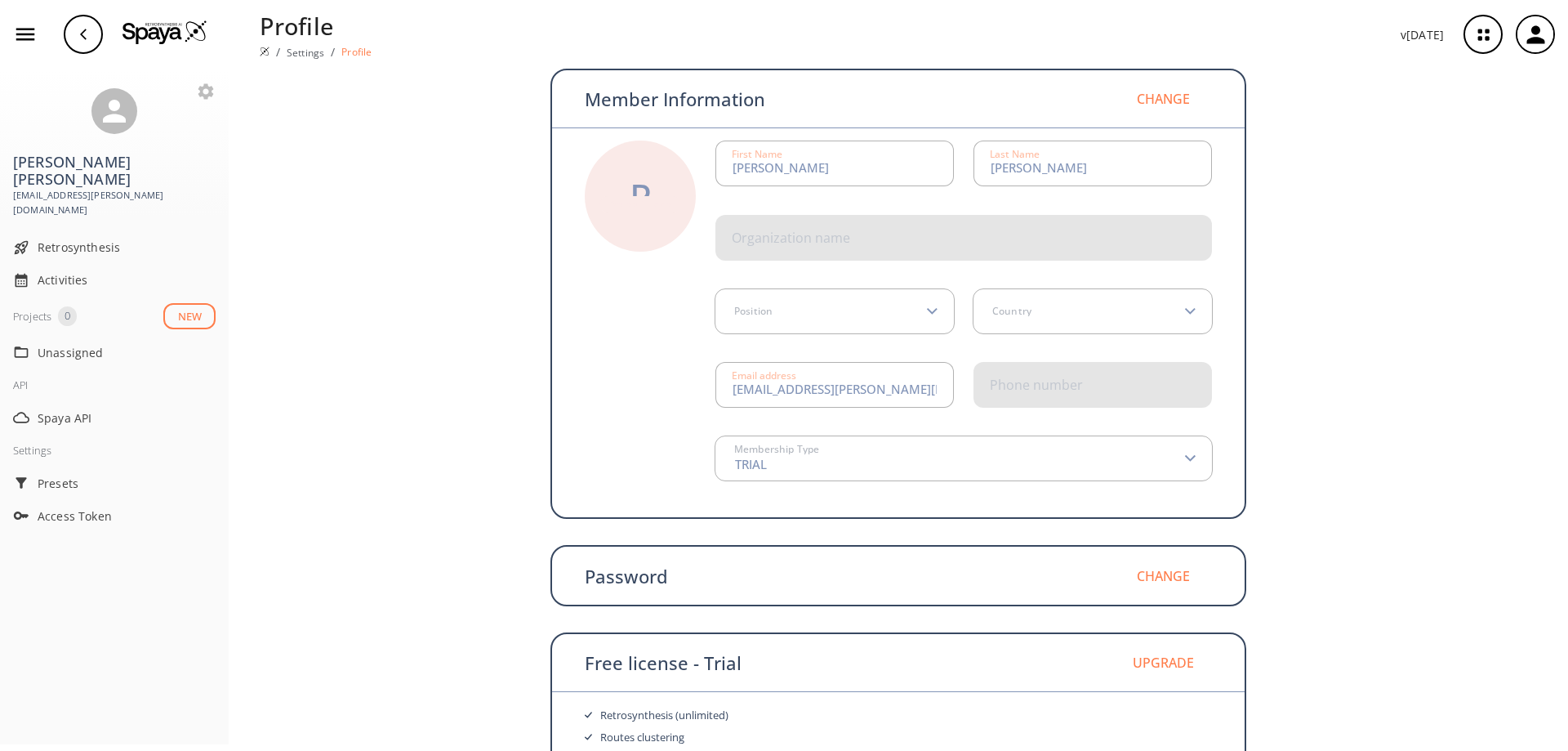
scroll to position [78, 0]
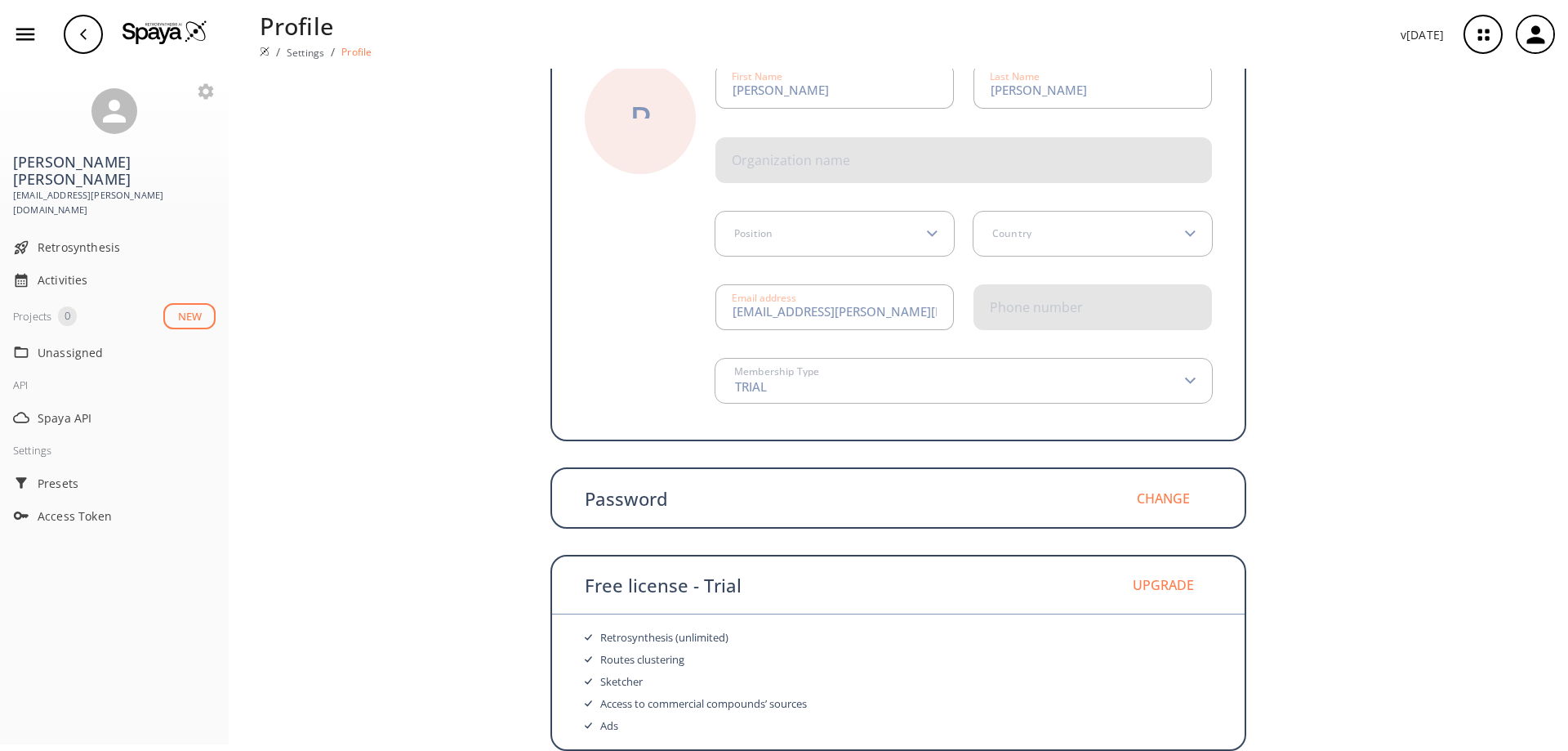
click at [207, 83] on icon "button" at bounding box center [205, 91] width 19 height 19
click at [59, 239] on span "Retrosynthesis" at bounding box center [127, 247] width 178 height 17
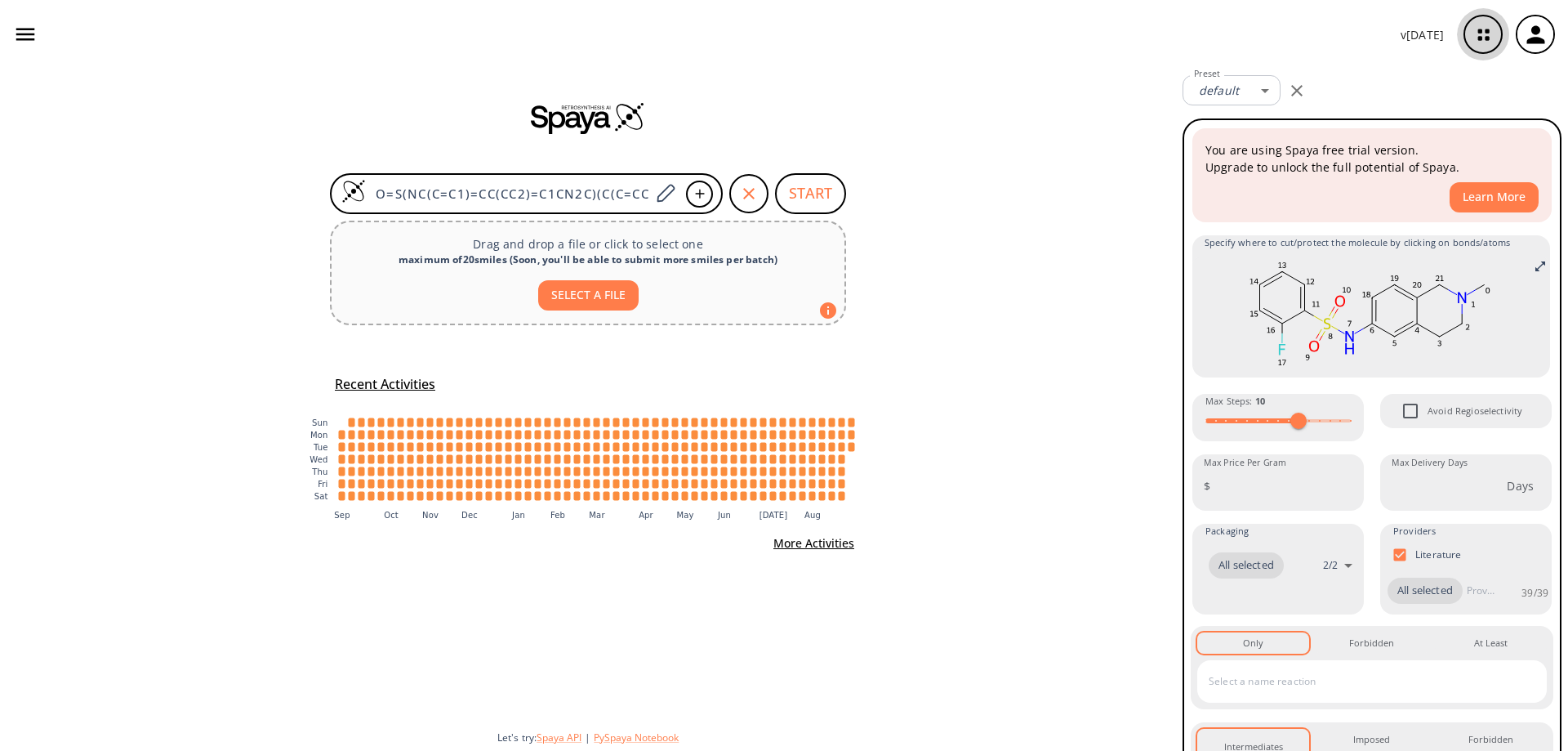
click at [1478, 42] on icon "button" at bounding box center [1483, 35] width 44 height 44
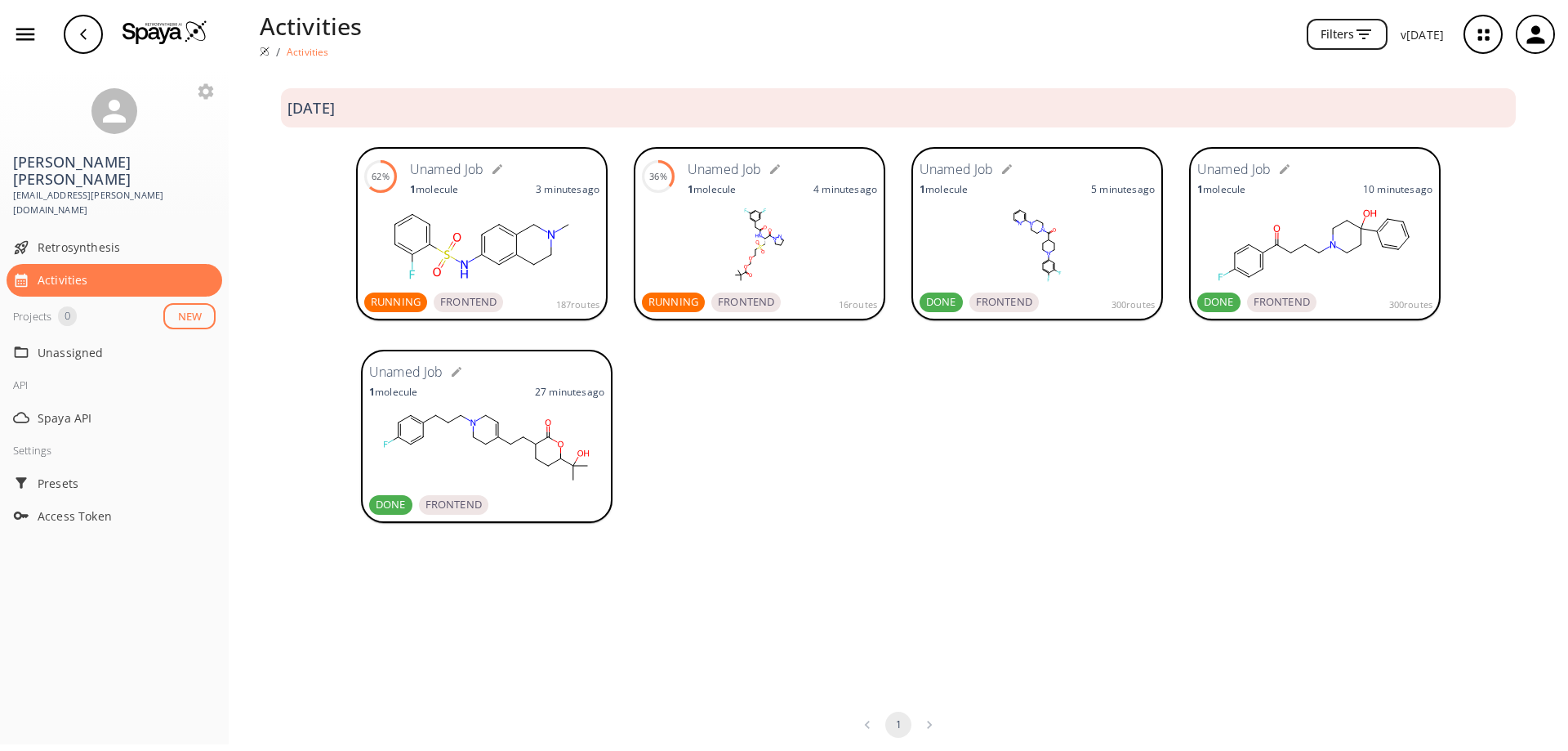
click at [960, 223] on rect at bounding box center [1037, 245] width 235 height 81
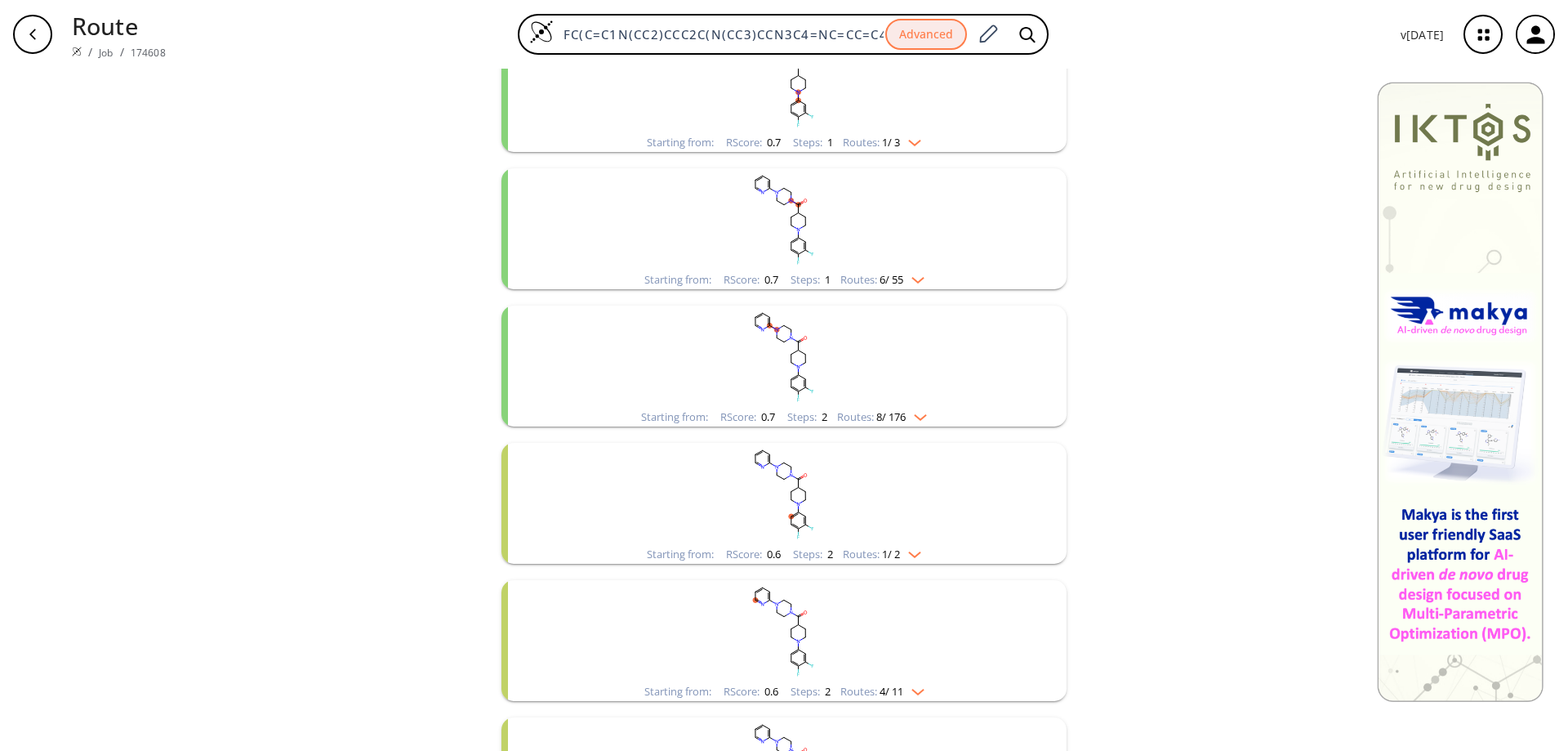
scroll to position [81, 0]
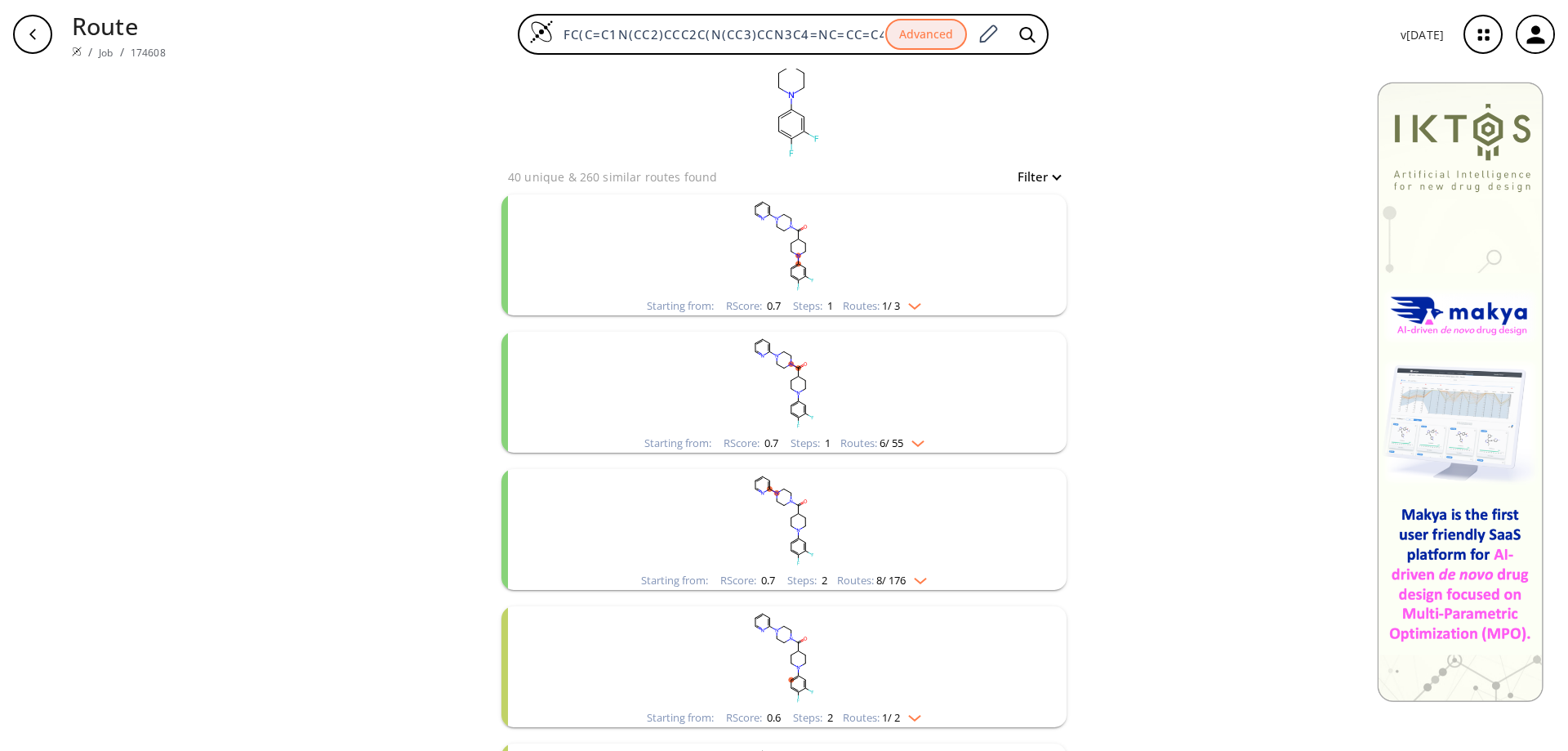
click at [931, 252] on rect "clusters" at bounding box center [784, 245] width 425 height 102
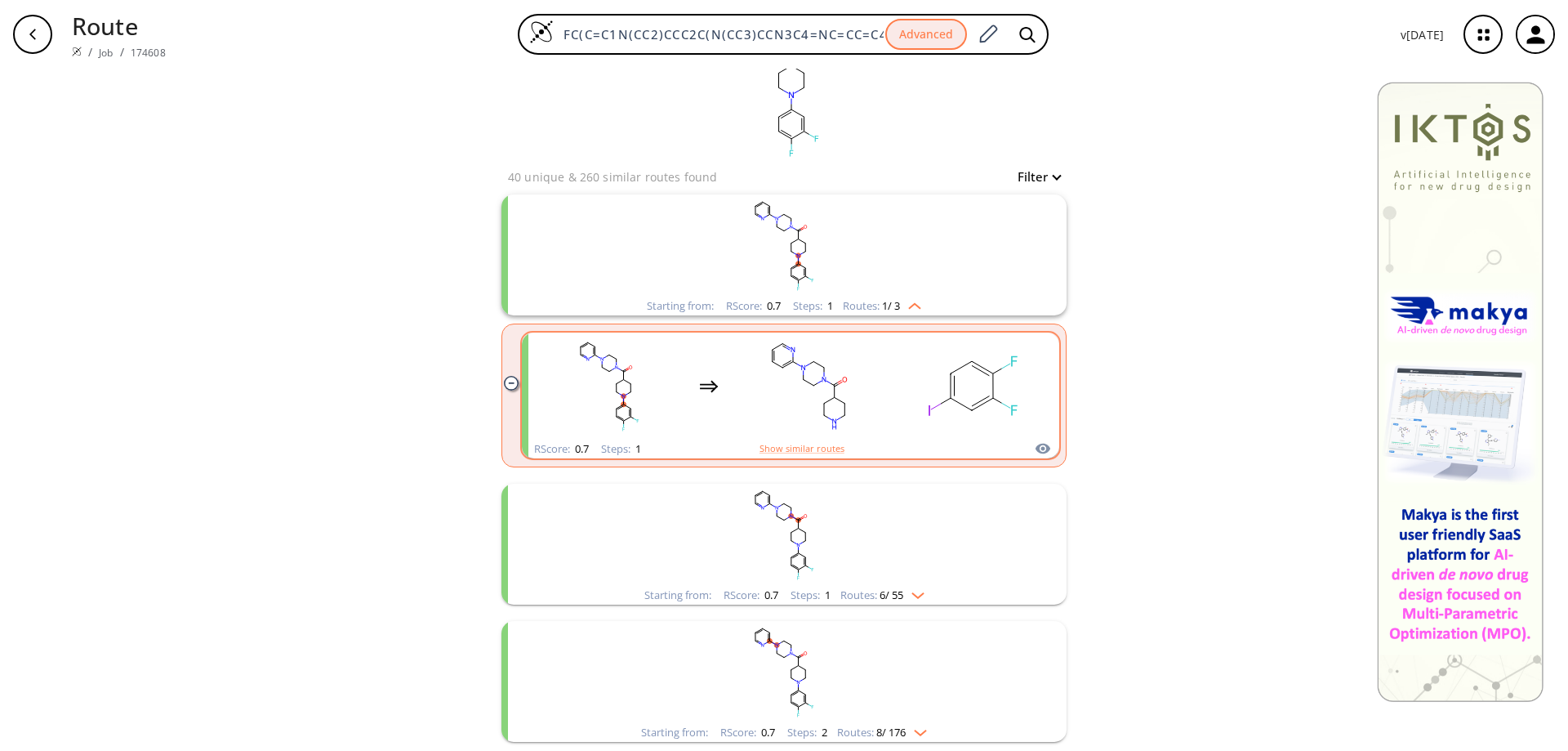
click at [823, 383] on rect "clusters" at bounding box center [808, 386] width 147 height 102
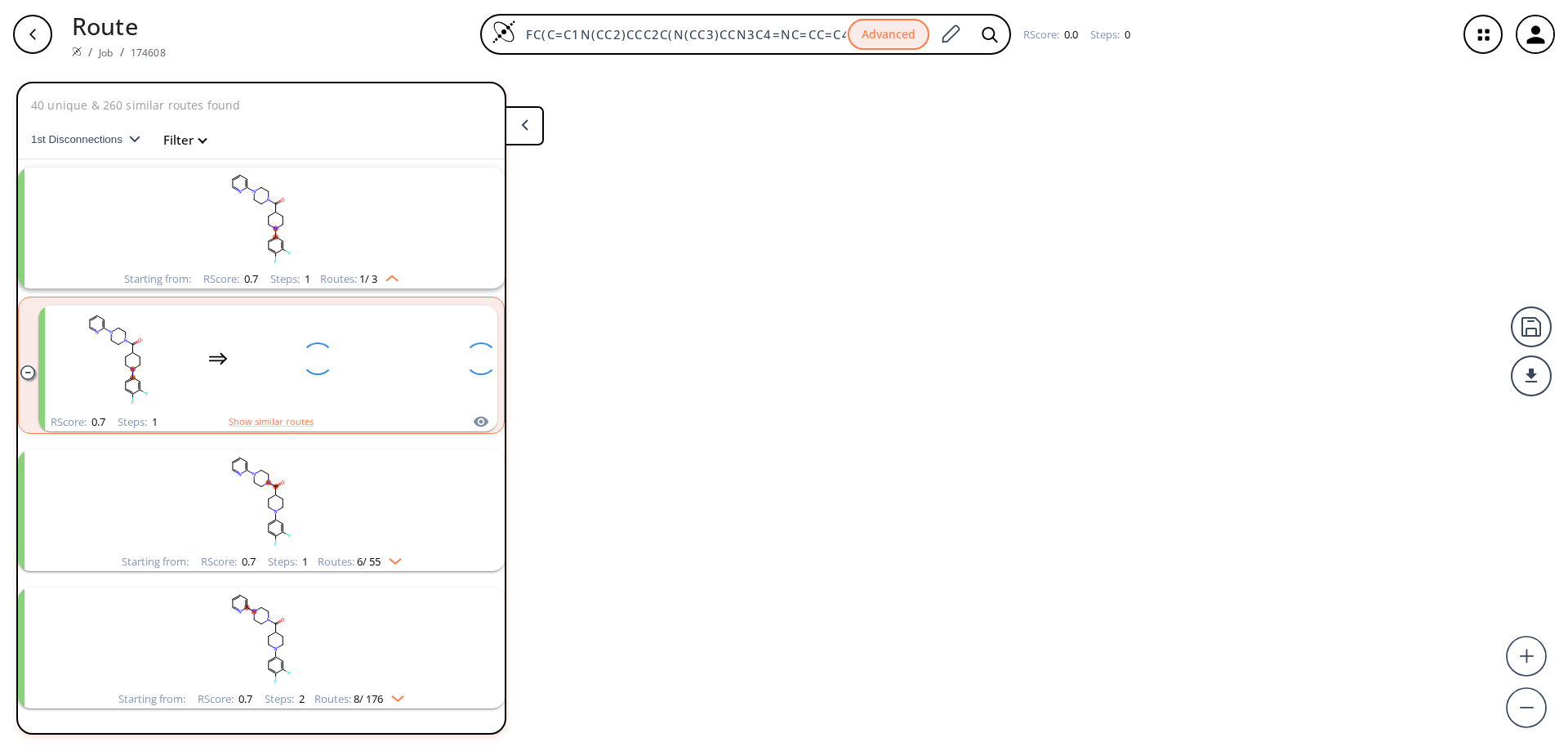
scroll to position [38, 0]
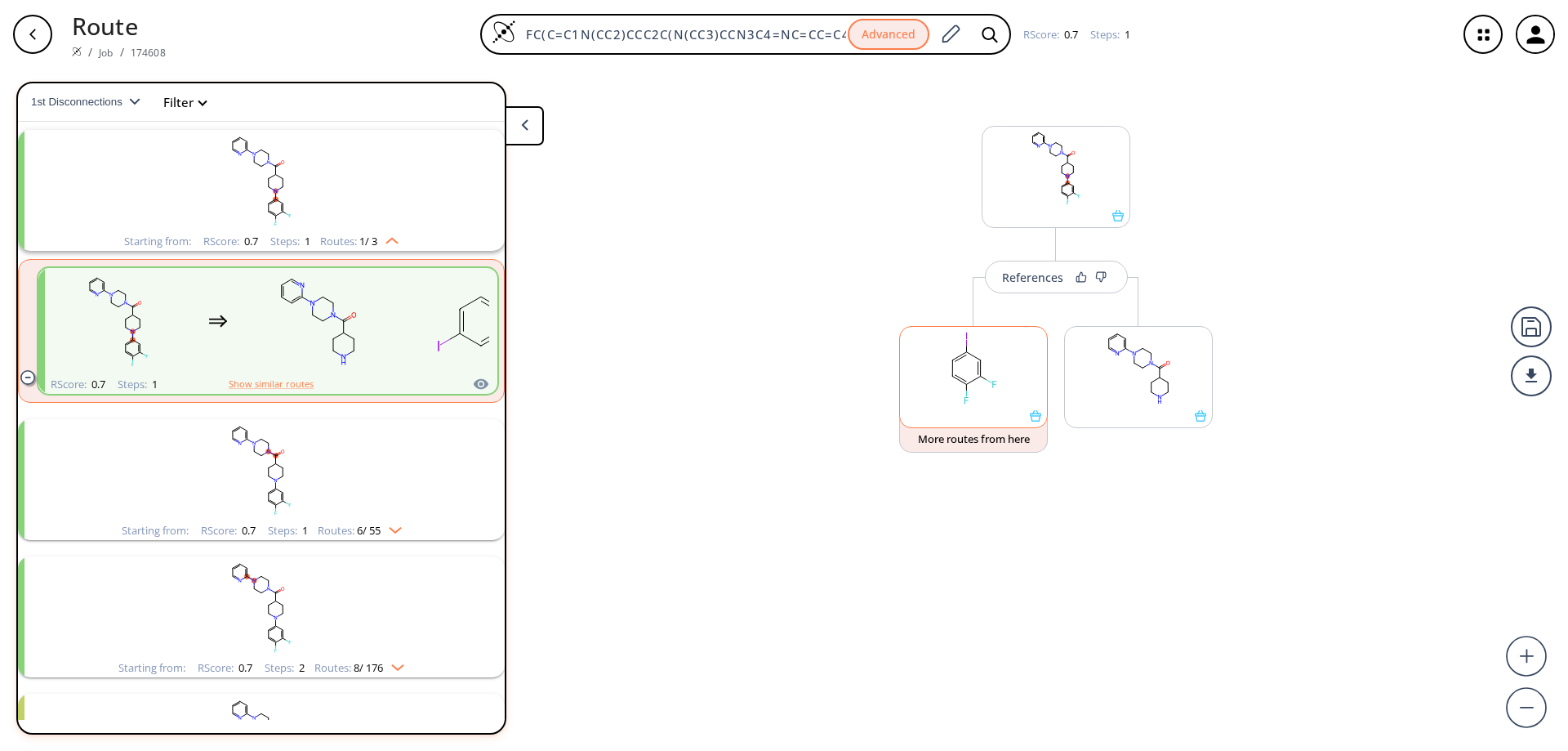
click at [1035, 419] on icon at bounding box center [1035, 415] width 11 height 11
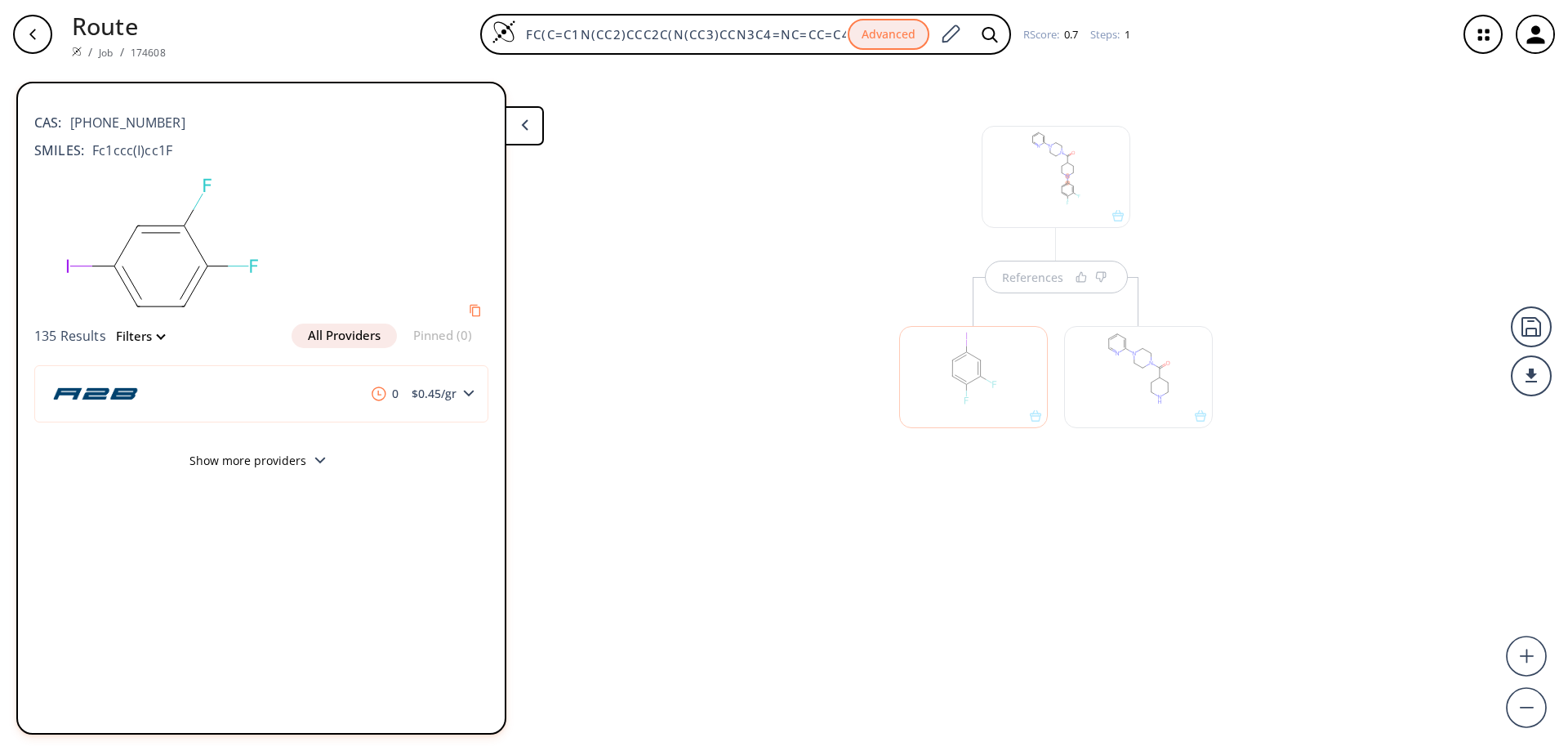
click at [254, 457] on button "Show more providers" at bounding box center [260, 462] width 454 height 38
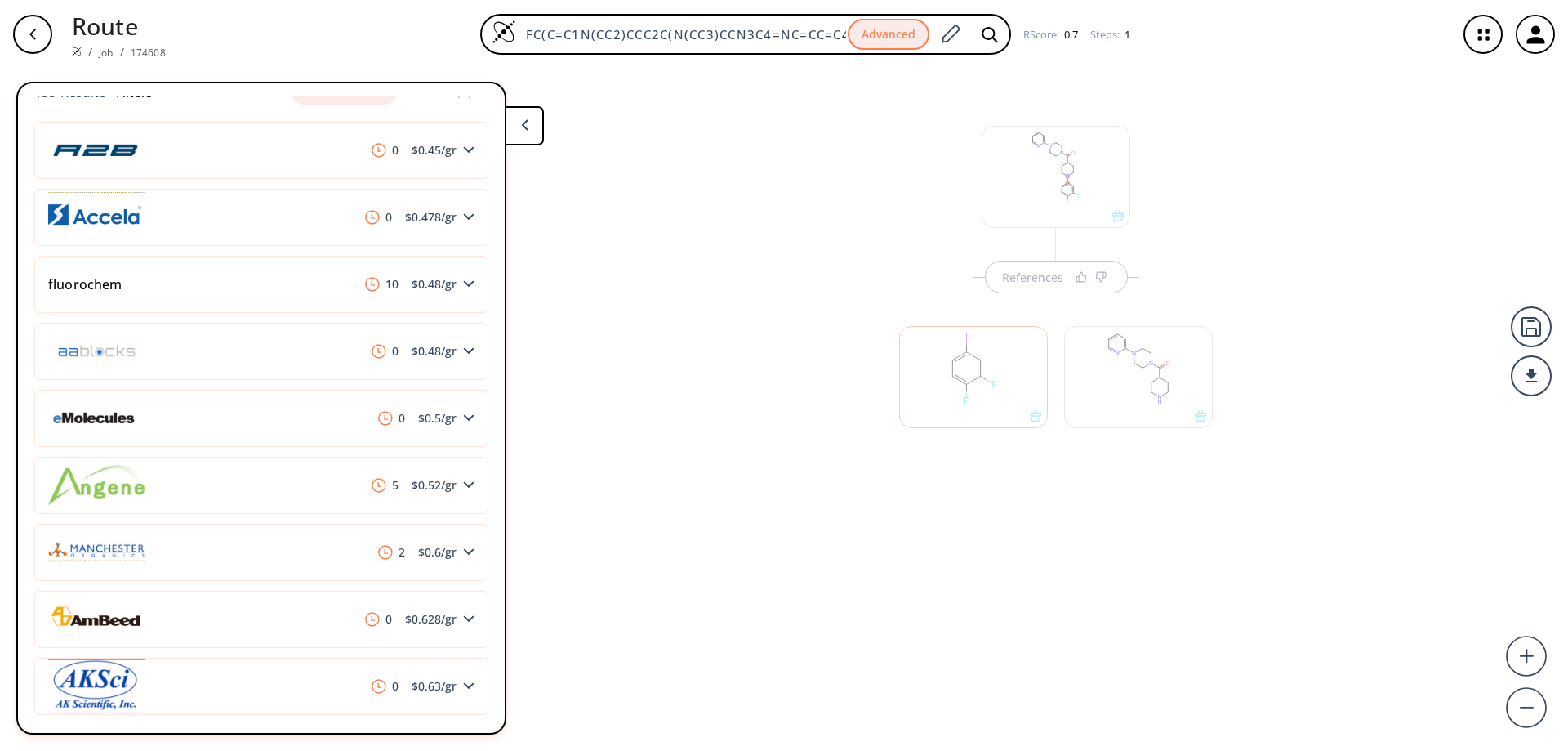
scroll to position [245, 0]
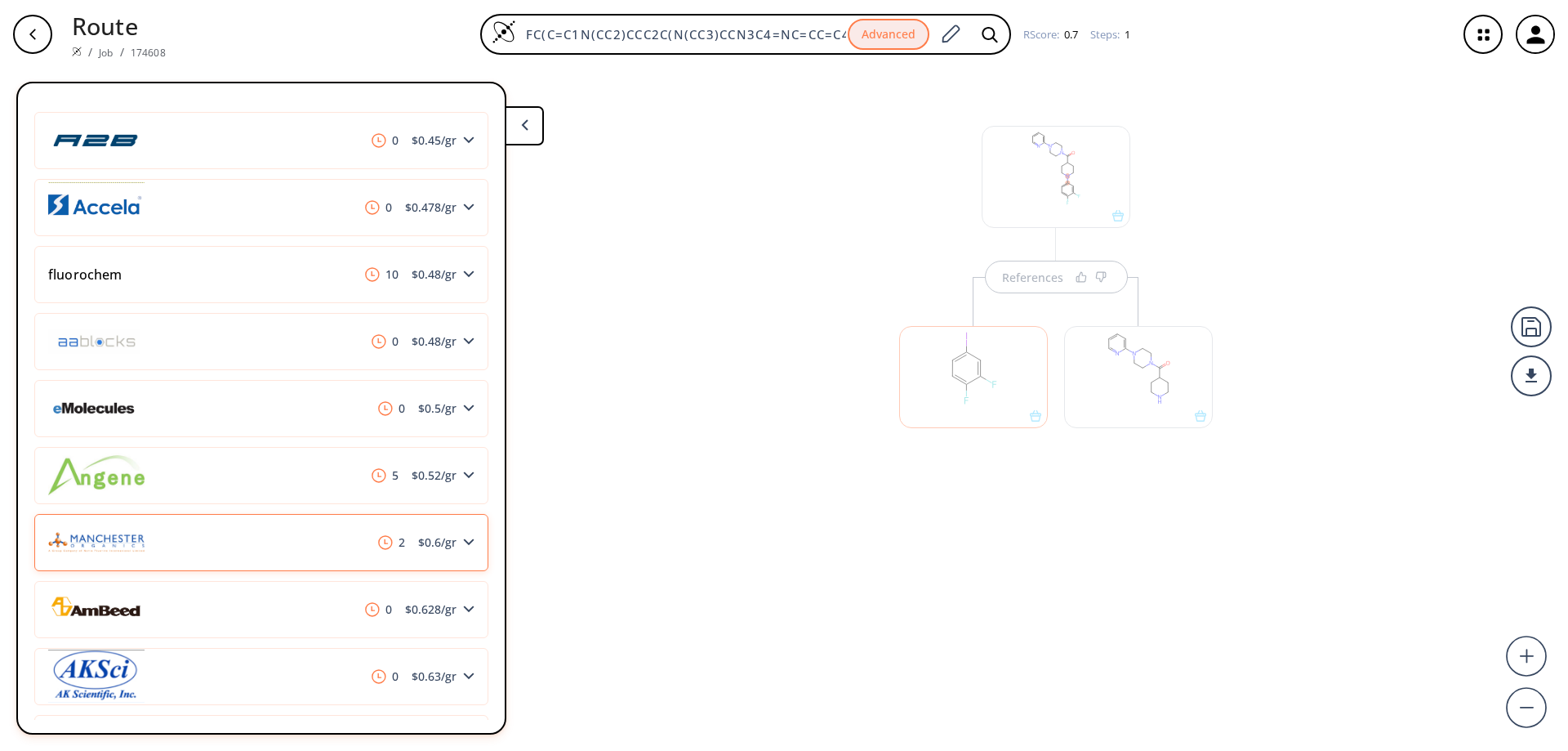
click at [343, 536] on div "2 $ 0.6 /gr" at bounding box center [260, 542] width 454 height 57
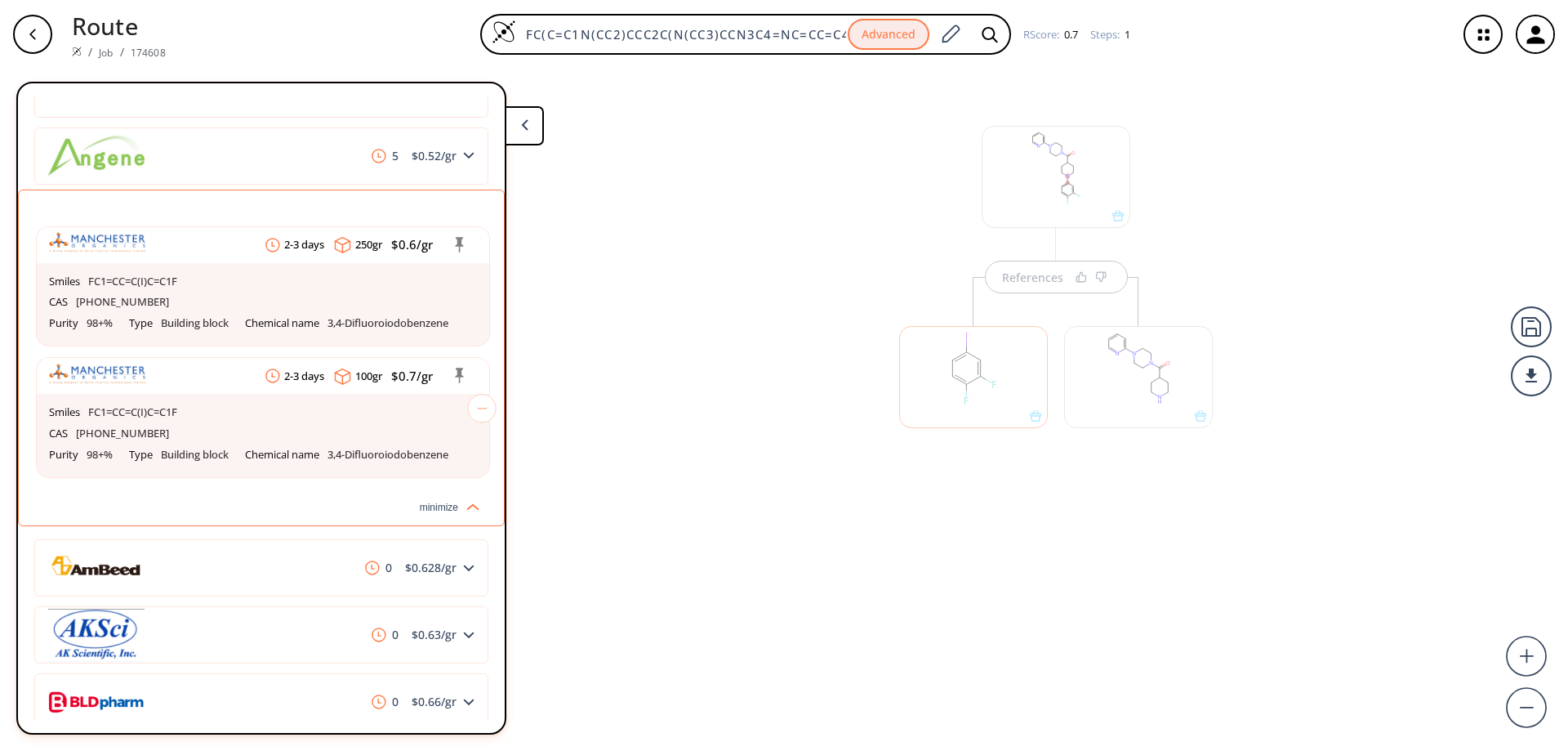
scroll to position [653, 0]
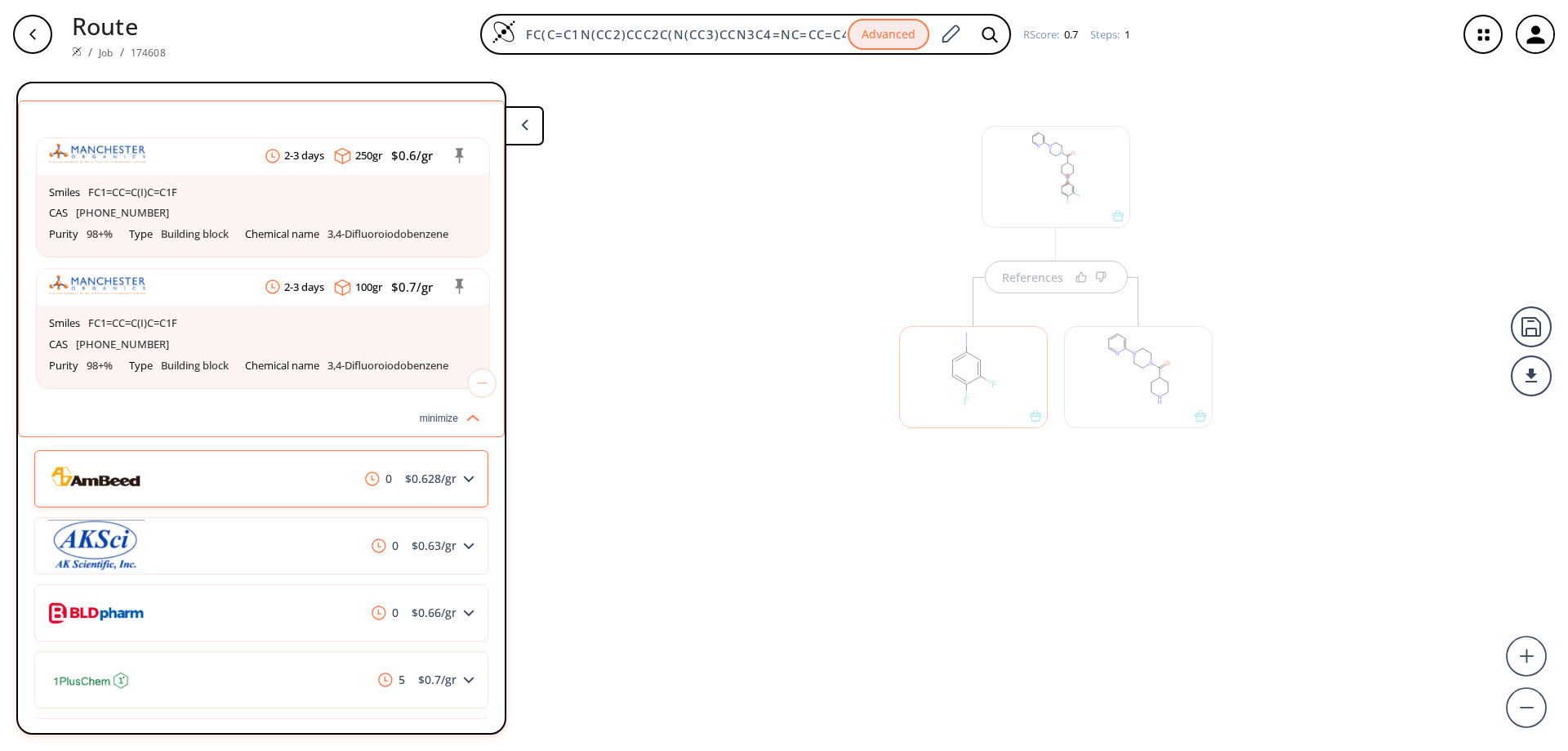
click at [334, 501] on div "0 $ 0.628 /gr" at bounding box center [260, 478] width 454 height 57
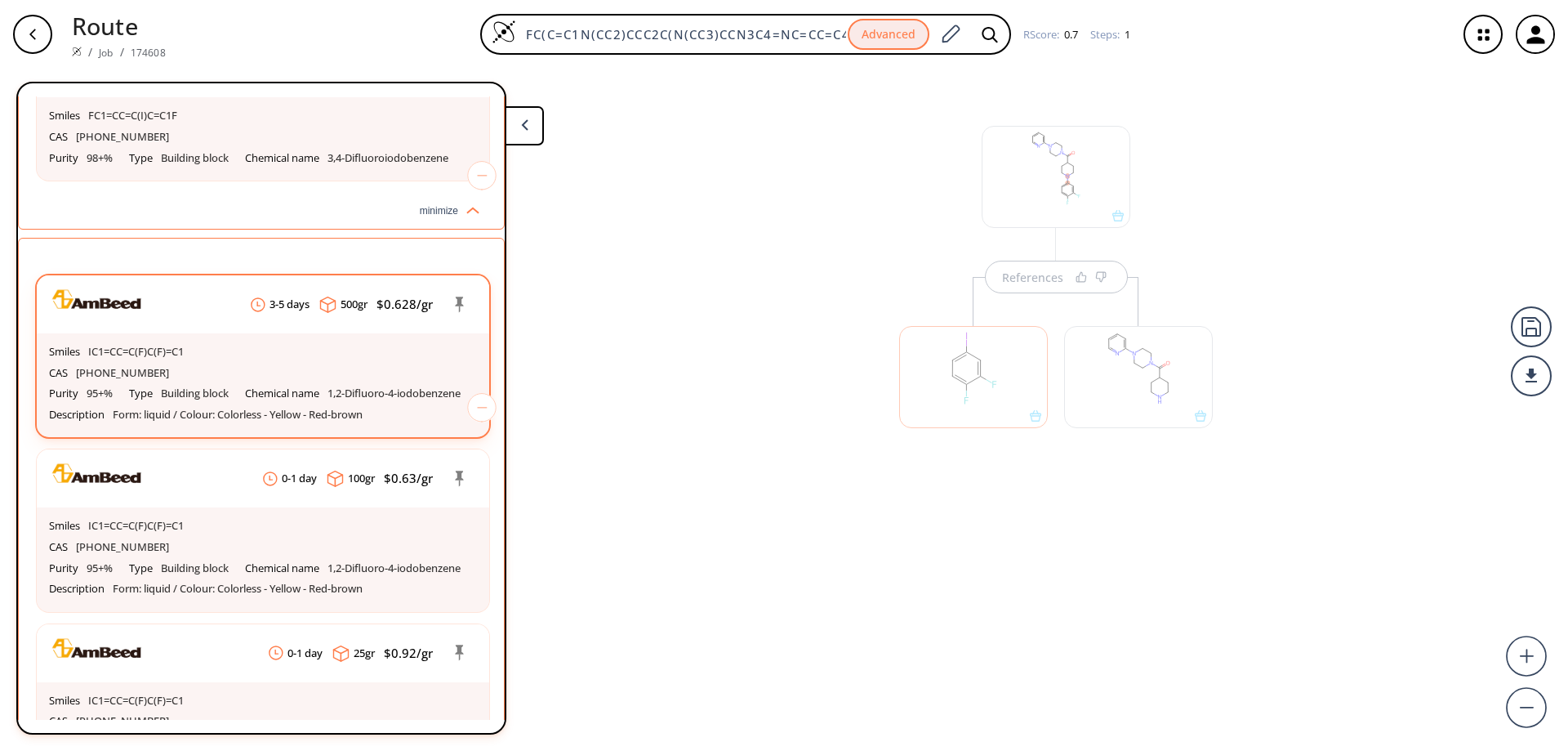
scroll to position [899, 0]
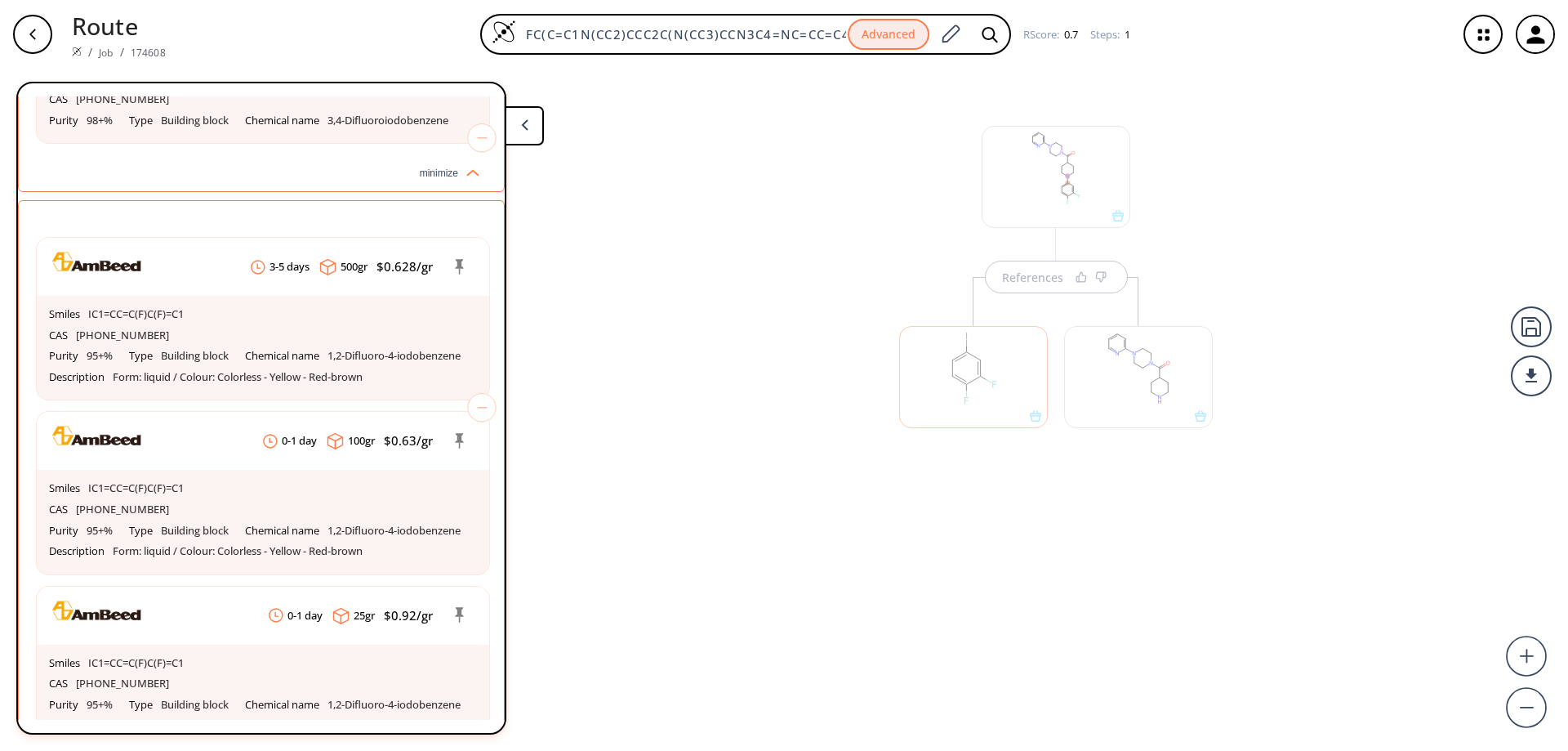
click at [1138, 344] on div at bounding box center [1138, 377] width 149 height 102
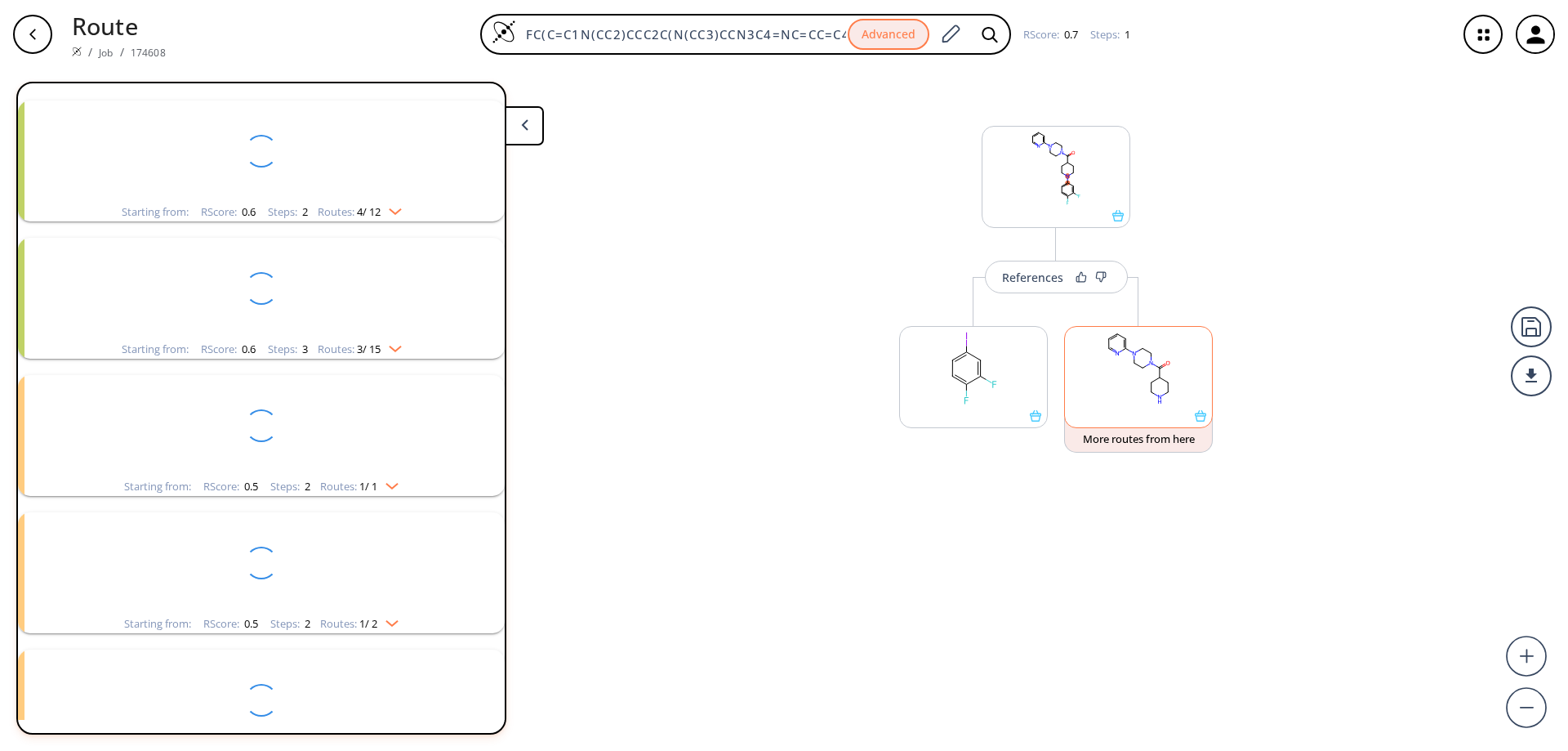
scroll to position [38, 0]
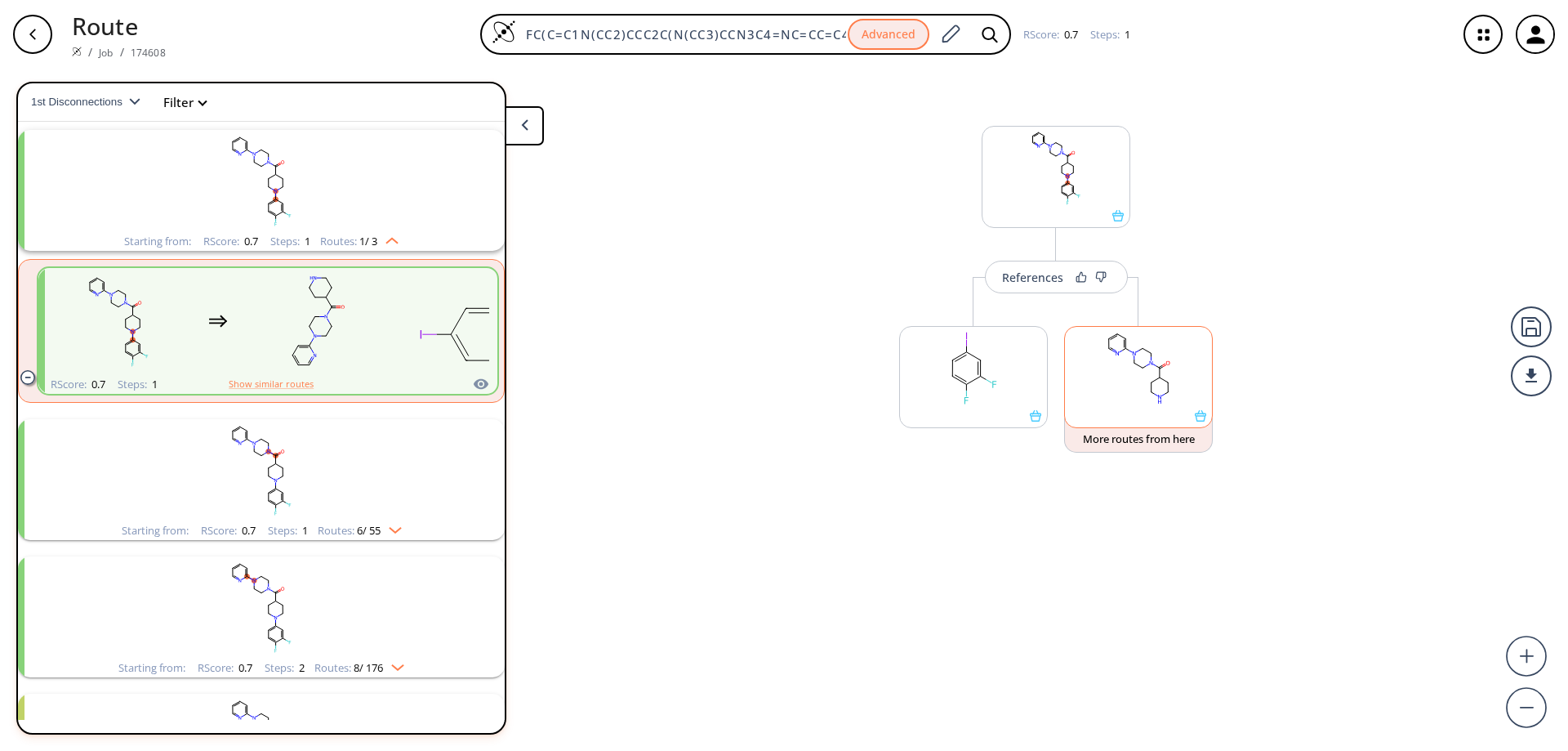
click at [1155, 368] on rect at bounding box center [1138, 368] width 147 height 83
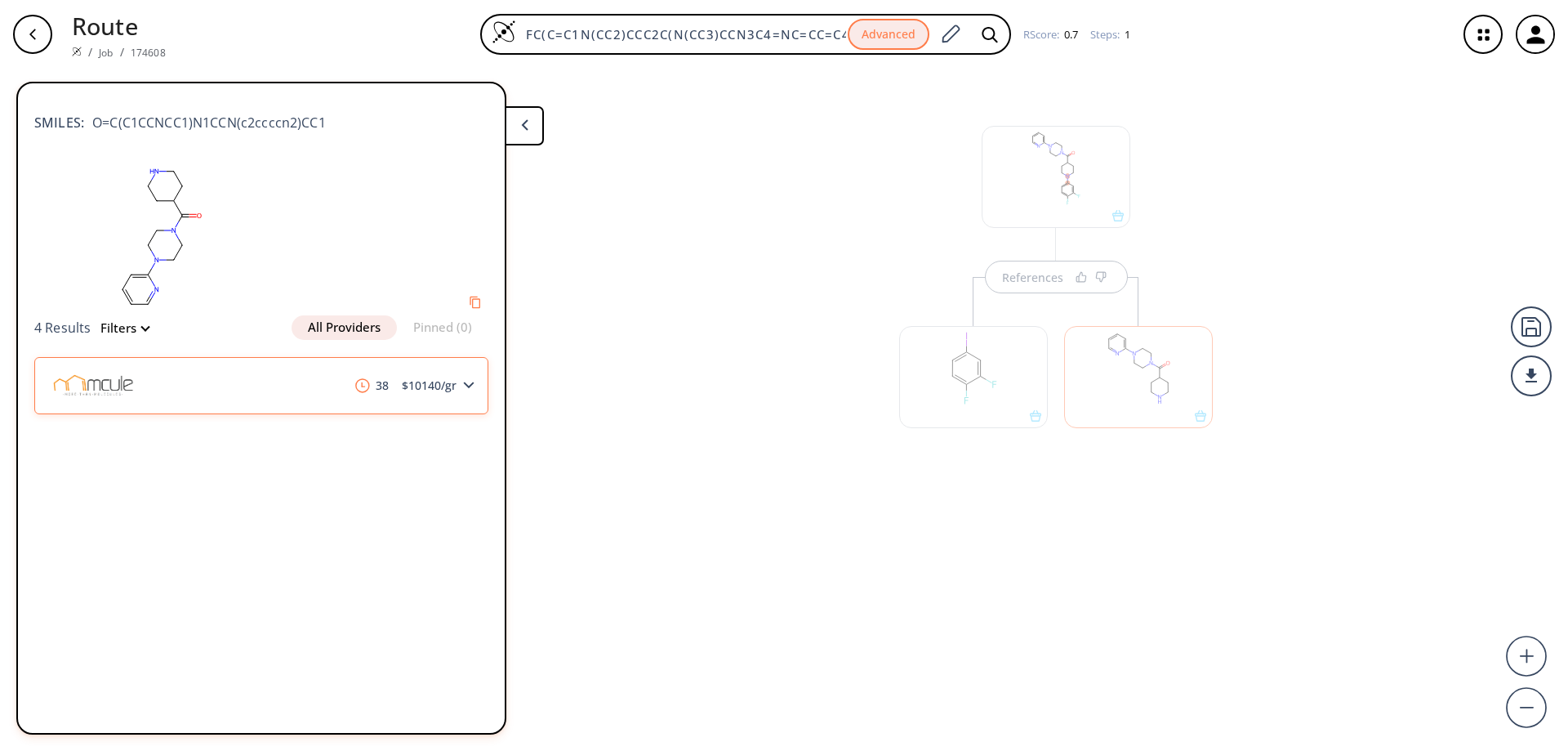
click at [389, 405] on div "38 $ 10140 /gr" at bounding box center [260, 385] width 454 height 57
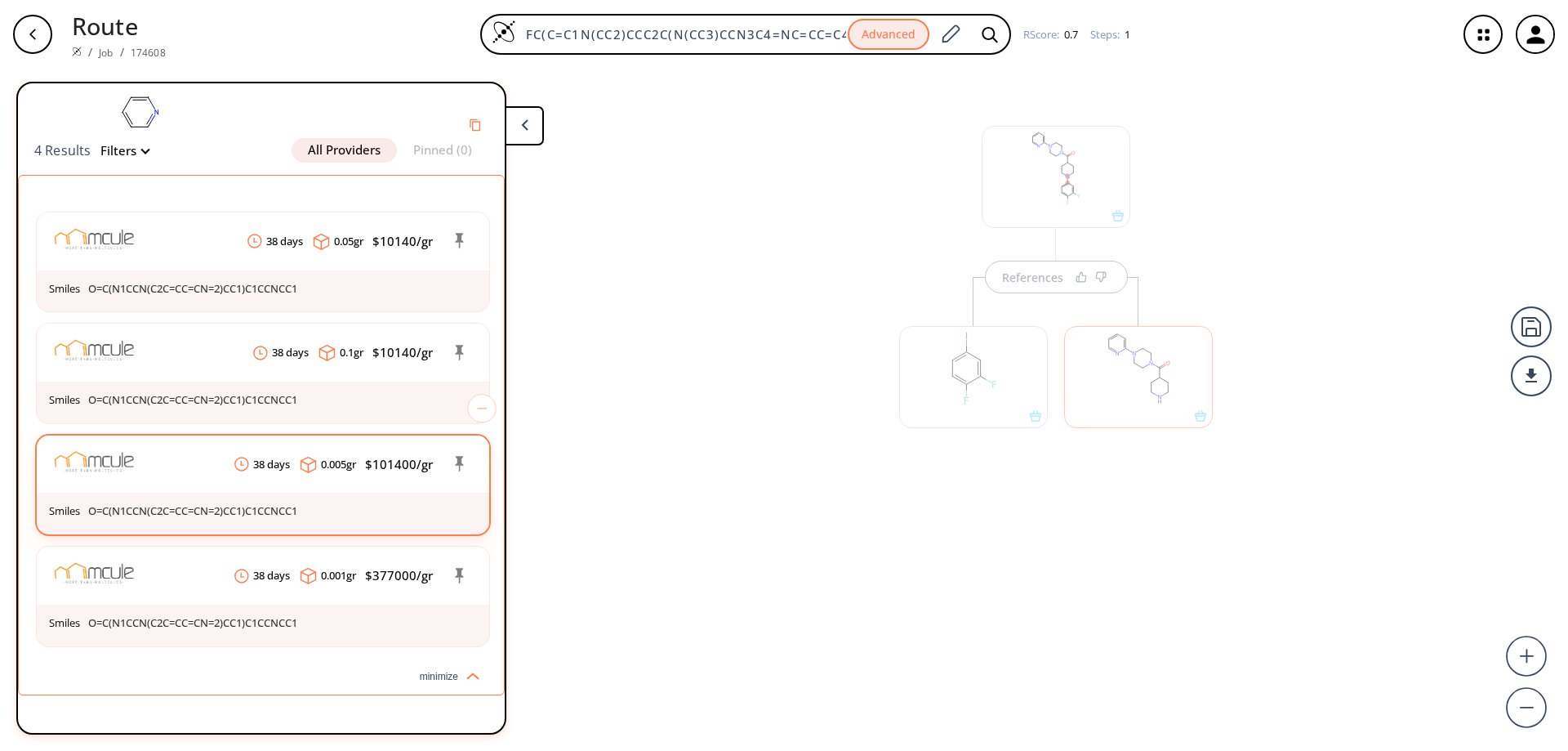
scroll to position [95, 0]
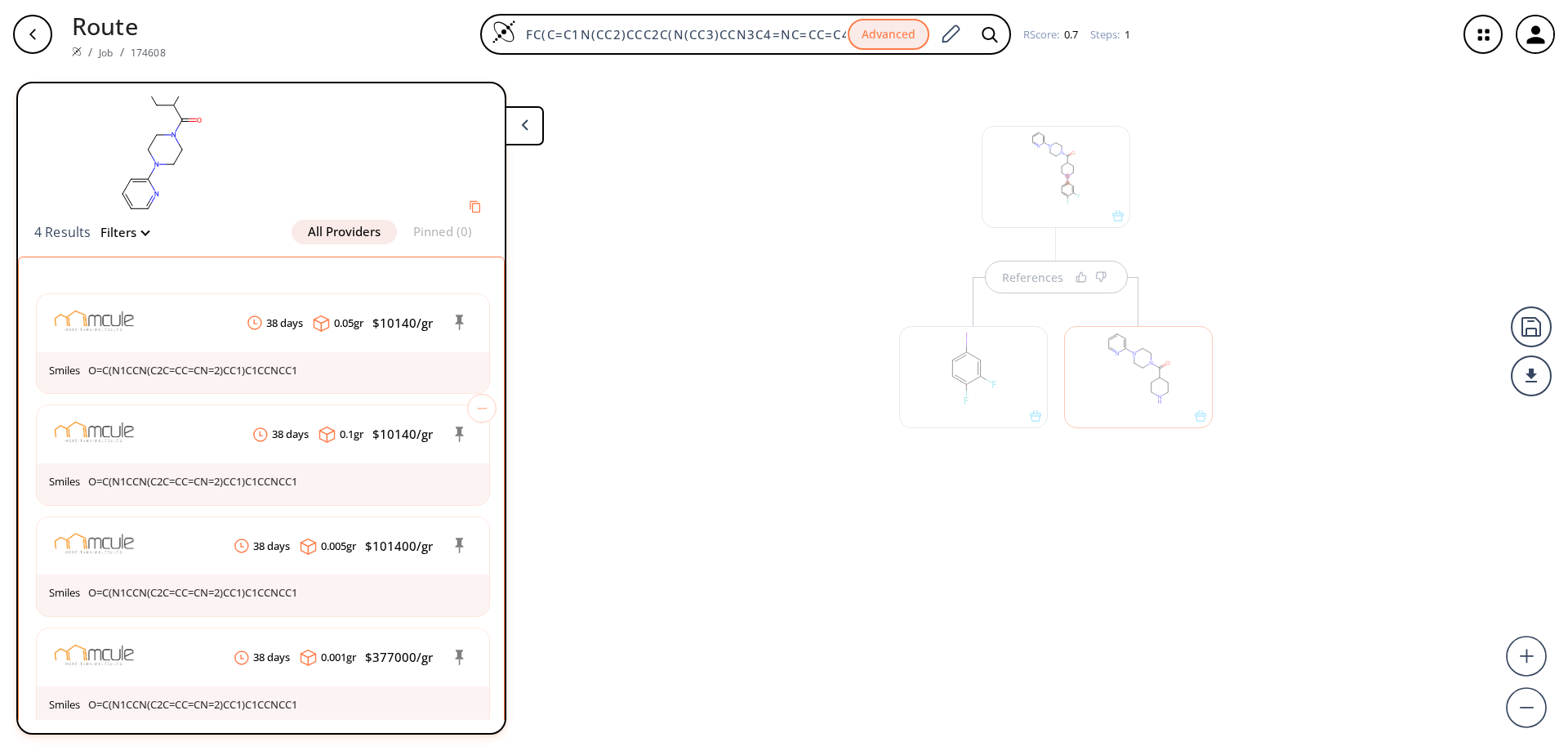
click at [1142, 379] on div at bounding box center [1138, 377] width 149 height 102
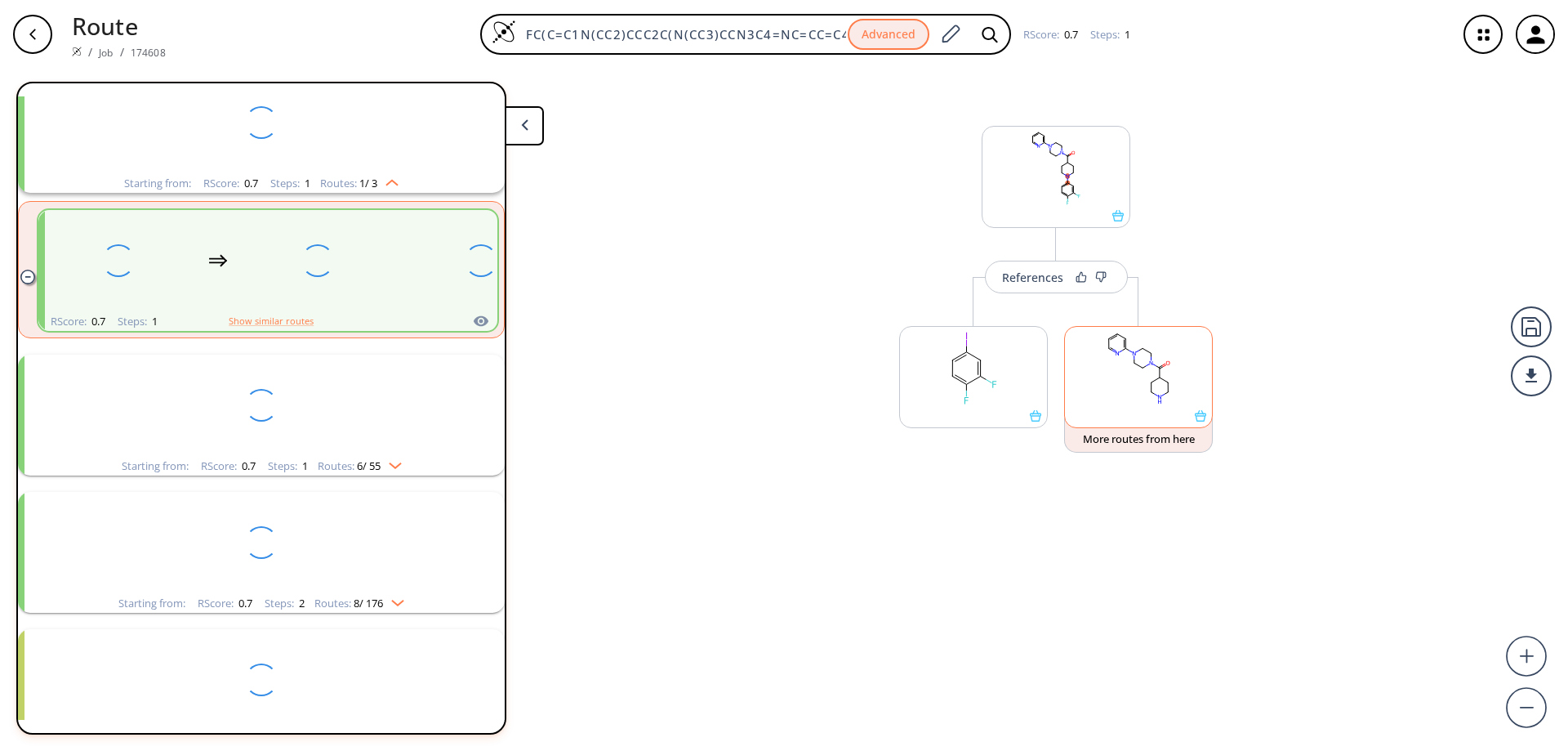
scroll to position [38, 0]
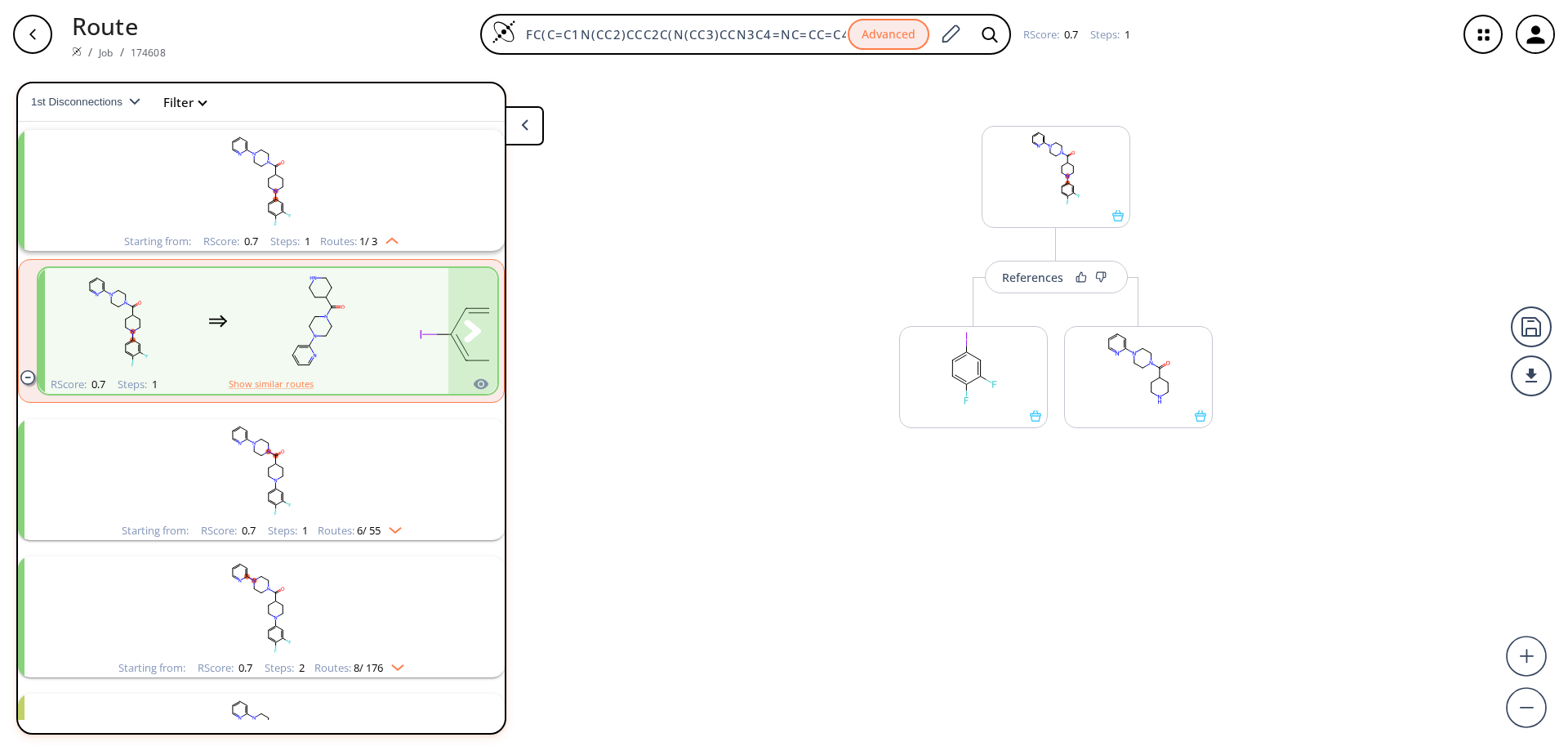
drag, startPoint x: 419, startPoint y: 347, endPoint x: 251, endPoint y: 332, distance: 168.7
click at [407, 332] on rect "clusters" at bounding box center [481, 321] width 147 height 102
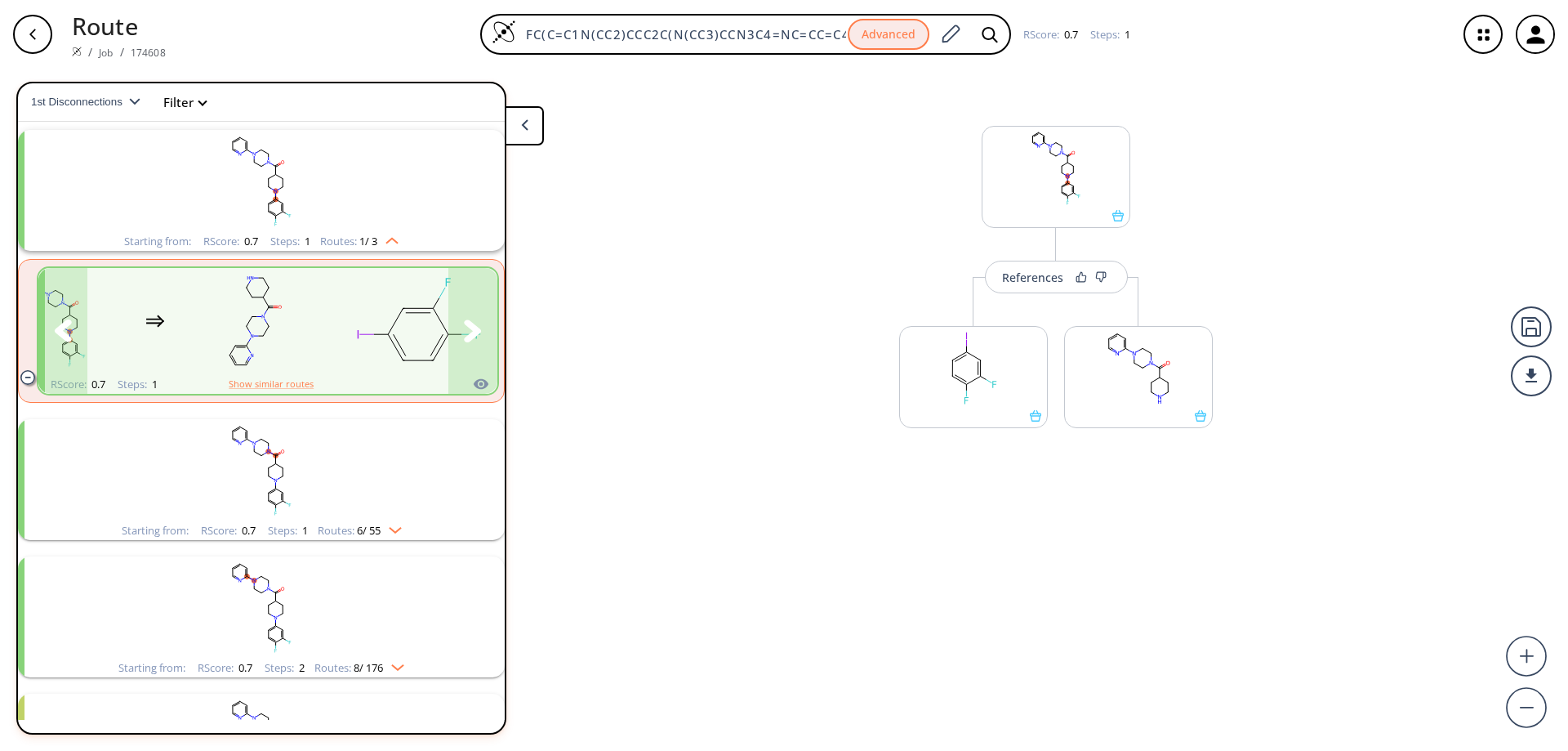
click at [464, 340] on icon "clusters" at bounding box center [473, 330] width 17 height 22
click at [263, 322] on rect "clusters" at bounding box center [246, 321] width 147 height 102
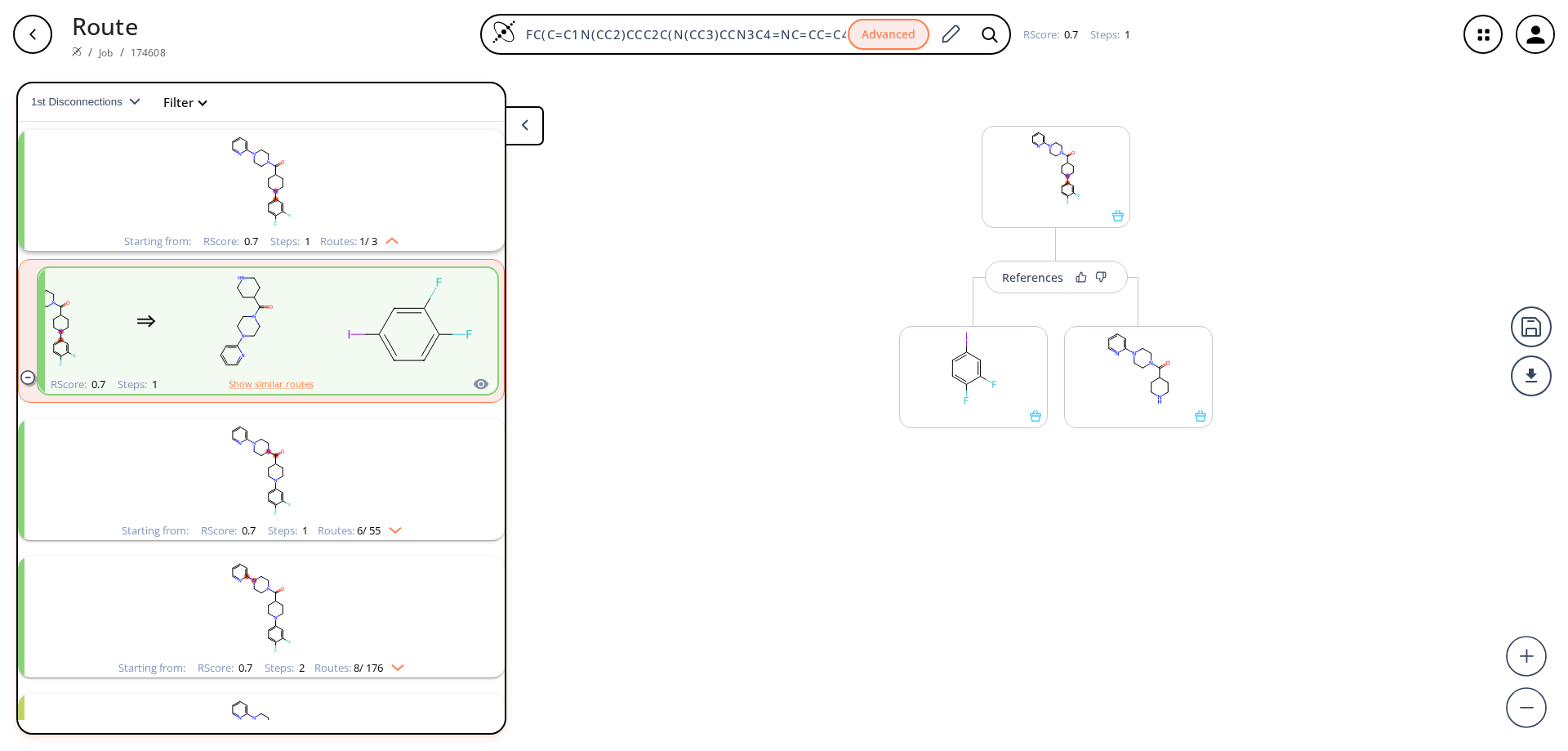
click at [114, 96] on span "1st Disconnections" at bounding box center [80, 101] width 98 height 12
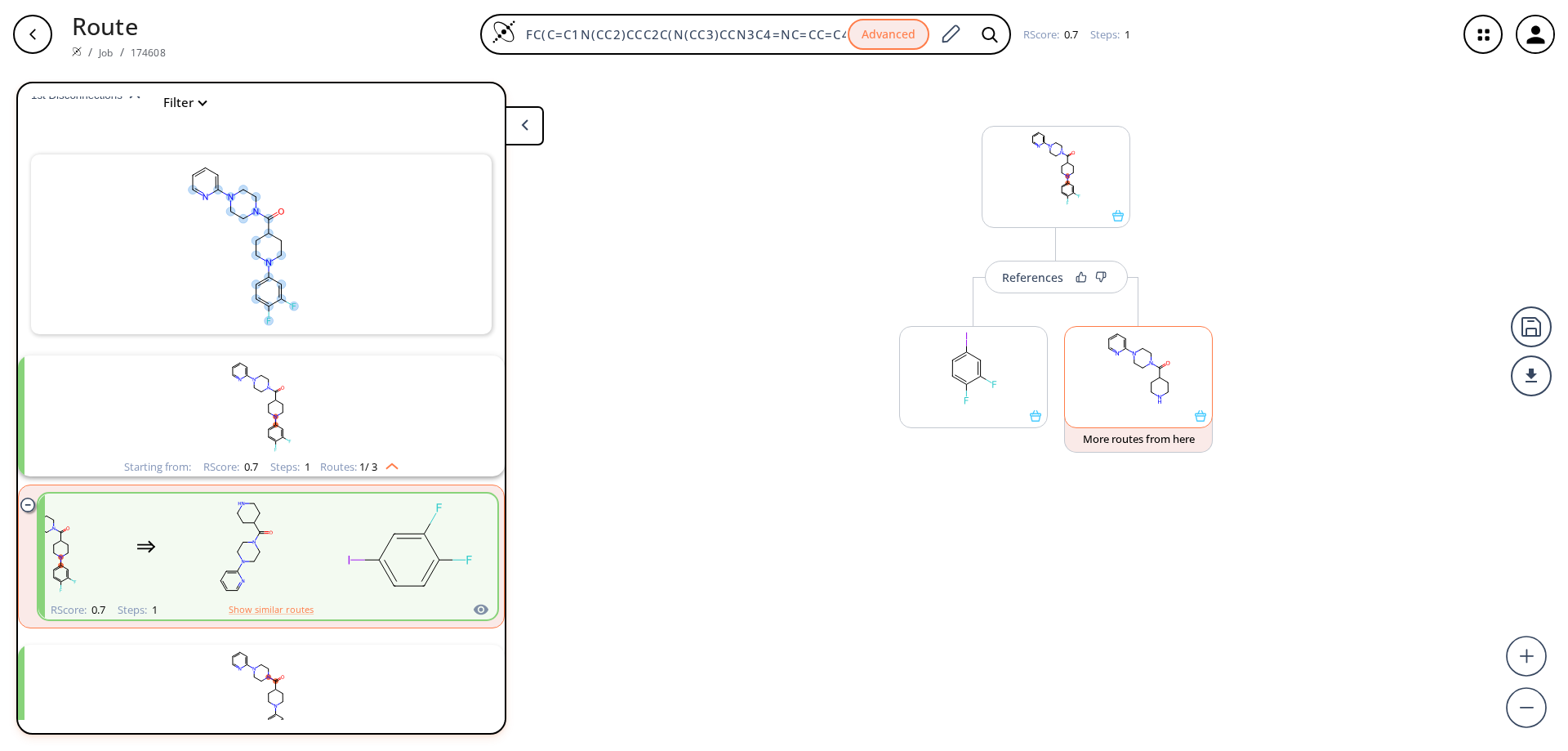
click at [1105, 359] on rect at bounding box center [1138, 368] width 147 height 83
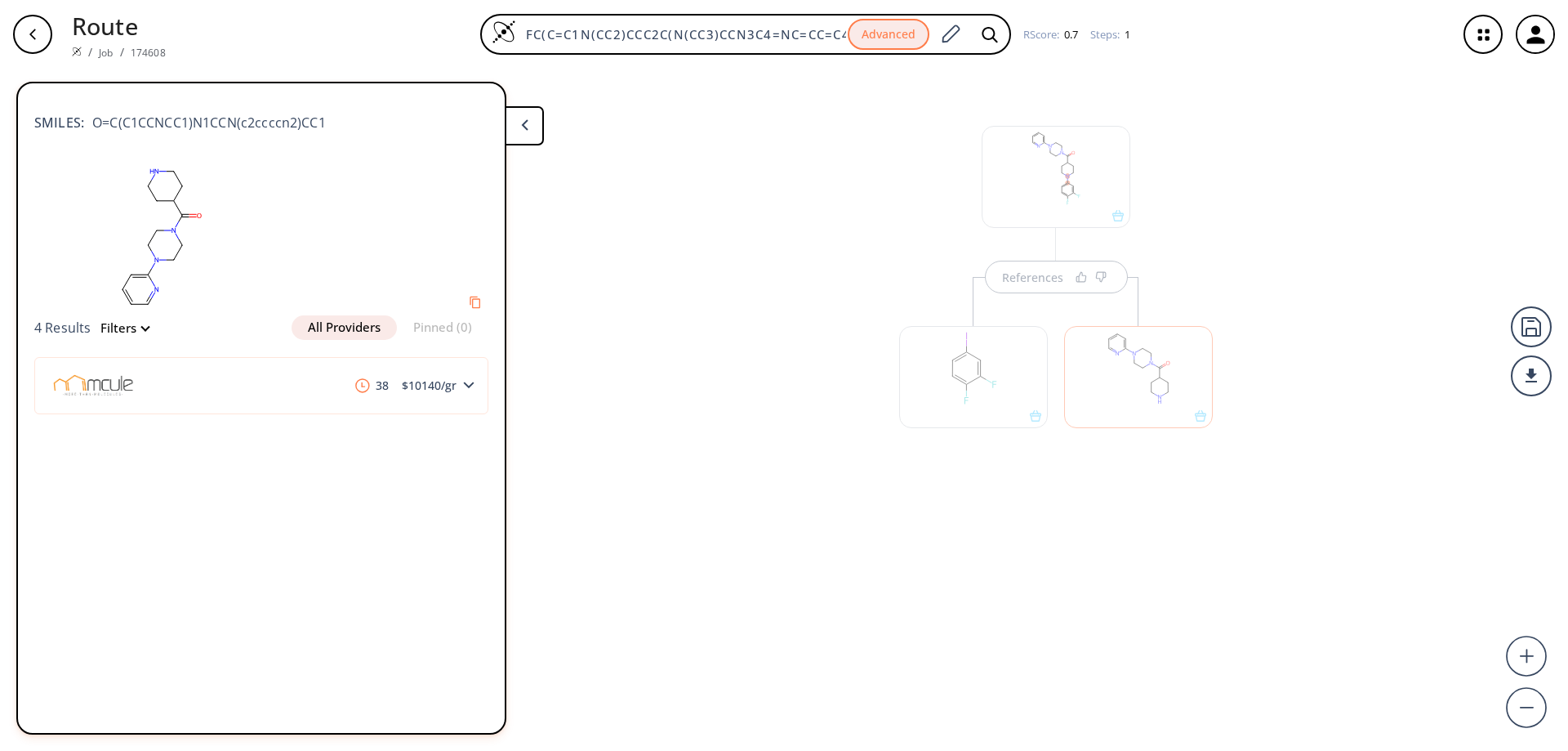
click at [322, 330] on button "All Providers" at bounding box center [344, 328] width 106 height 24
click at [39, 36] on div "button" at bounding box center [32, 34] width 39 height 39
click at [33, 31] on icon "button" at bounding box center [32, 34] width 6 height 10
click at [31, 31] on icon "button" at bounding box center [32, 34] width 13 height 13
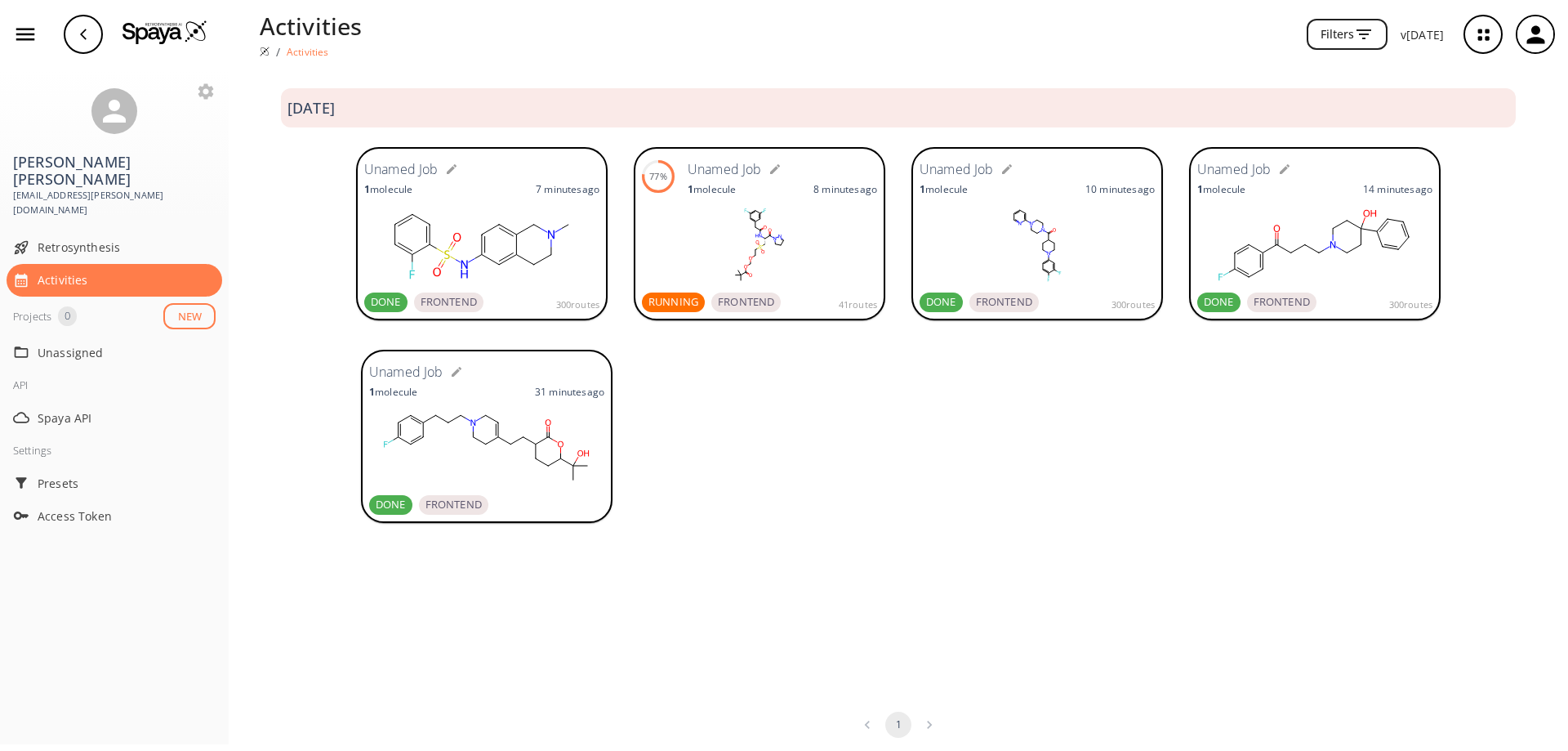
click at [1296, 267] on rect at bounding box center [1315, 245] width 235 height 81
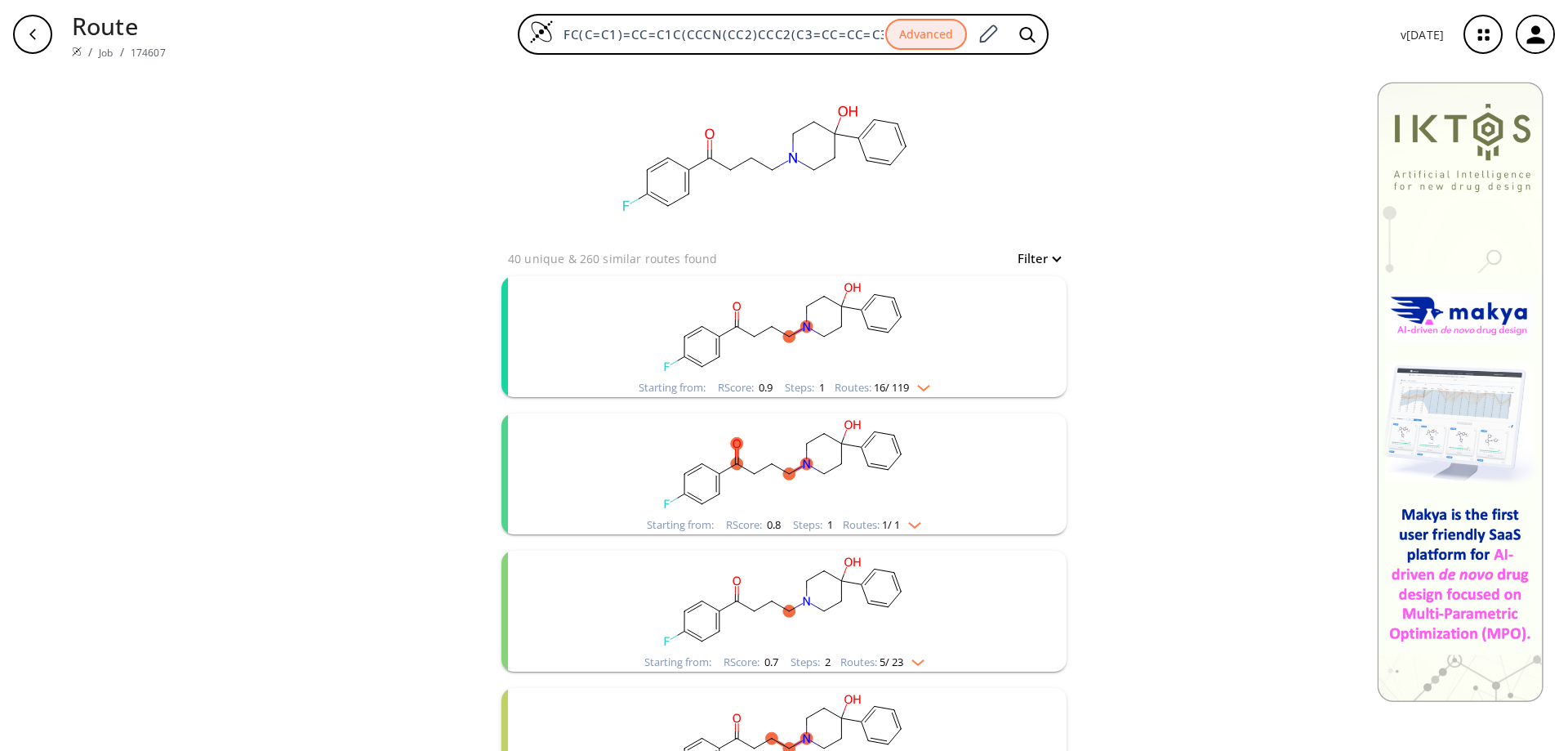
click at [987, 362] on rect "clusters" at bounding box center [784, 327] width 425 height 102
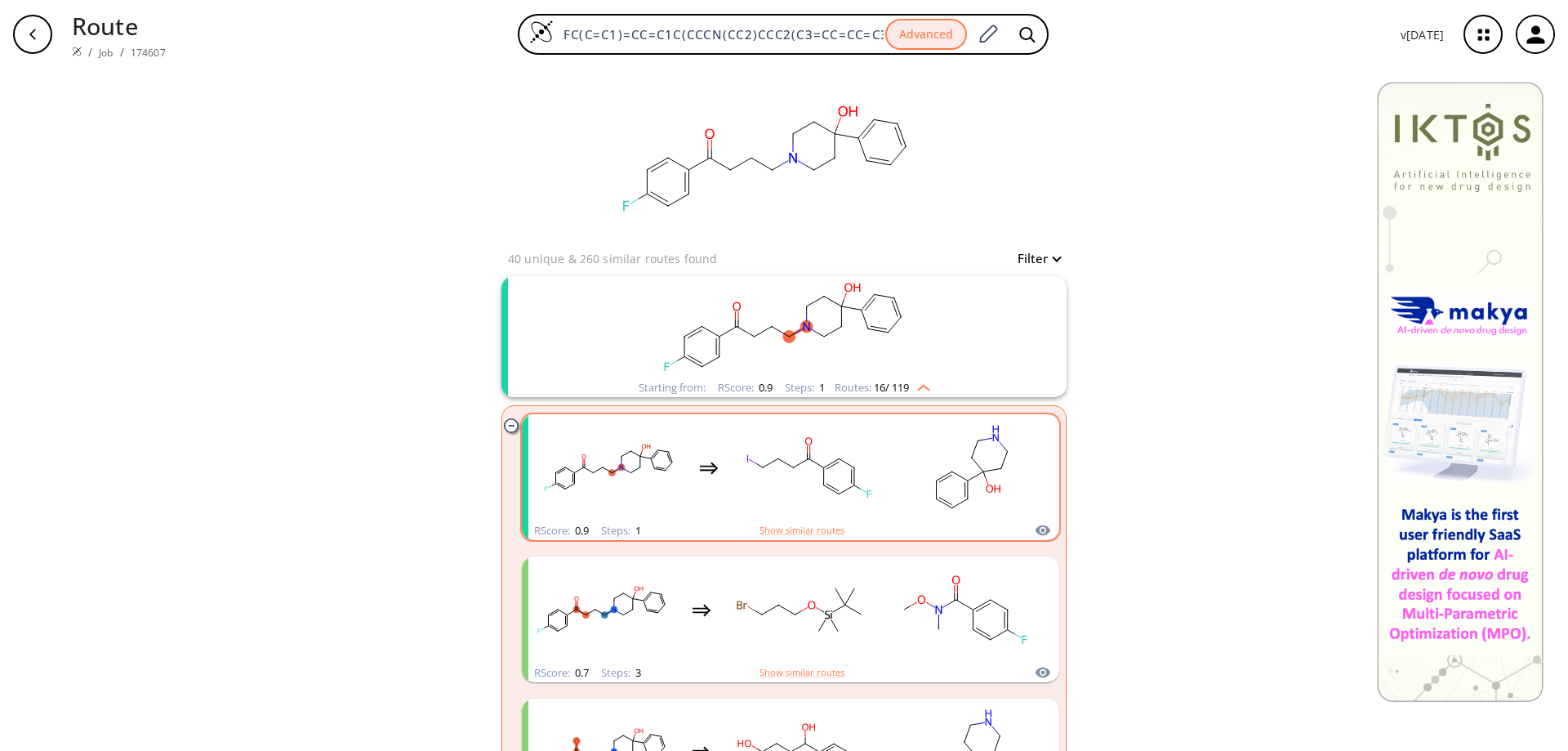
click at [814, 475] on rect "clusters" at bounding box center [808, 467] width 147 height 102
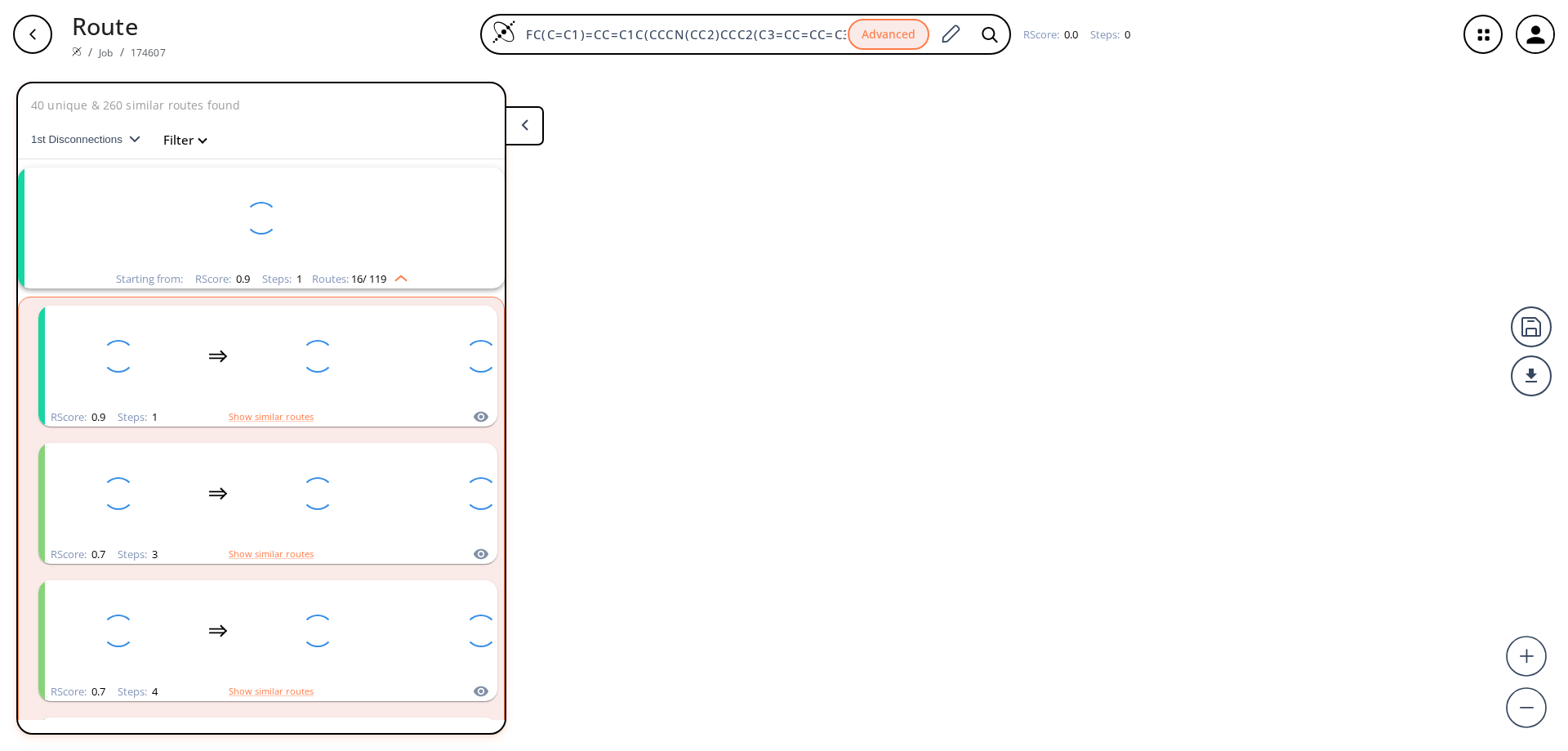
scroll to position [38, 0]
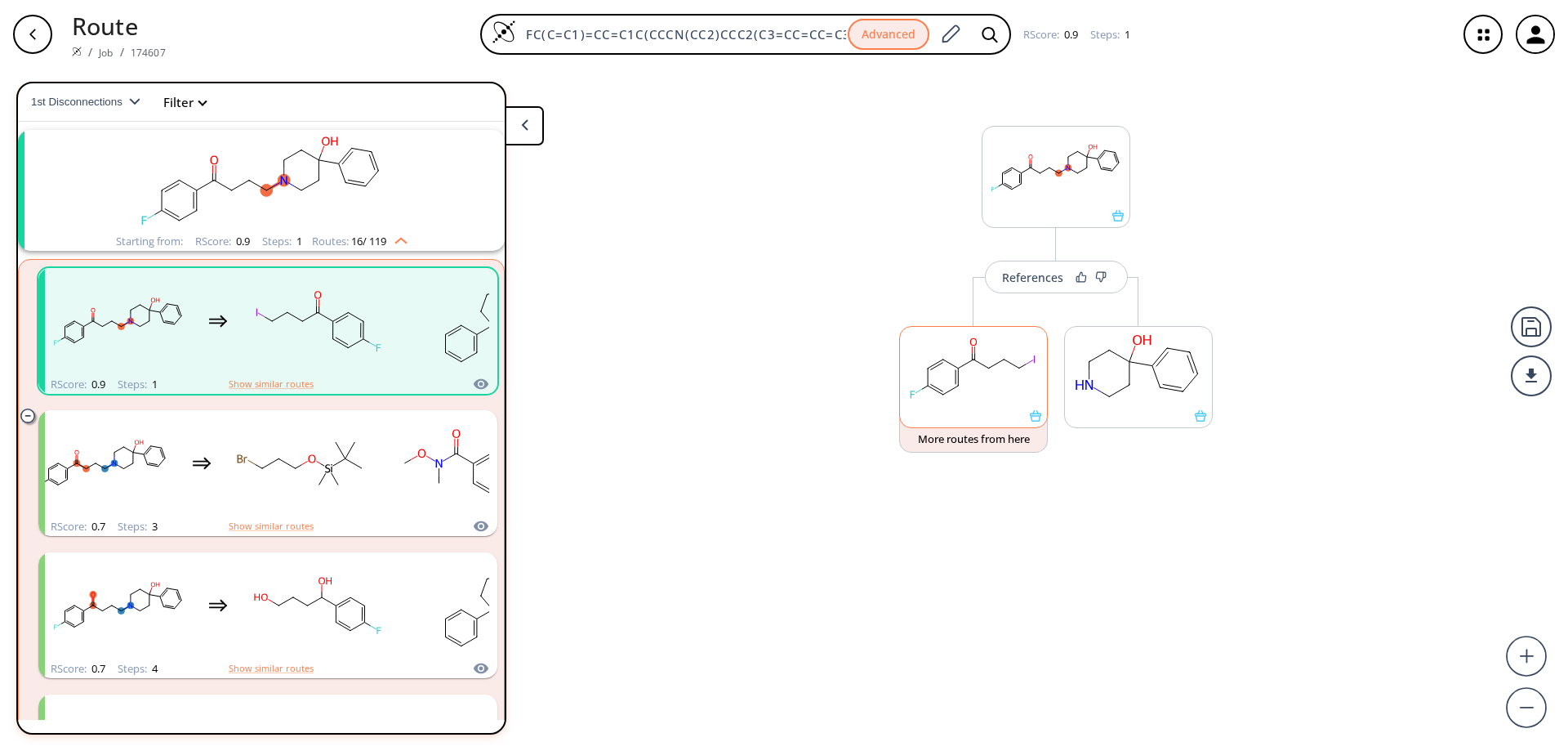
click at [1030, 376] on rect at bounding box center [974, 368] width 147 height 83
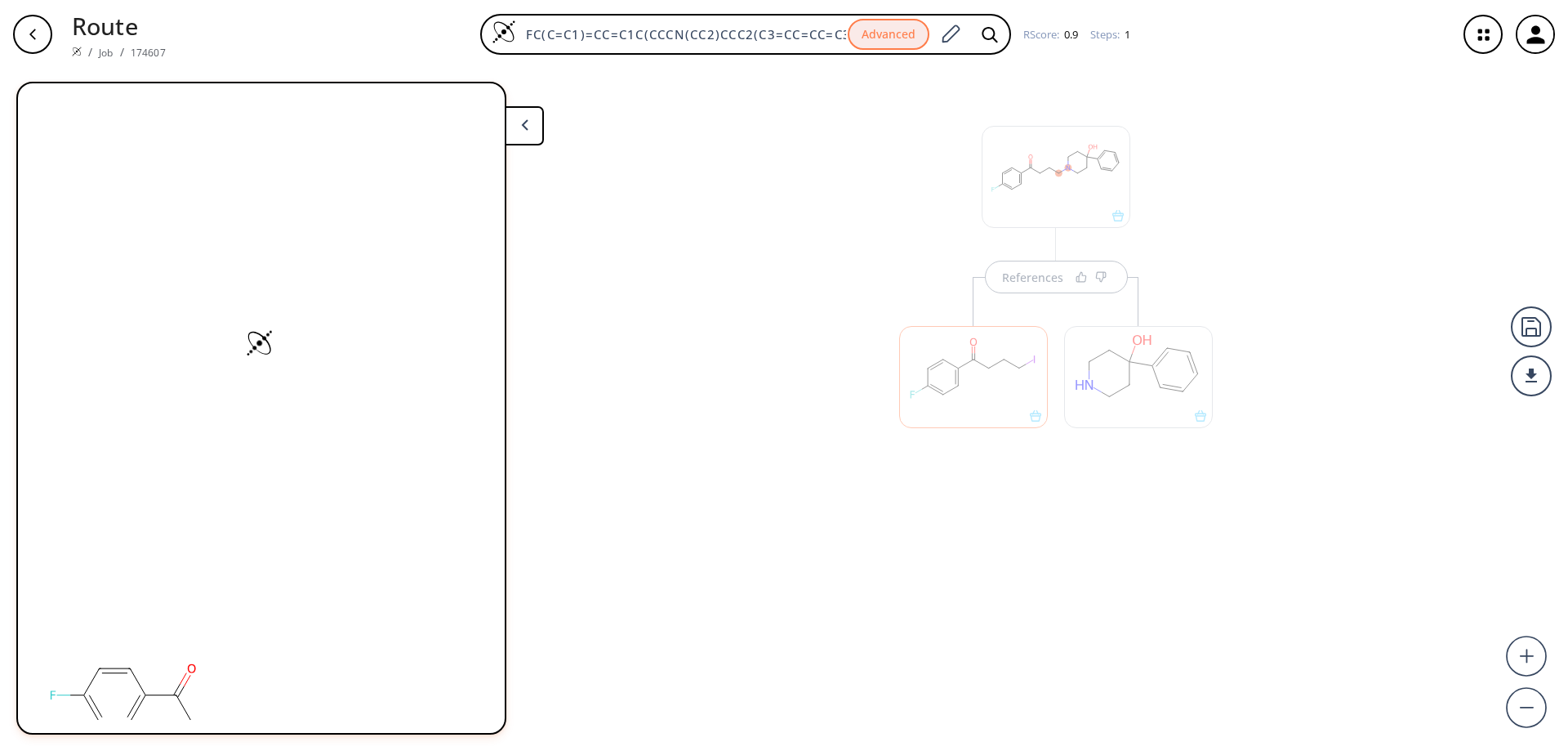
scroll to position [0, 0]
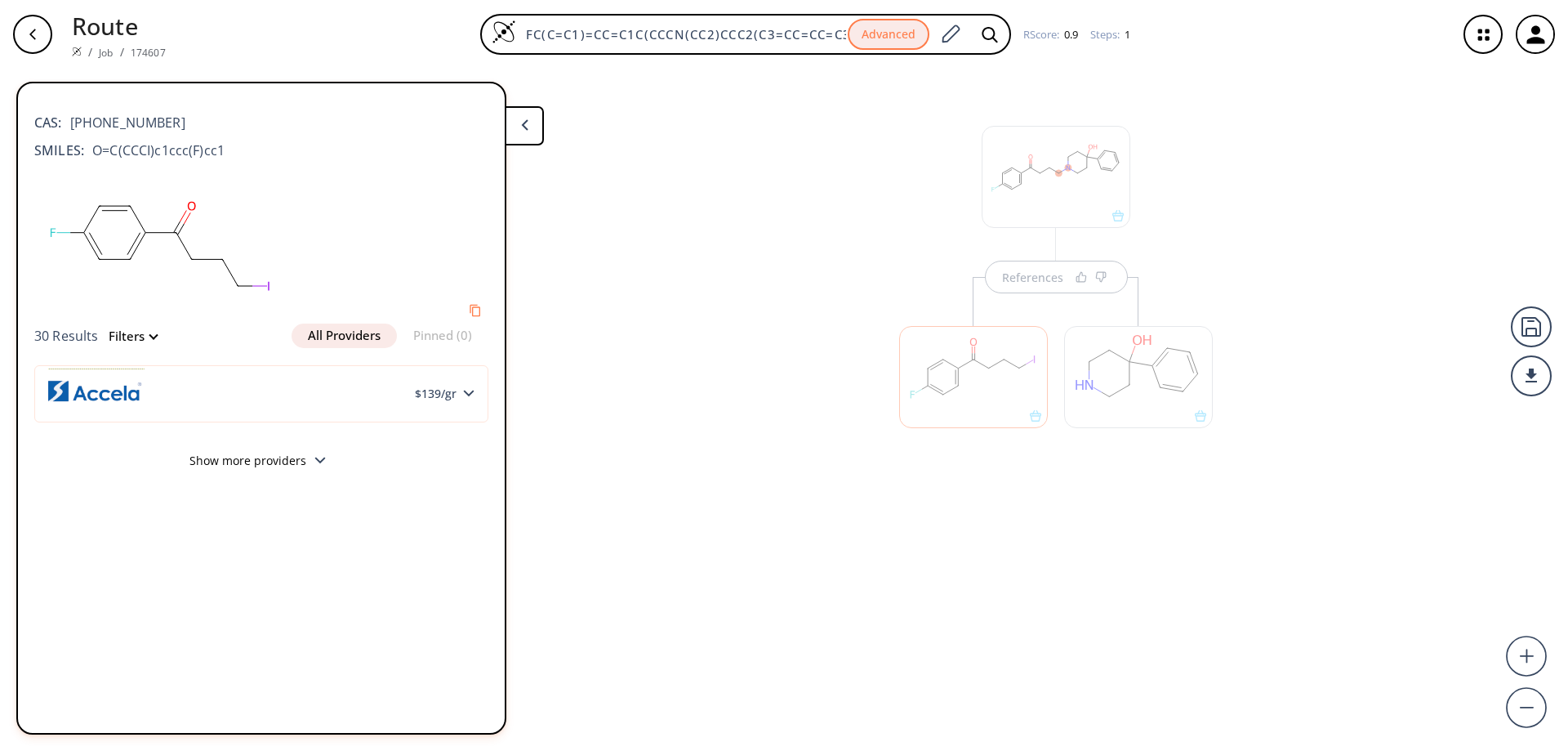
click at [322, 454] on button "Show more providers" at bounding box center [260, 462] width 454 height 38
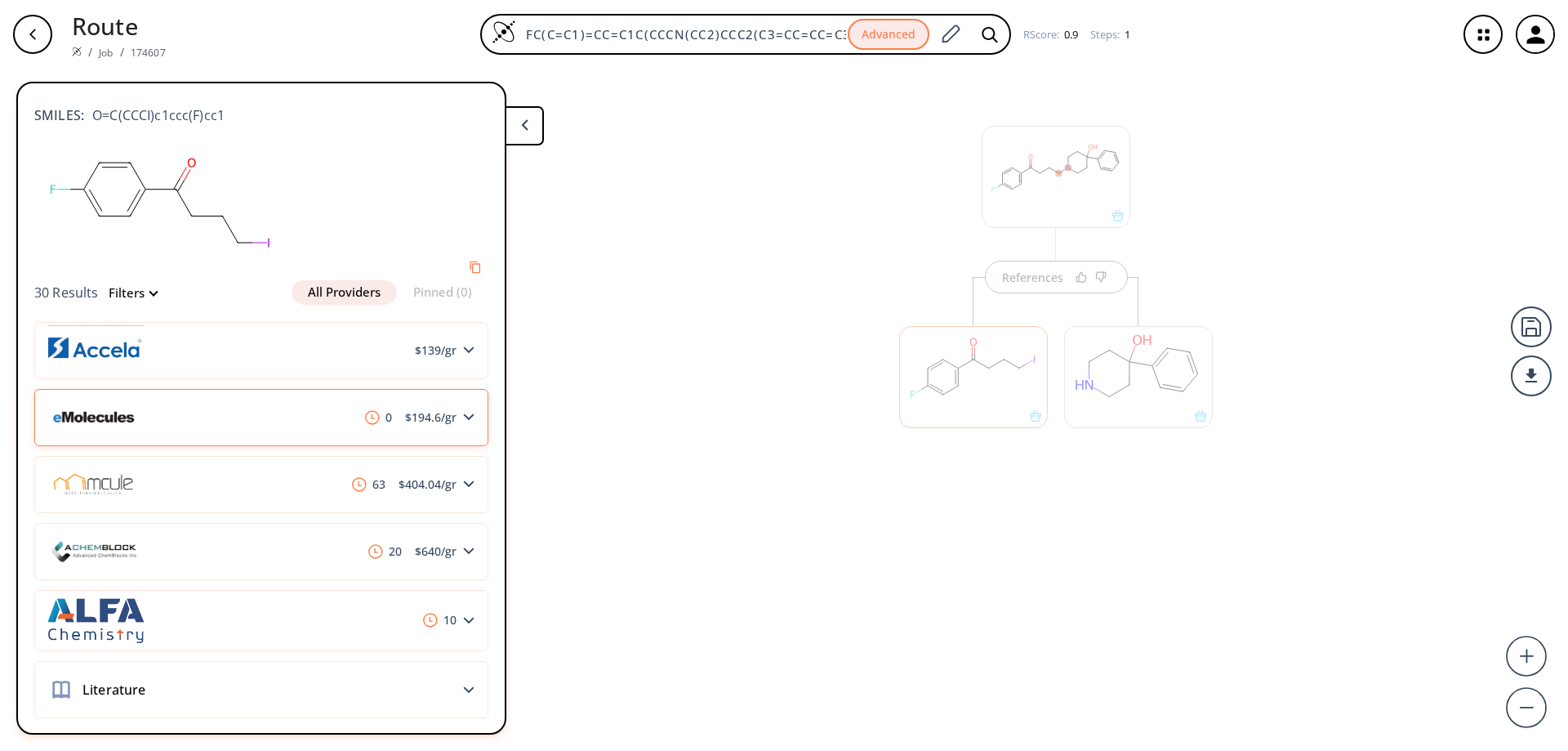
scroll to position [55, 0]
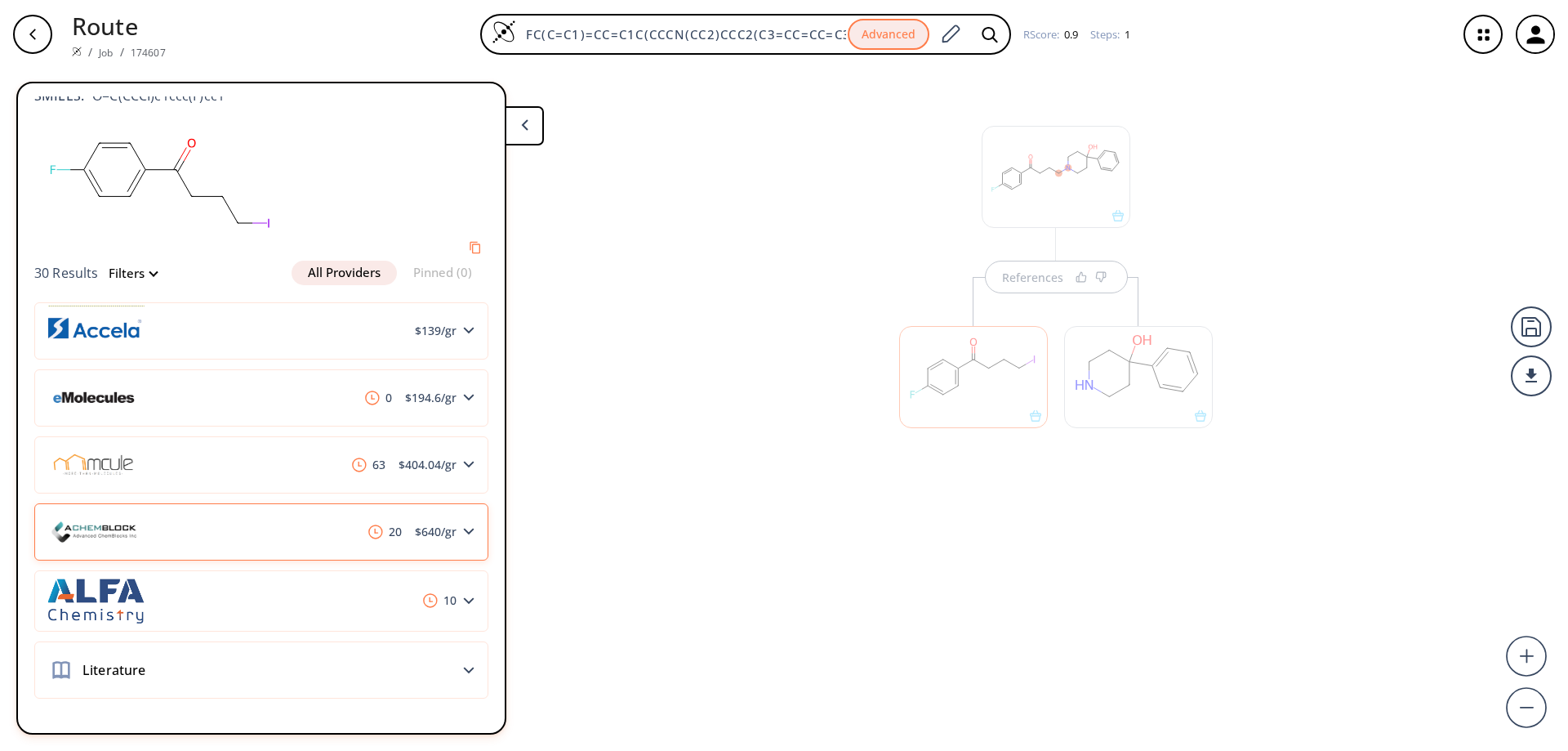
click at [293, 537] on div "20 $ 640 /gr" at bounding box center [260, 532] width 454 height 57
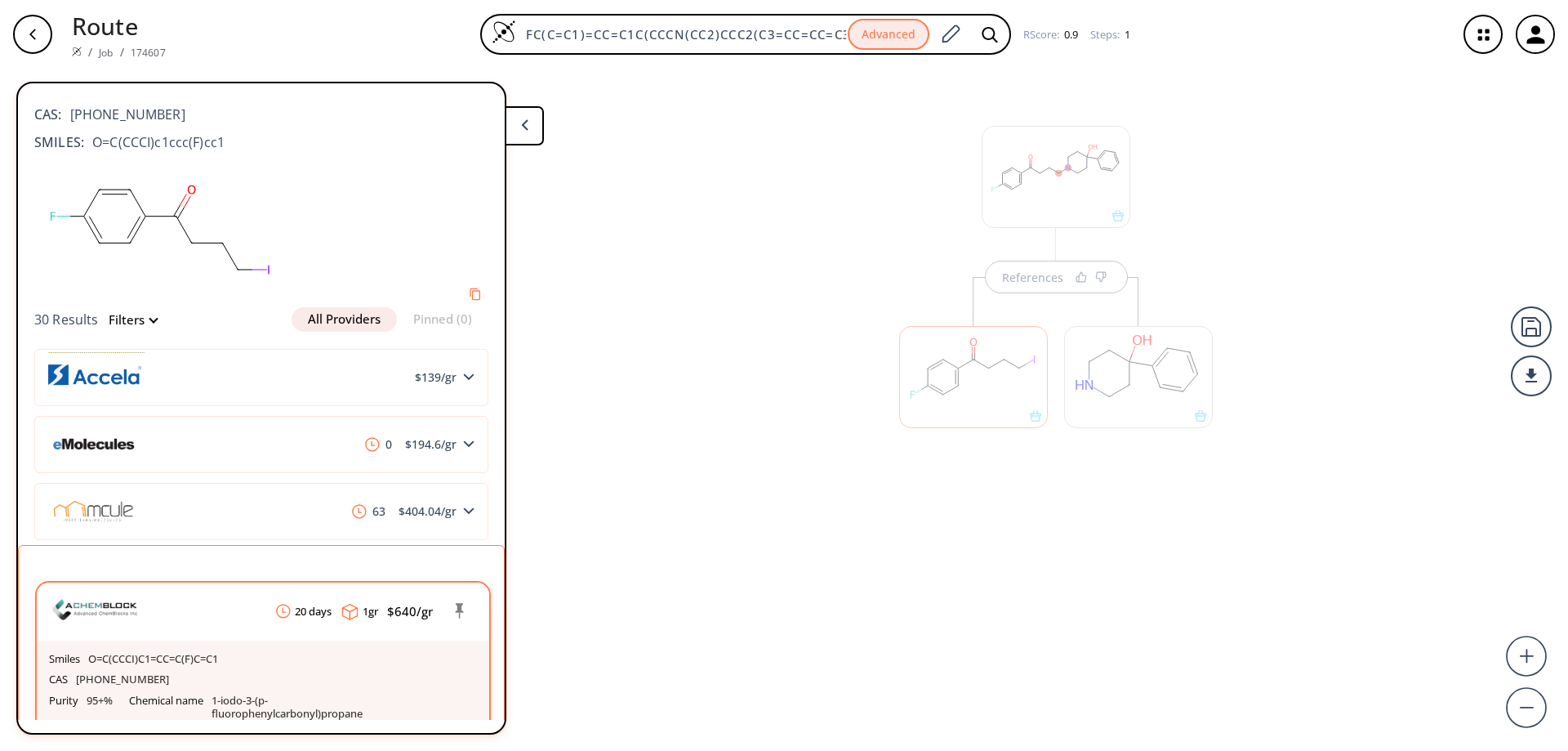
scroll to position [0, 0]
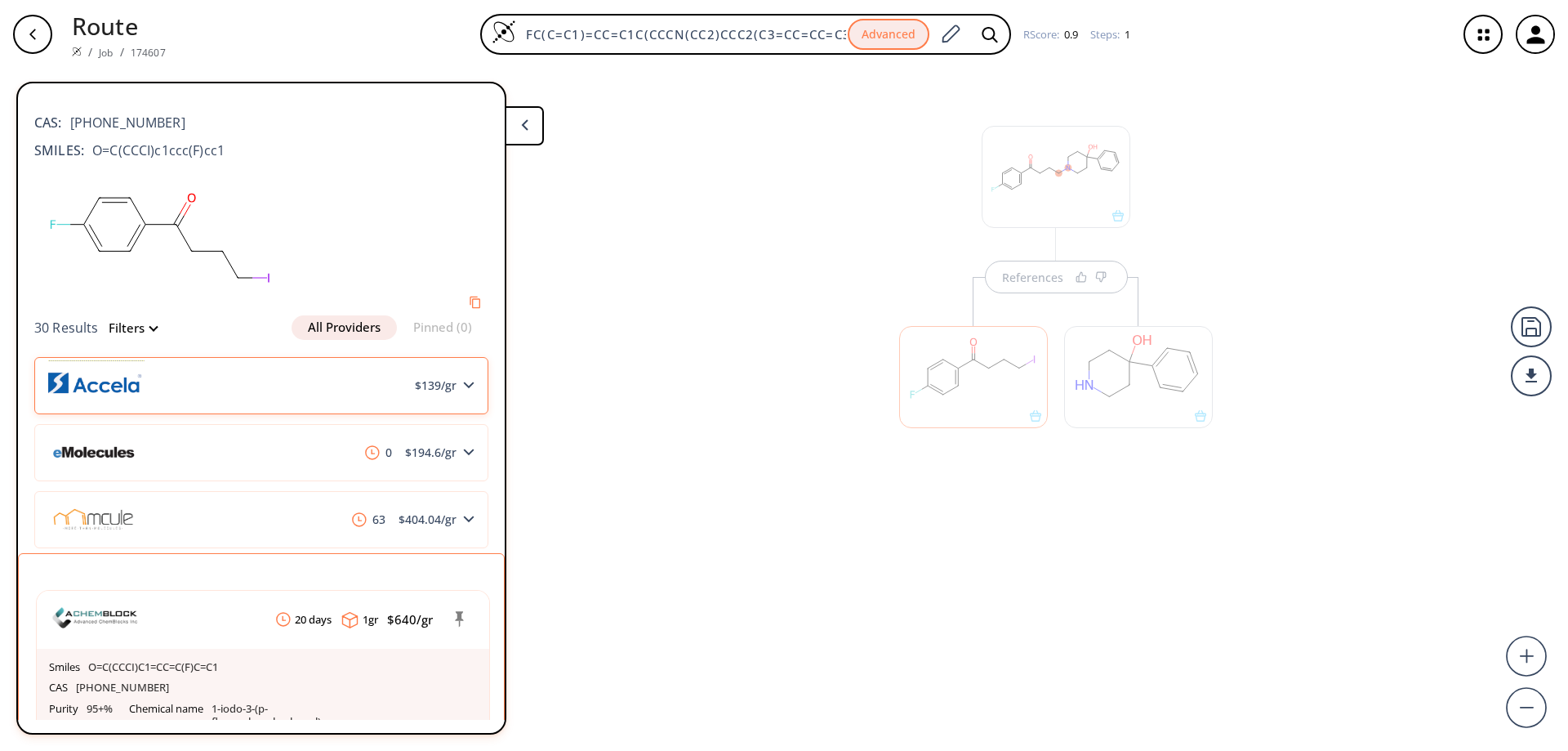
click at [246, 410] on div "$ 139 /gr" at bounding box center [260, 385] width 454 height 57
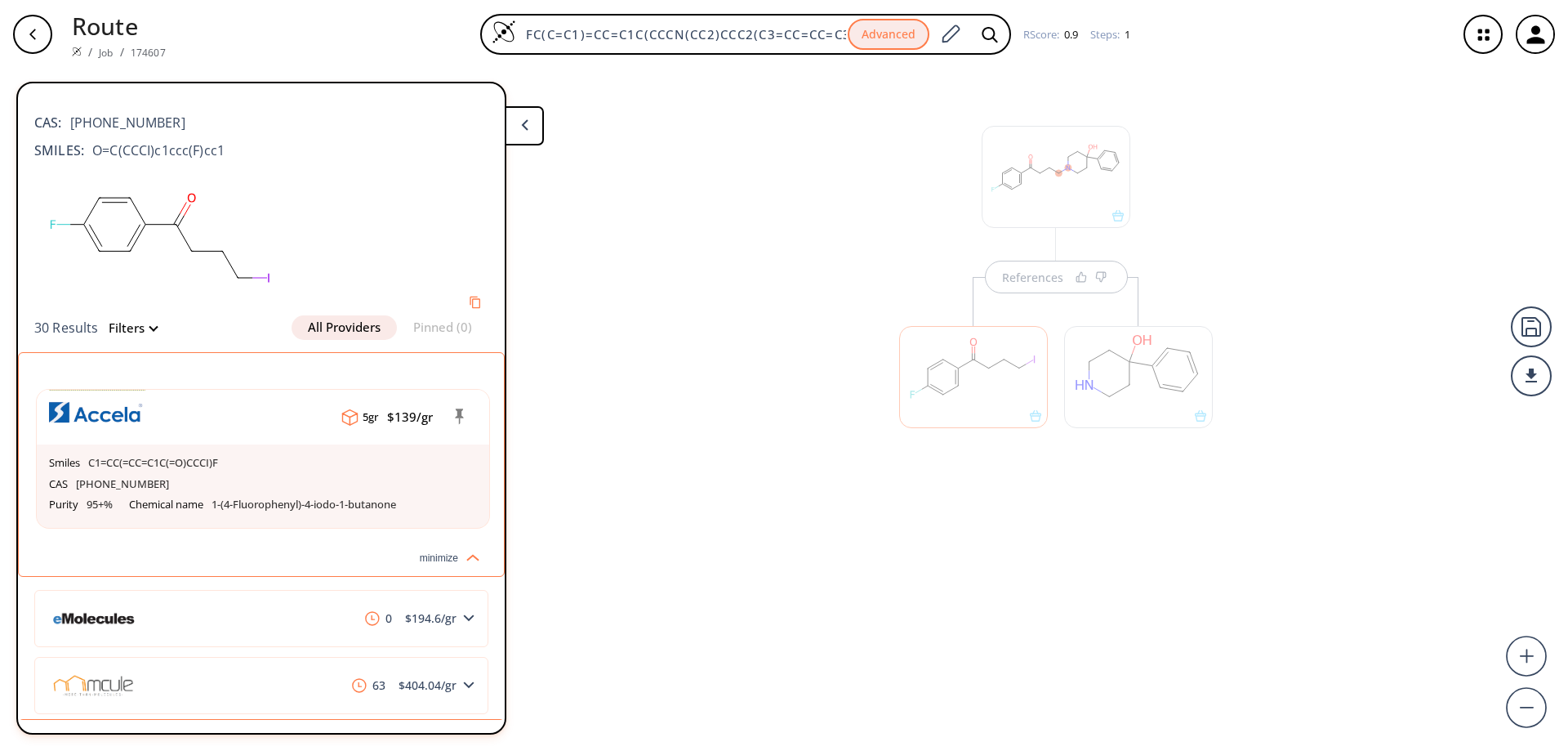
click at [1176, 378] on div at bounding box center [1138, 377] width 149 height 102
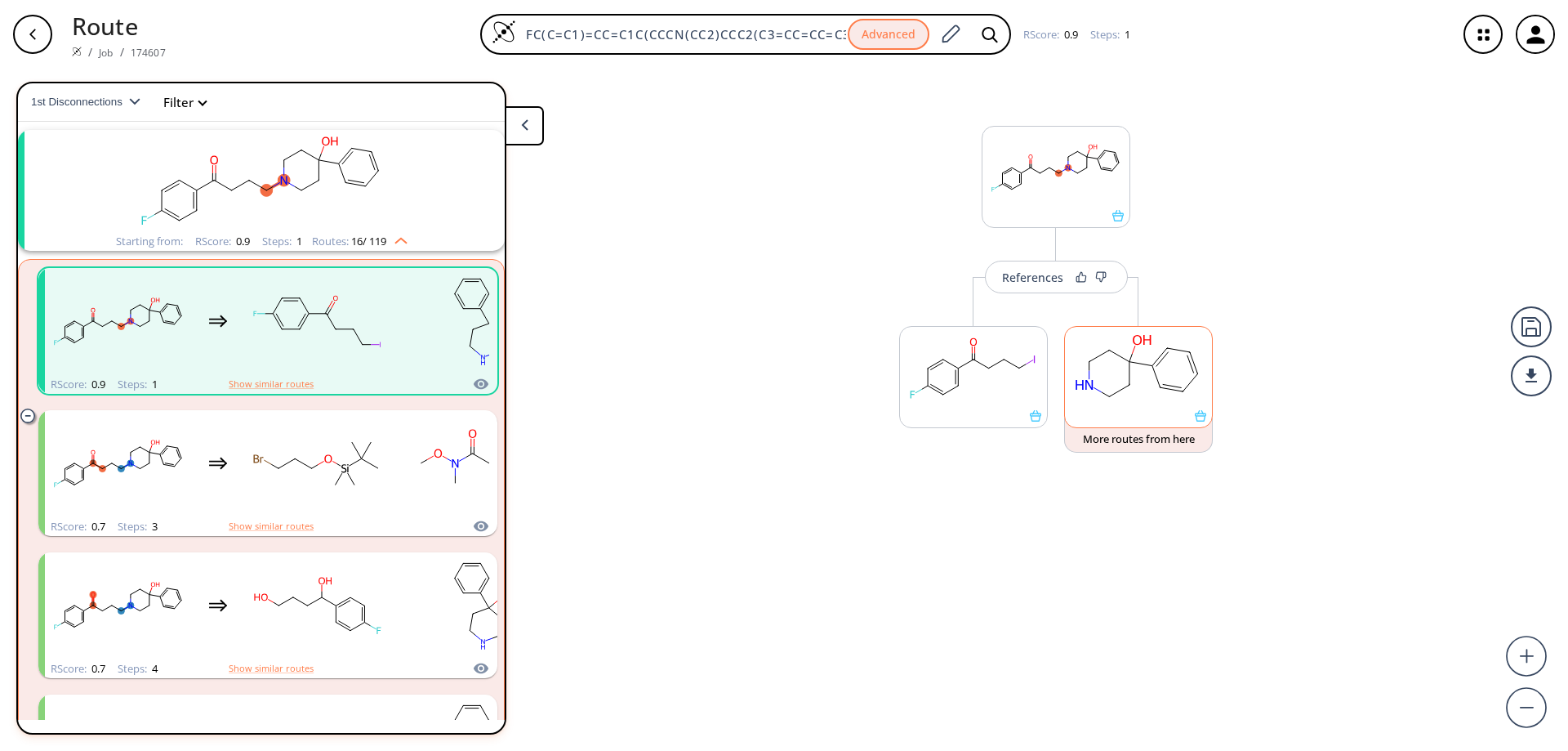
click at [1162, 350] on ellipse at bounding box center [1168, 349] width 14 height 14
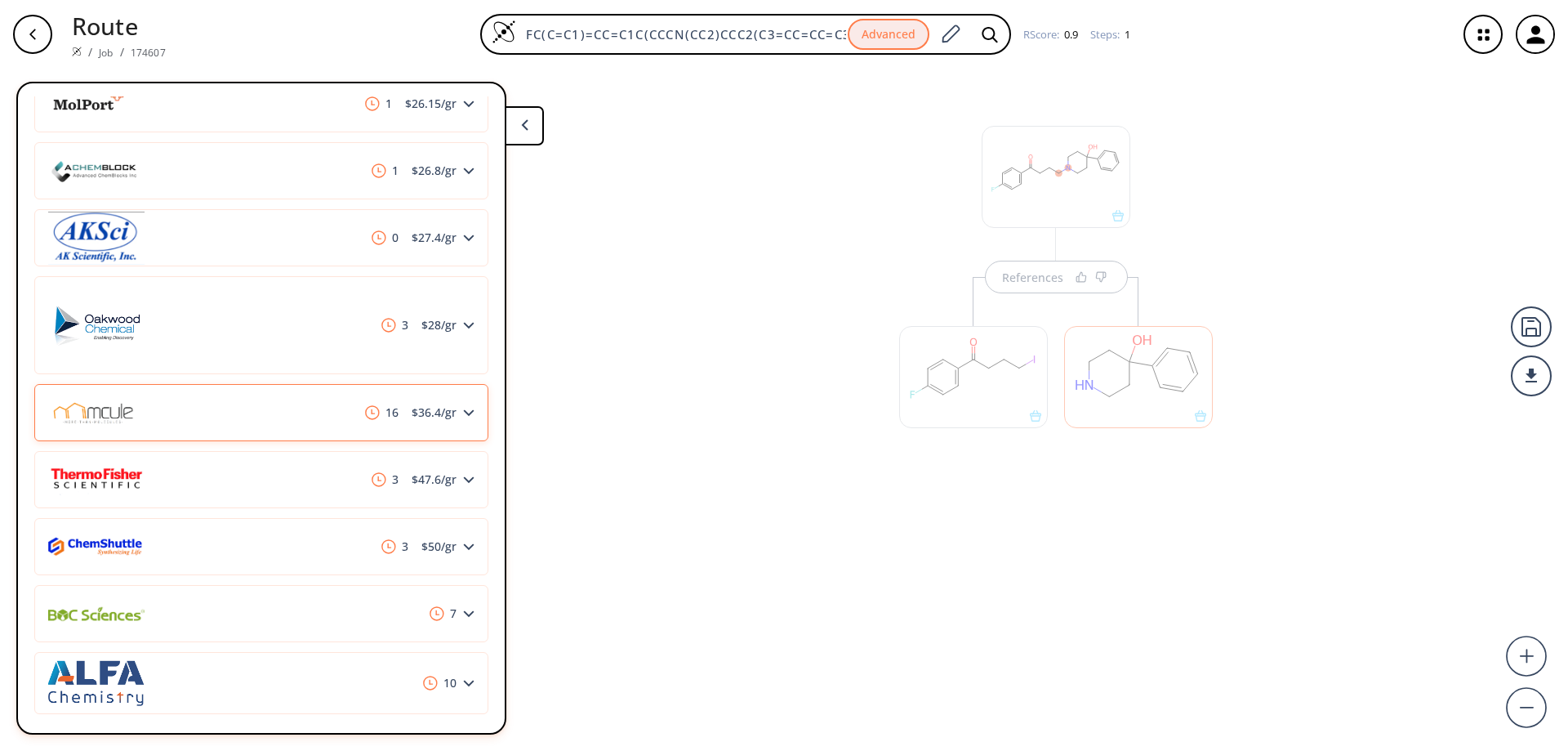
scroll to position [1570, 0]
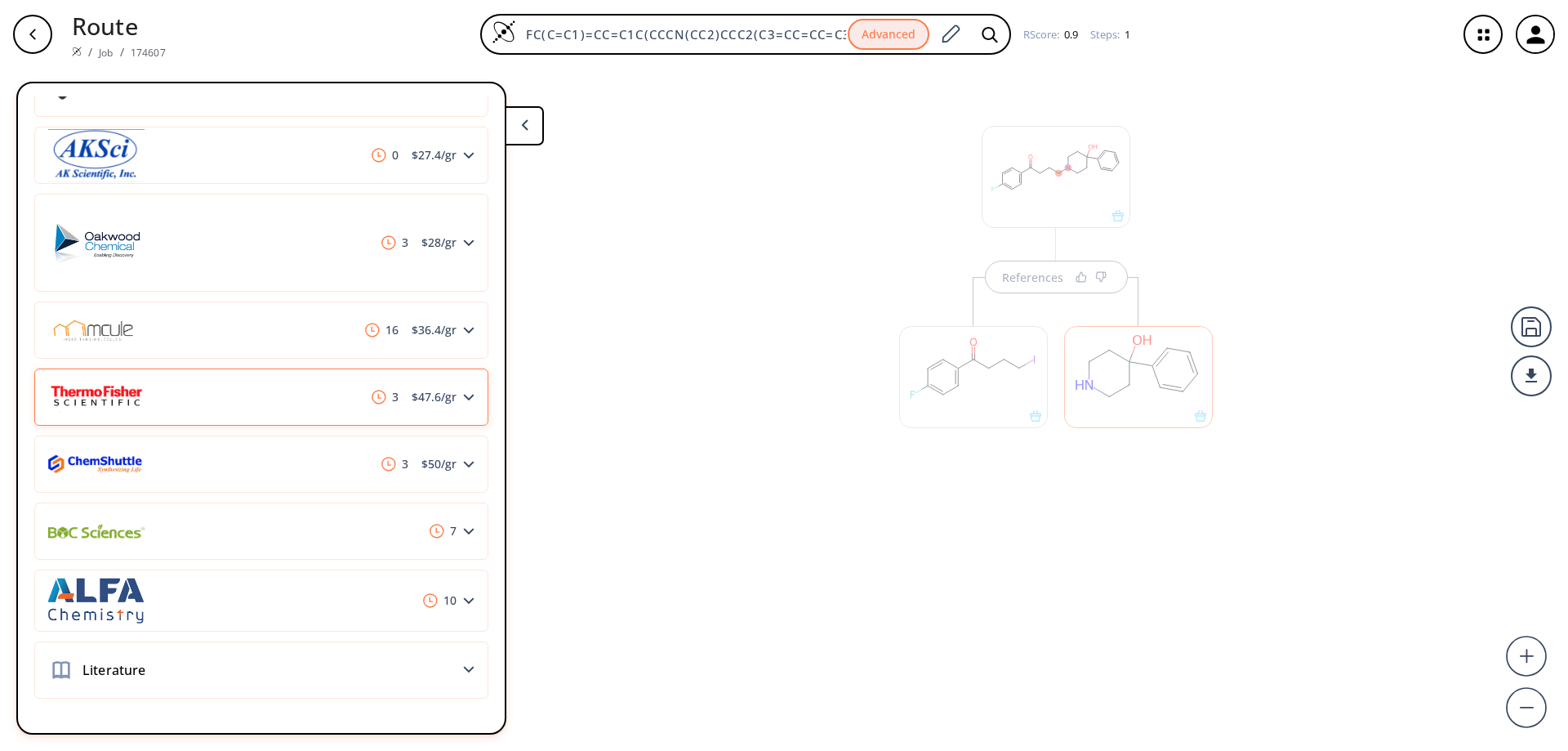
click at [405, 399] on span "$ 47.6 /gr" at bounding box center [434, 397] width 58 height 11
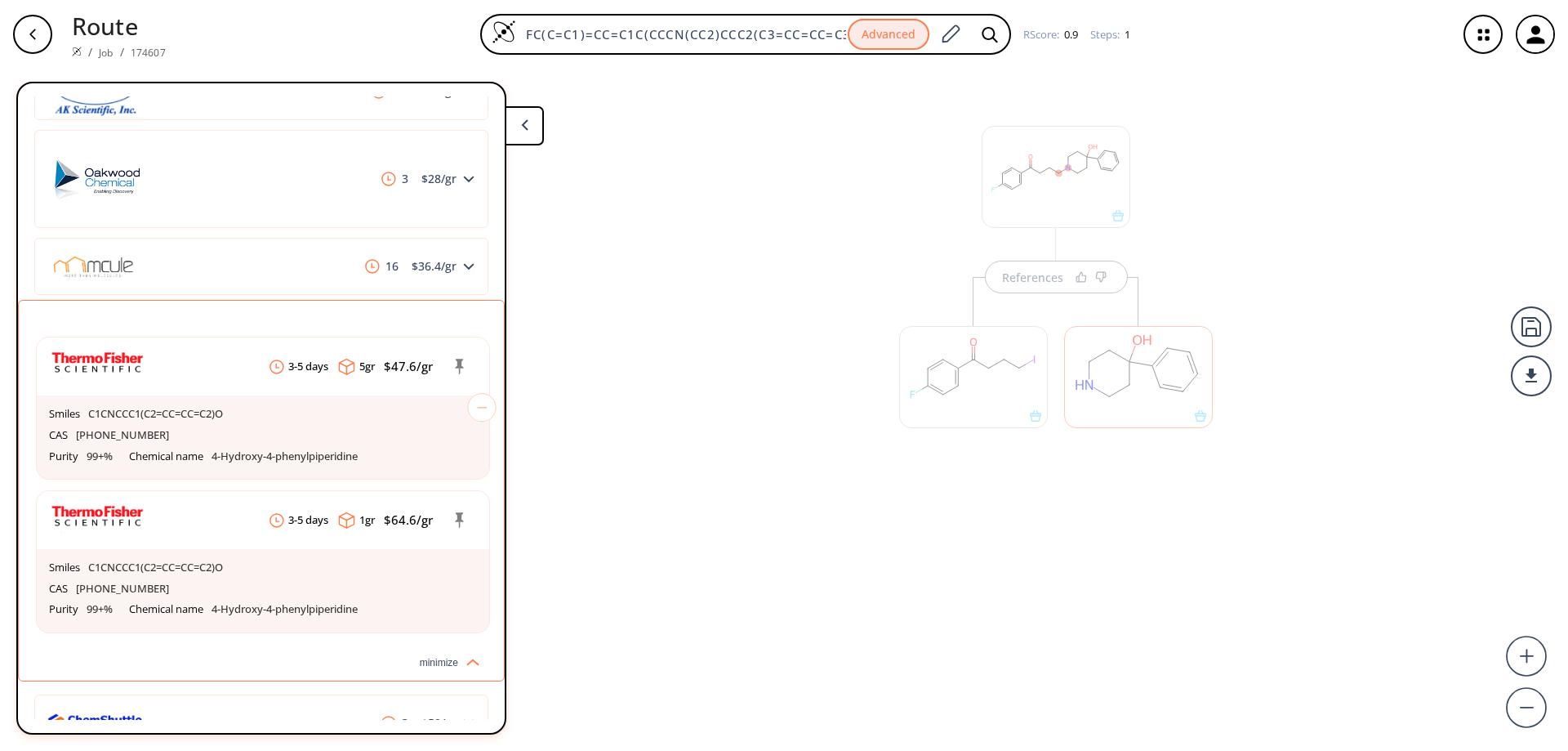
scroll to position [1715, 0]
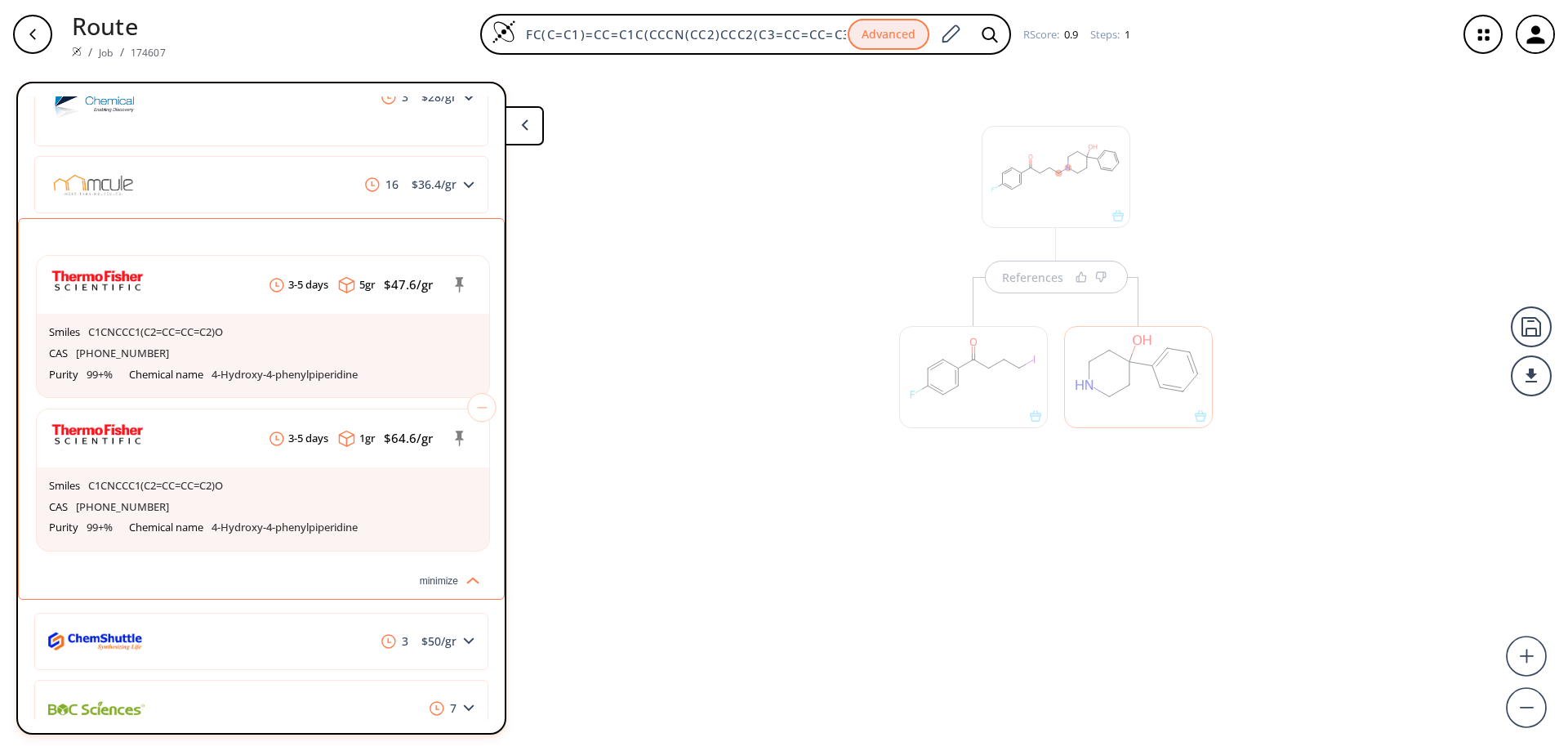
click at [40, 32] on div "button" at bounding box center [32, 34] width 39 height 39
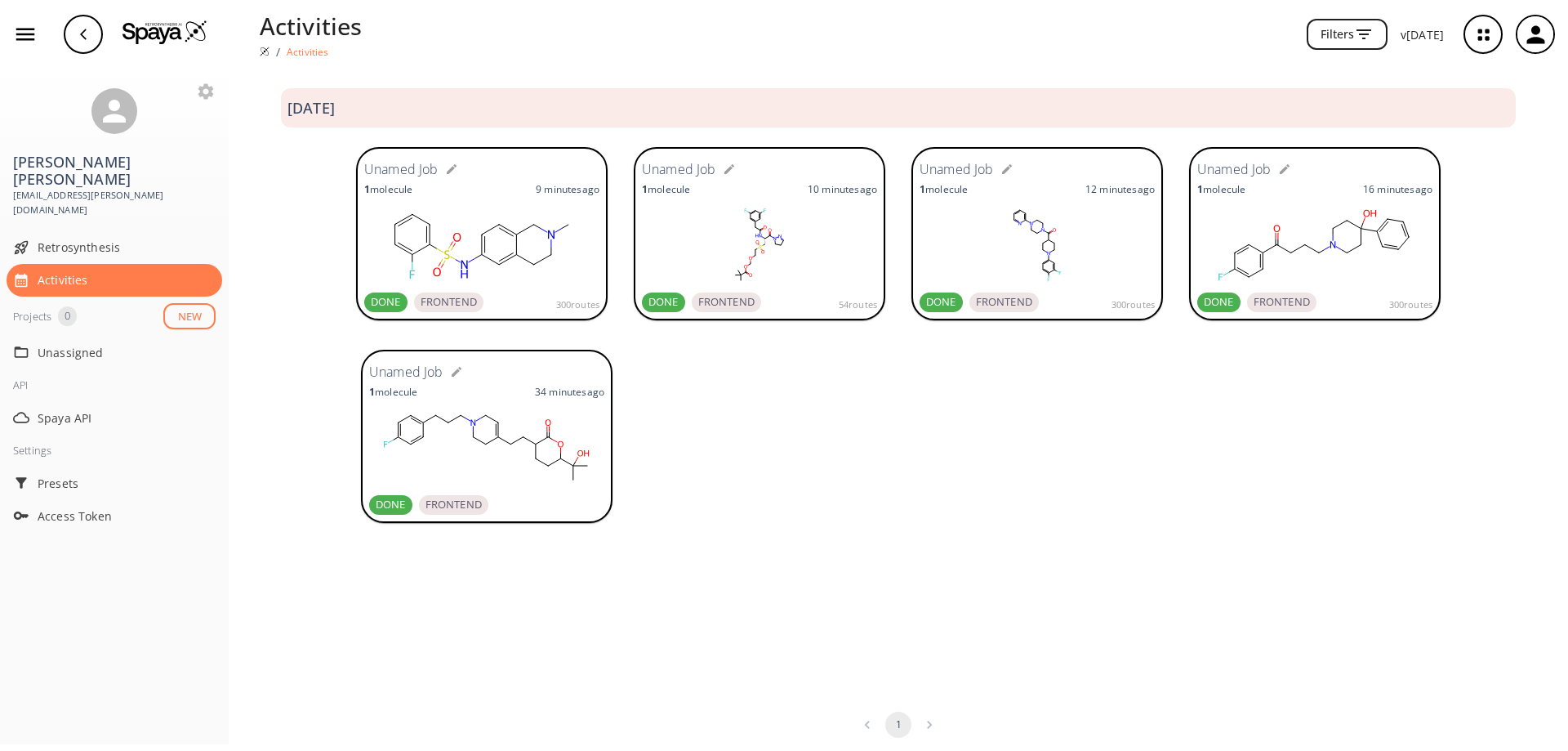
click at [515, 294] on div "300 routes" at bounding box center [545, 302] width 109 height 19
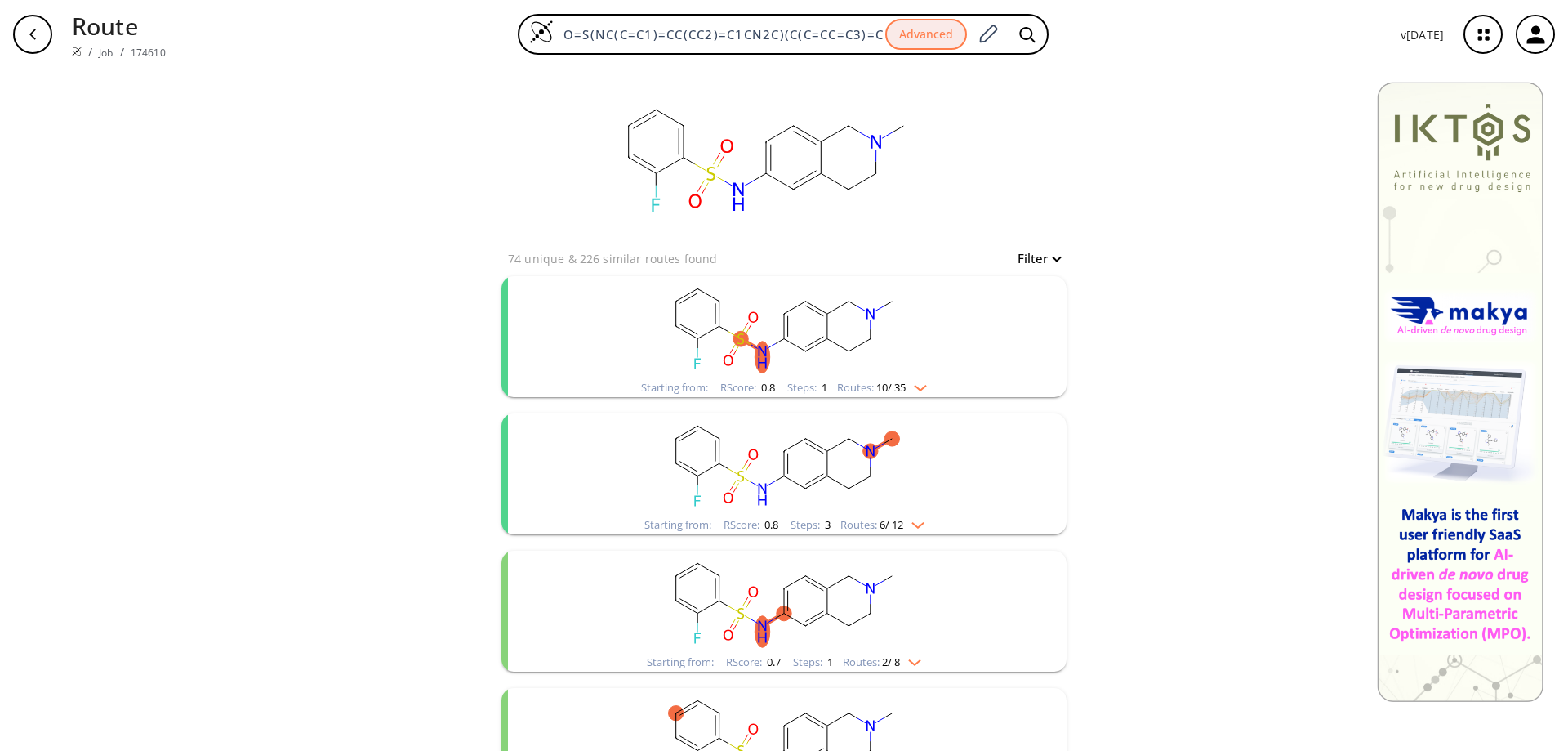
click at [877, 359] on rect "clusters" at bounding box center [784, 327] width 425 height 102
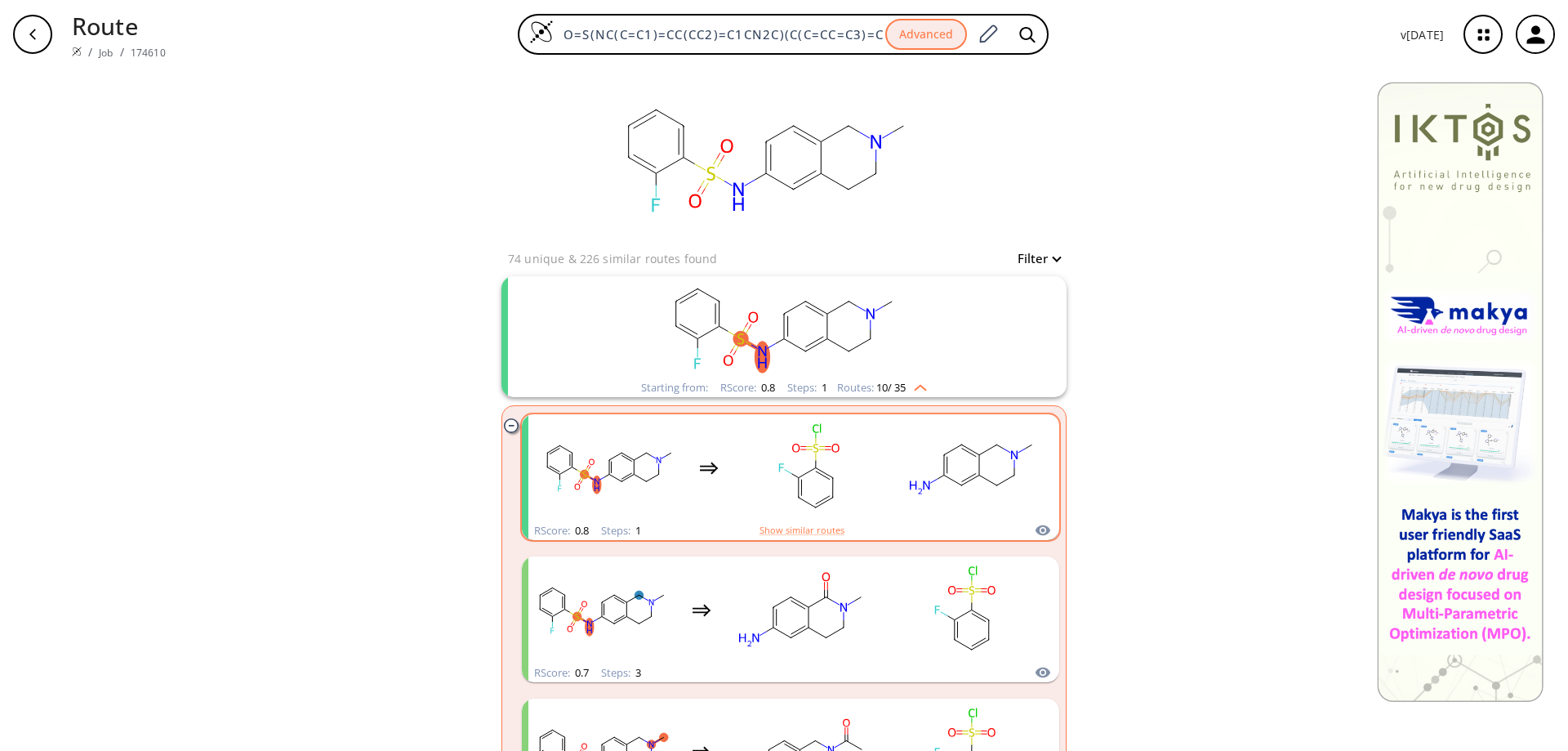
click at [807, 487] on rect "clusters" at bounding box center [808, 467] width 147 height 102
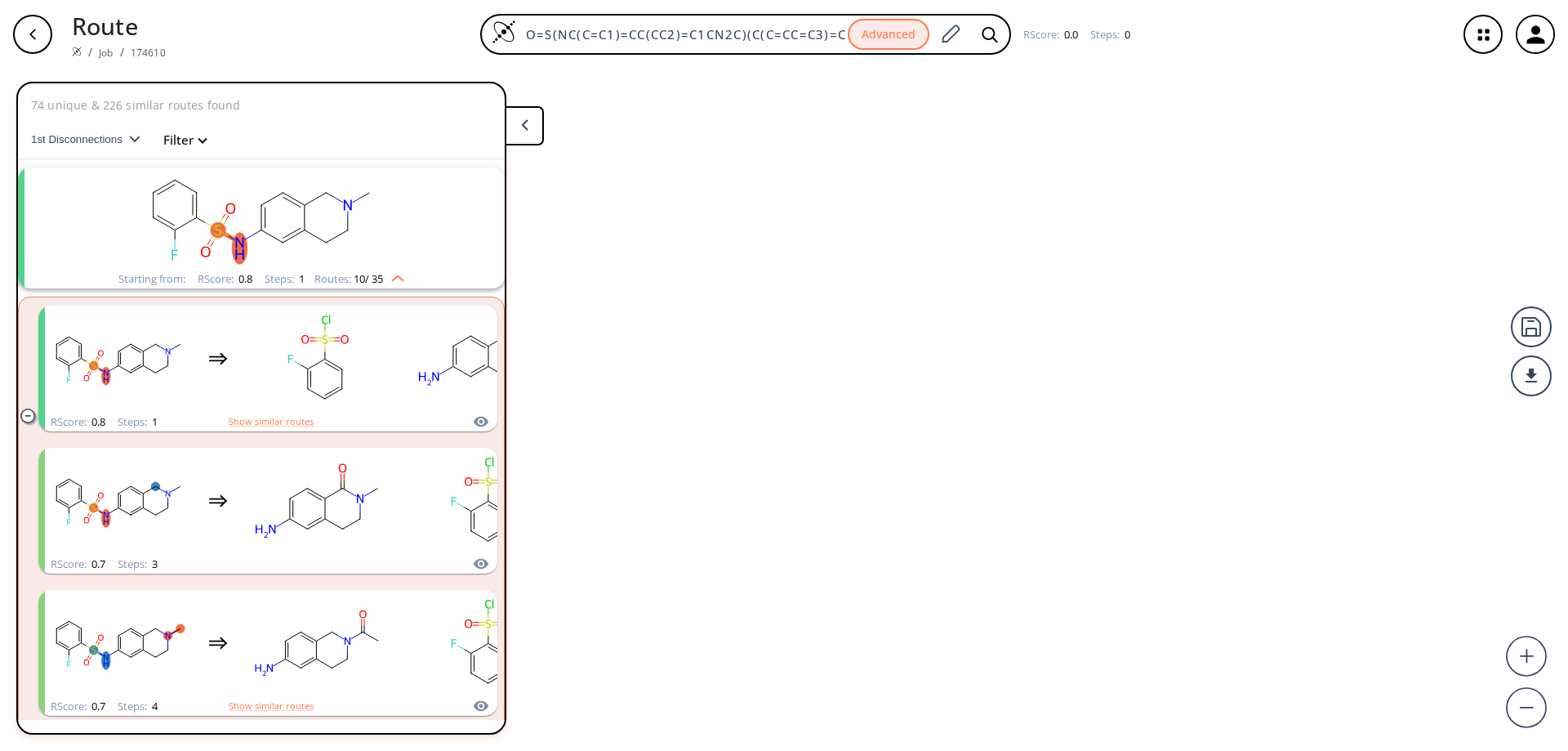
scroll to position [38, 0]
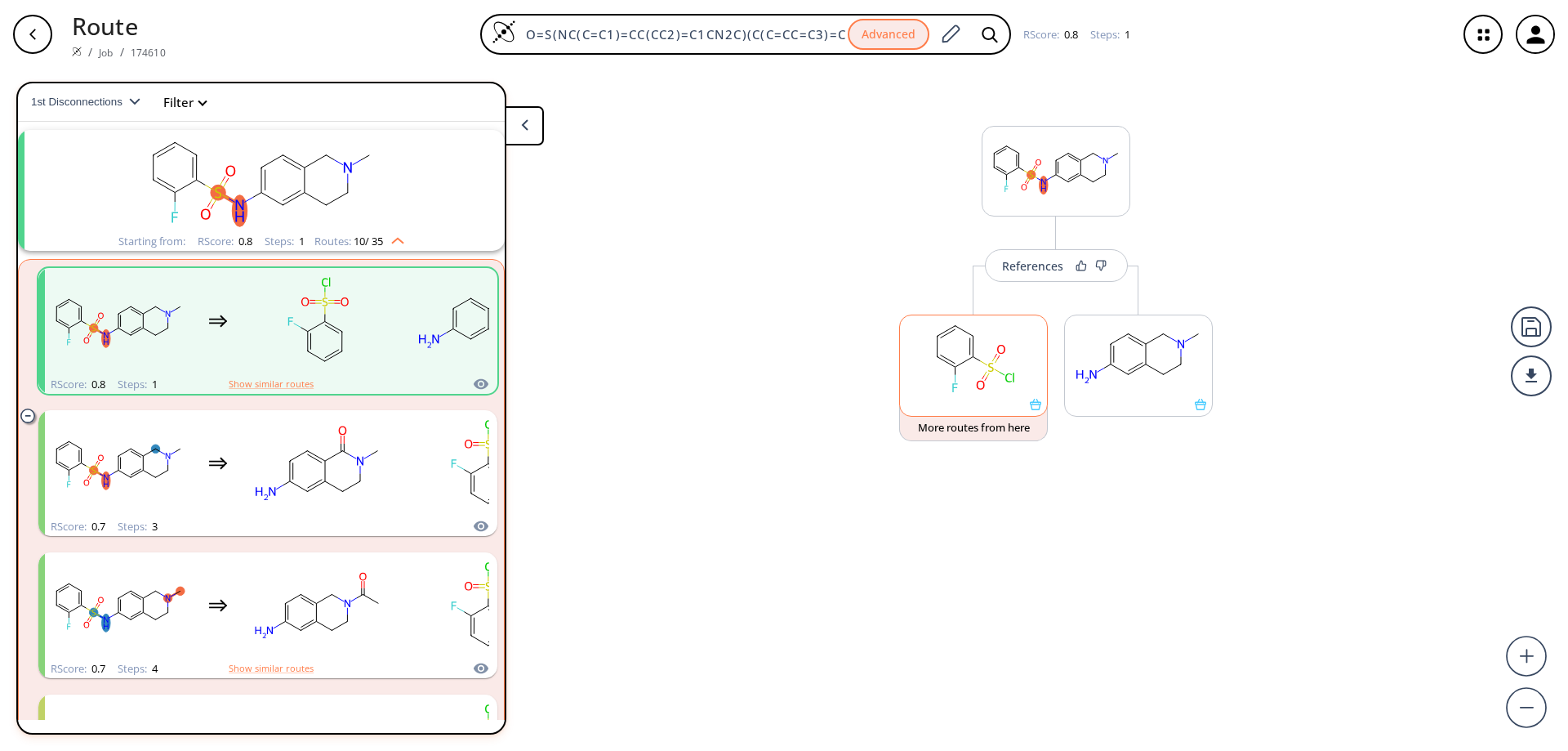
click at [972, 400] on div at bounding box center [974, 404] width 147 height 11
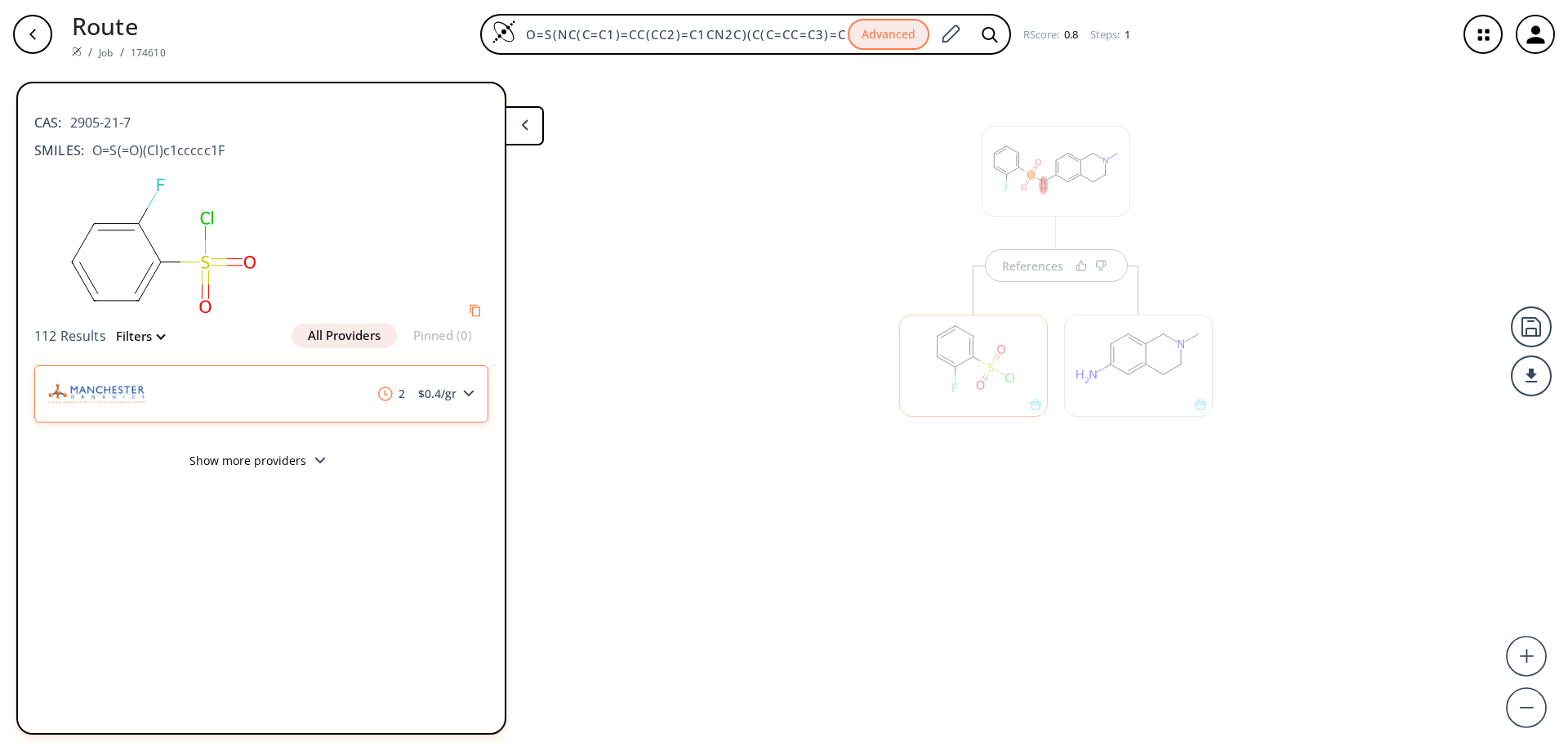
click at [416, 416] on div "2 $ 0.4 /gr" at bounding box center [260, 393] width 454 height 57
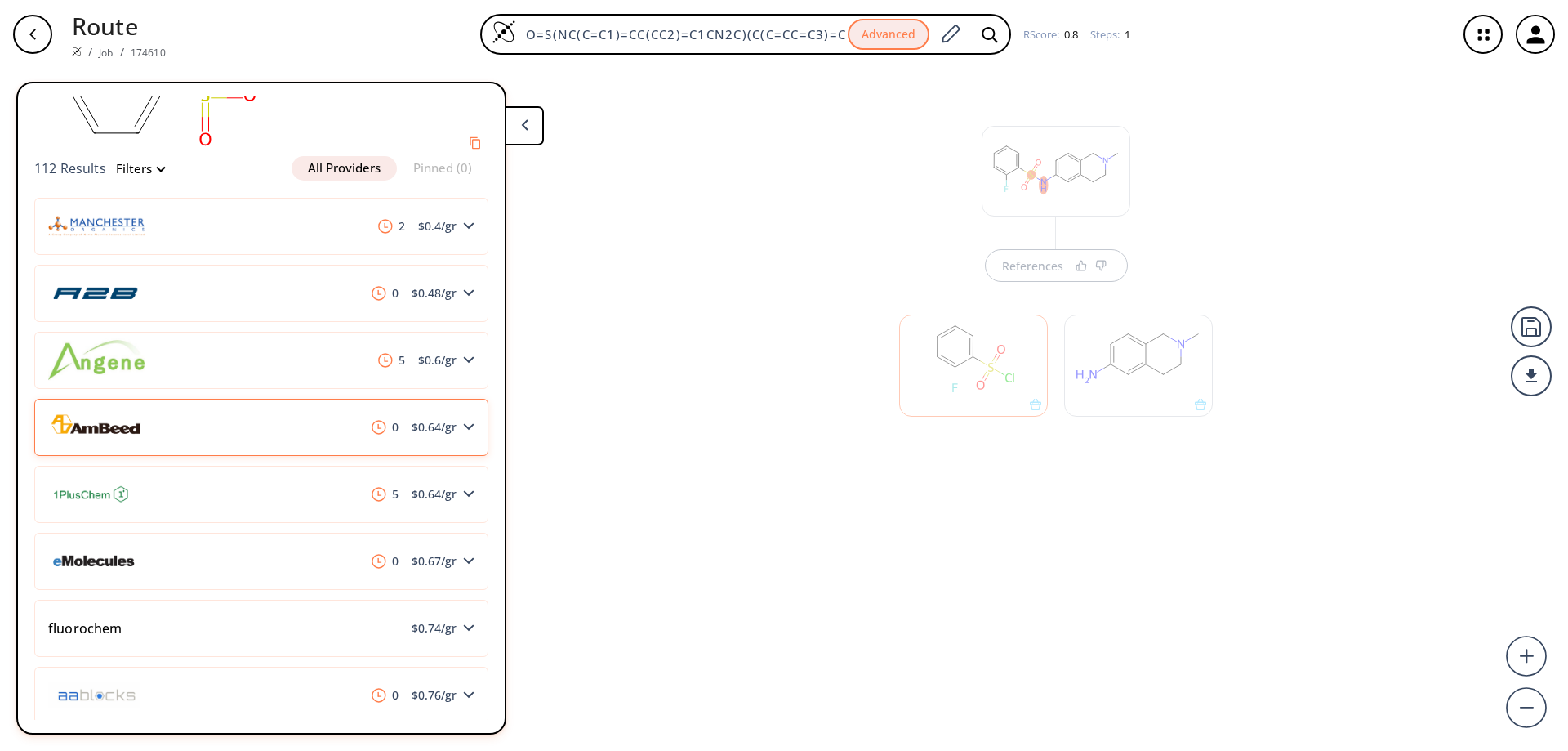
scroll to position [245, 0]
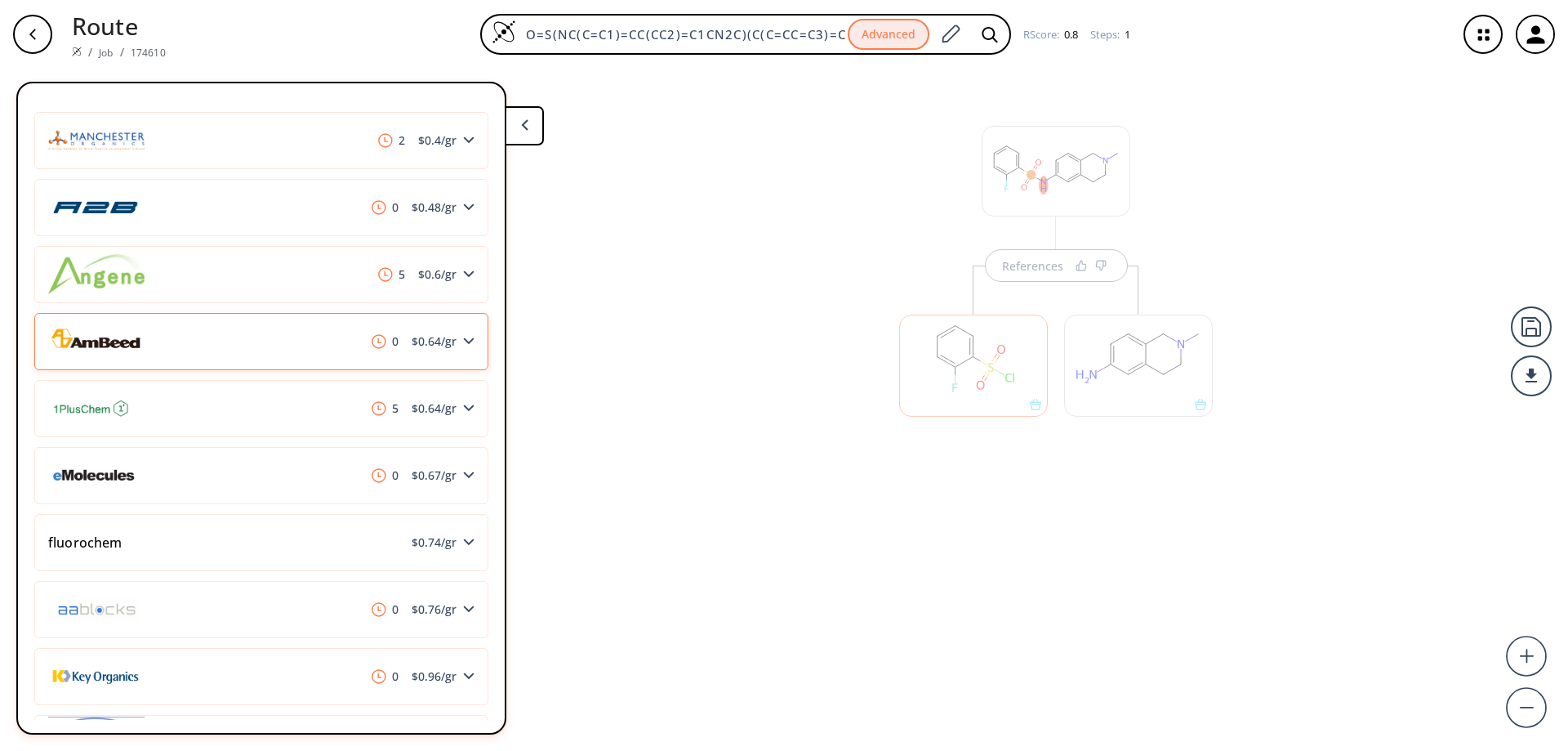
click at [257, 337] on div "0 $ 0.64 /gr" at bounding box center [260, 341] width 454 height 57
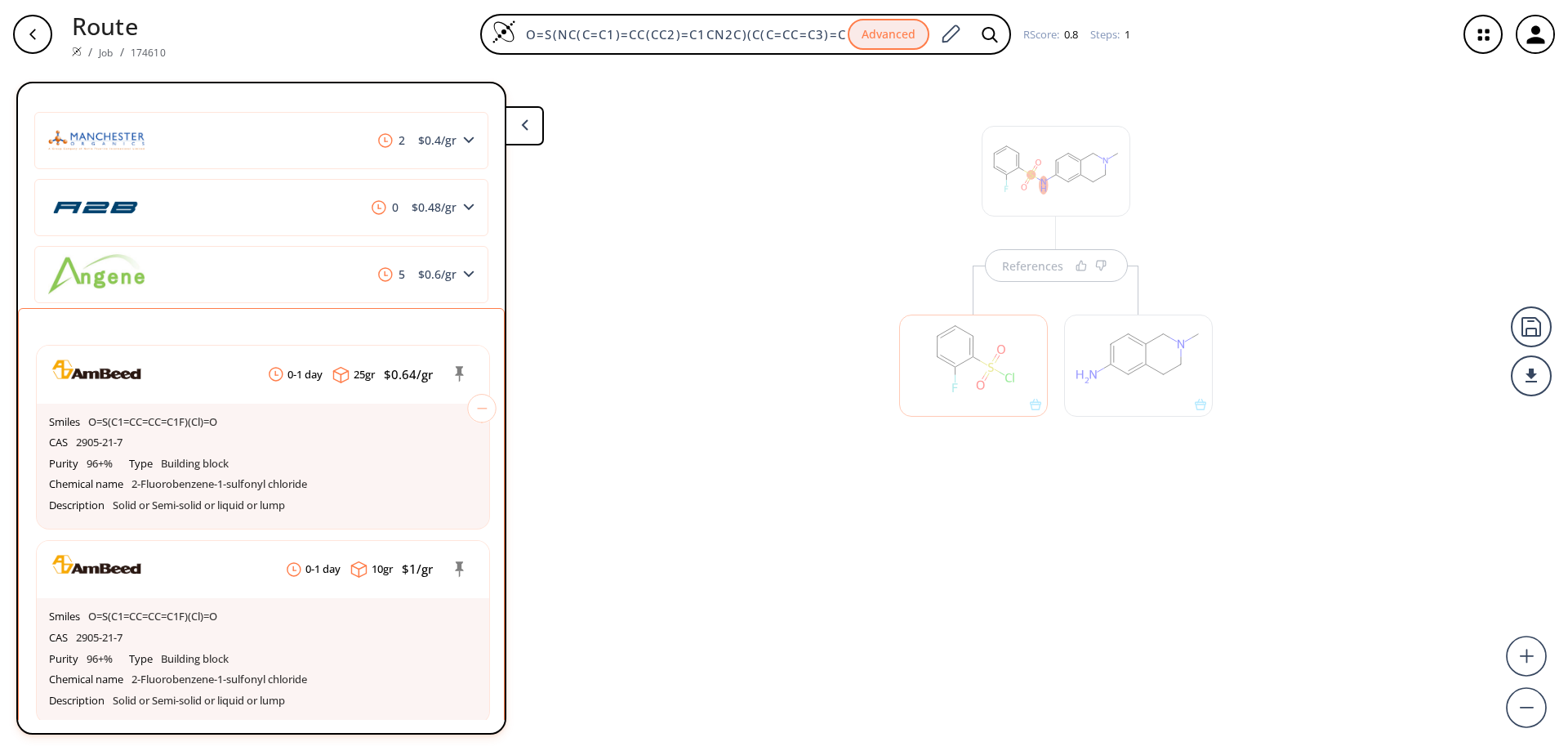
click at [1195, 372] on div at bounding box center [1138, 365] width 149 height 102
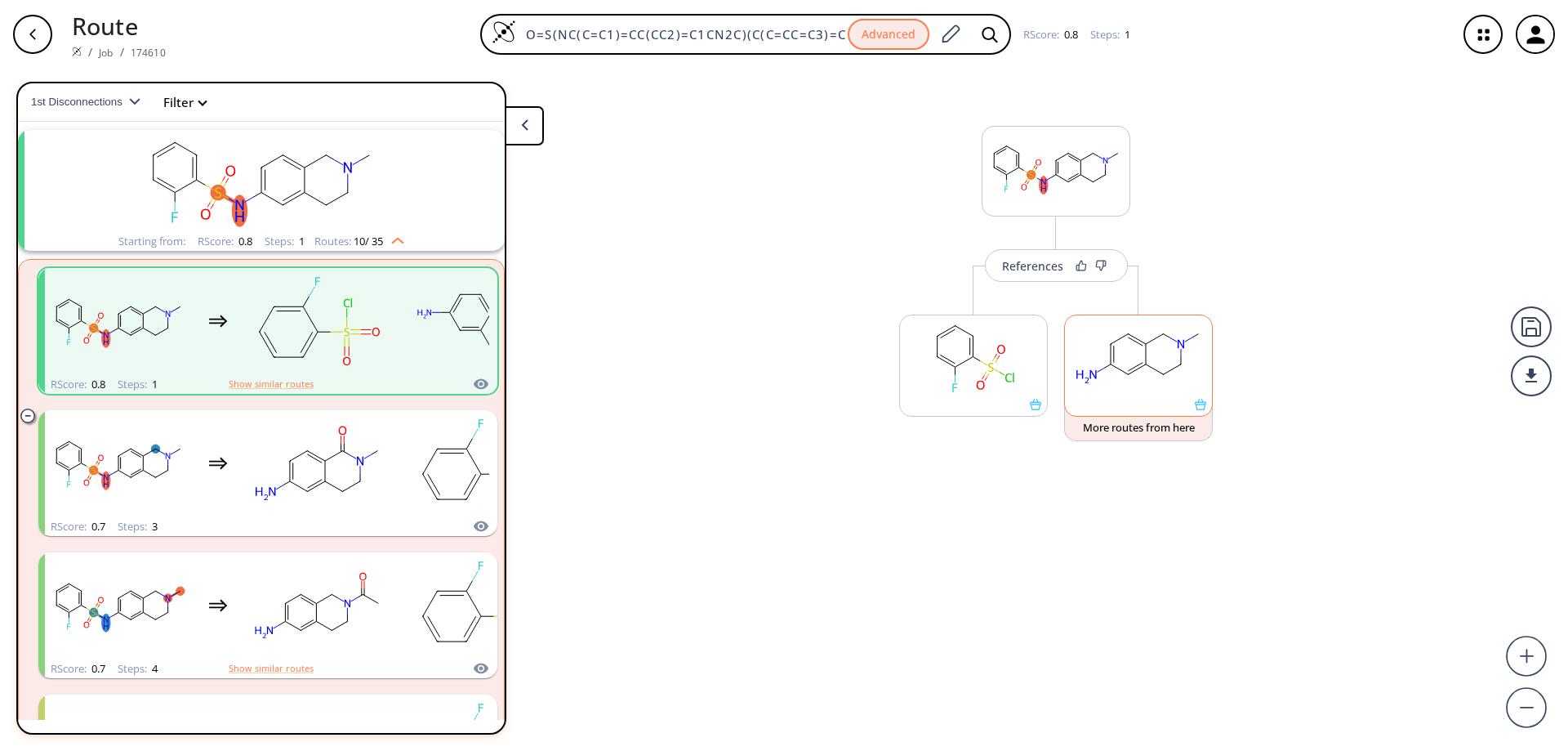
click at [1131, 368] on ellipse at bounding box center [1128, 374] width 12 height 12
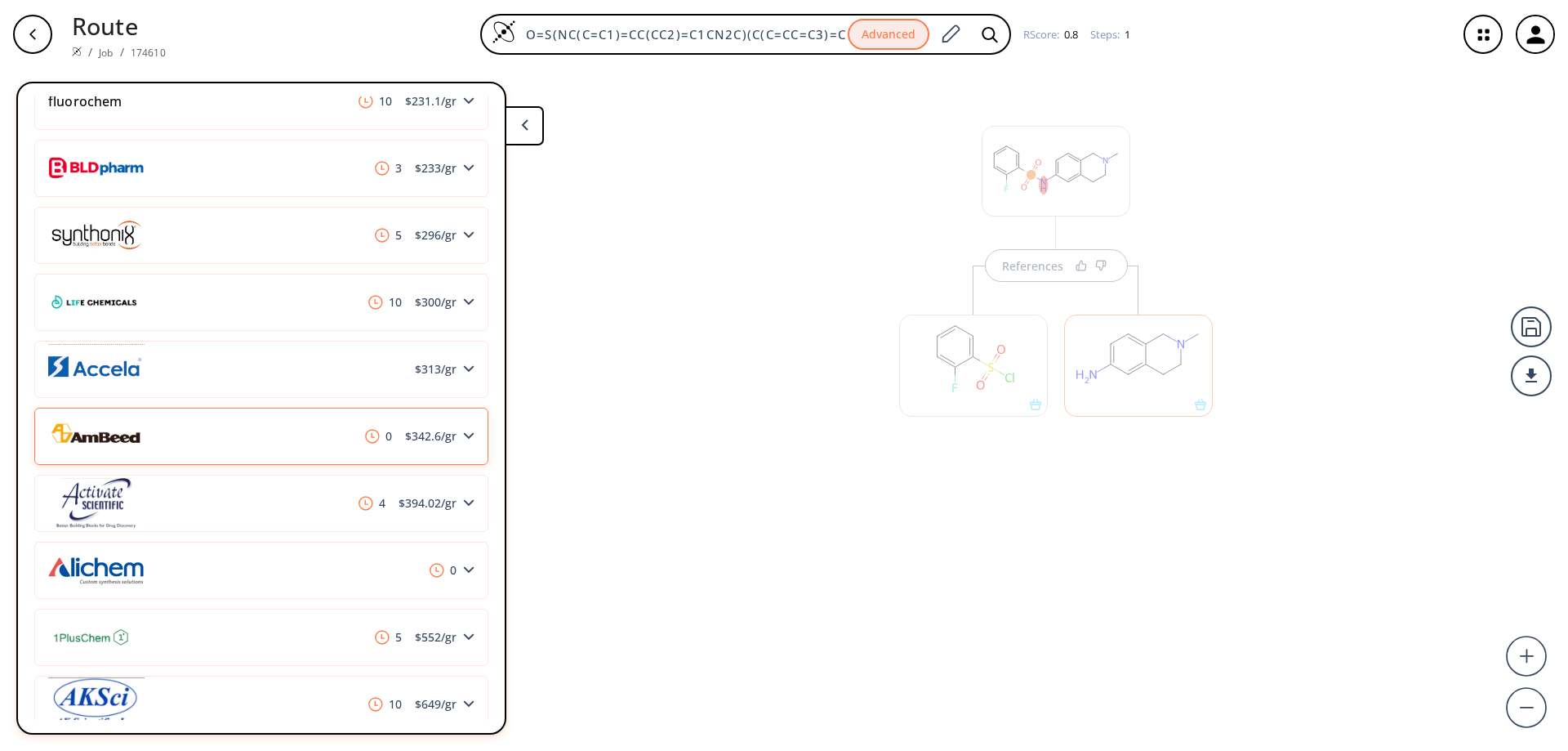
scroll to position [899, 0]
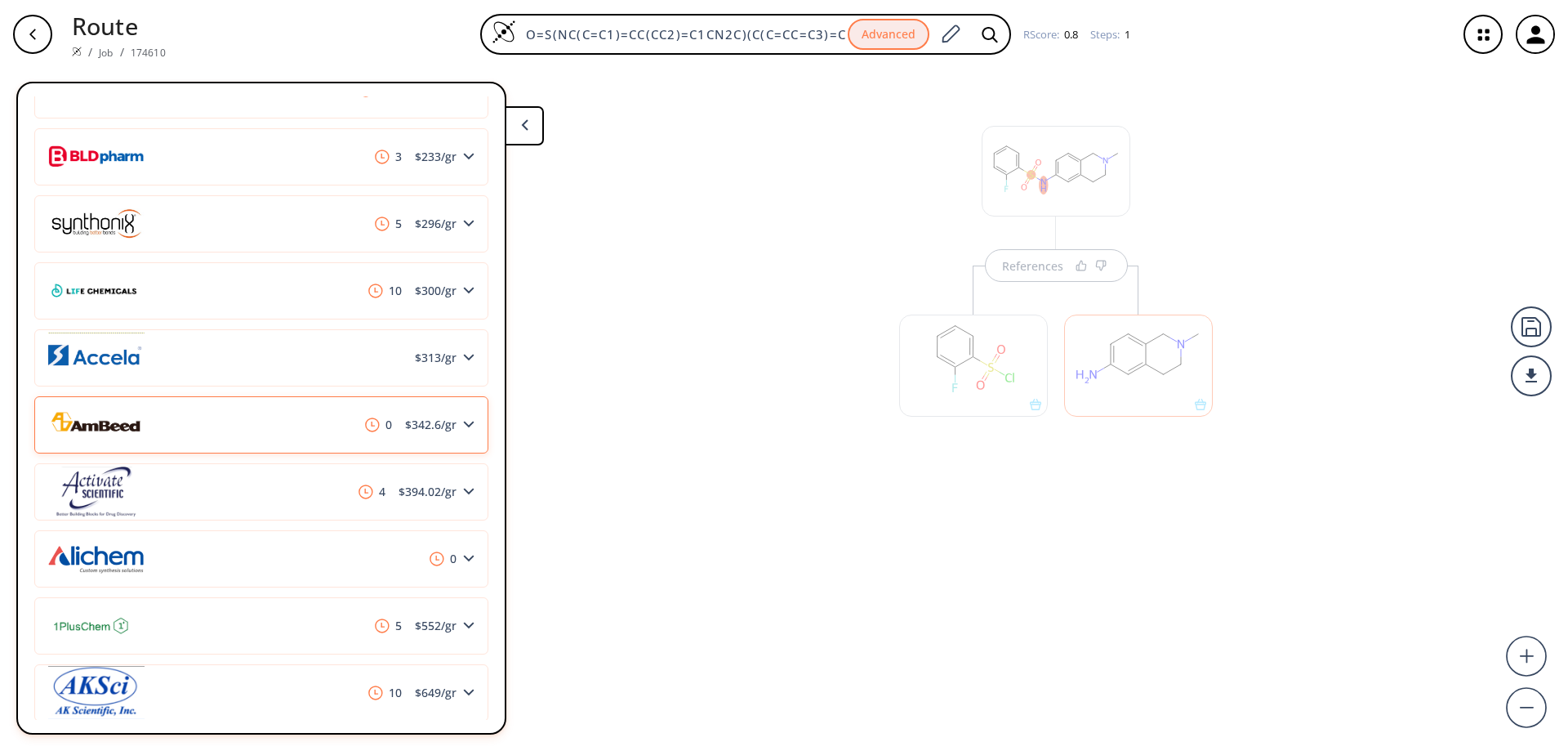
click at [309, 437] on div "0 $ 342.6 /gr" at bounding box center [260, 424] width 454 height 57
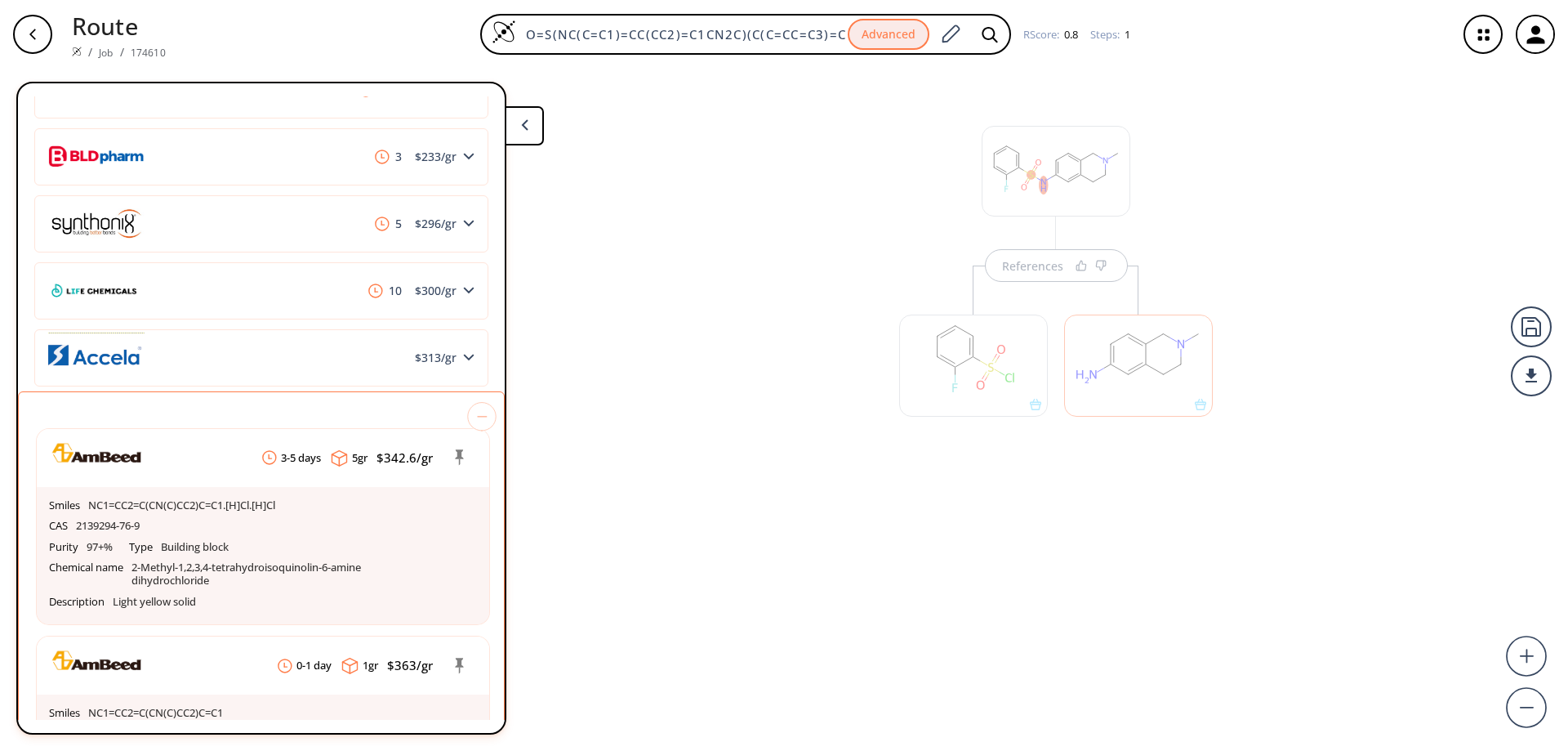
click at [39, 31] on div "button" at bounding box center [32, 34] width 39 height 39
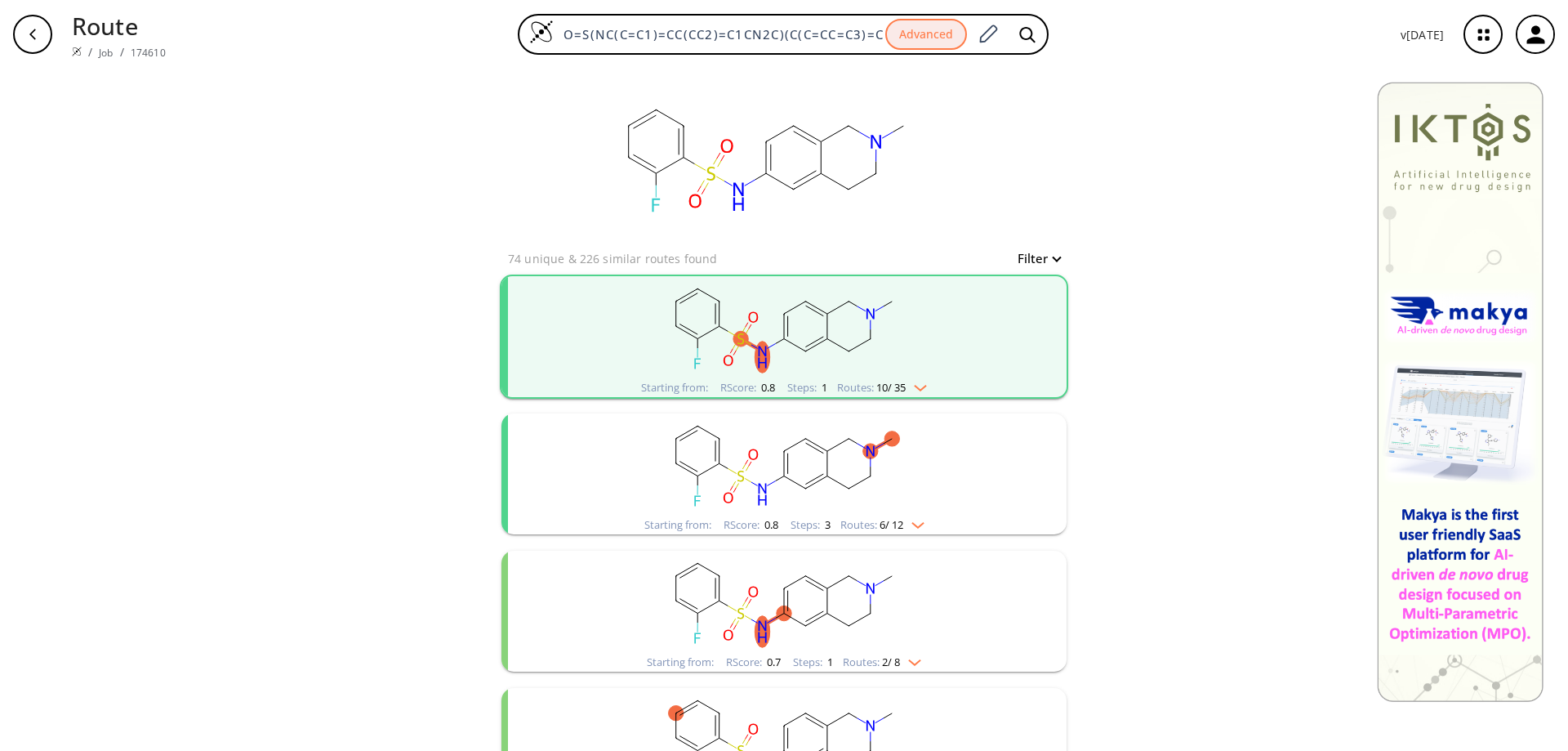
click at [17, 26] on div "button" at bounding box center [32, 34] width 39 height 39
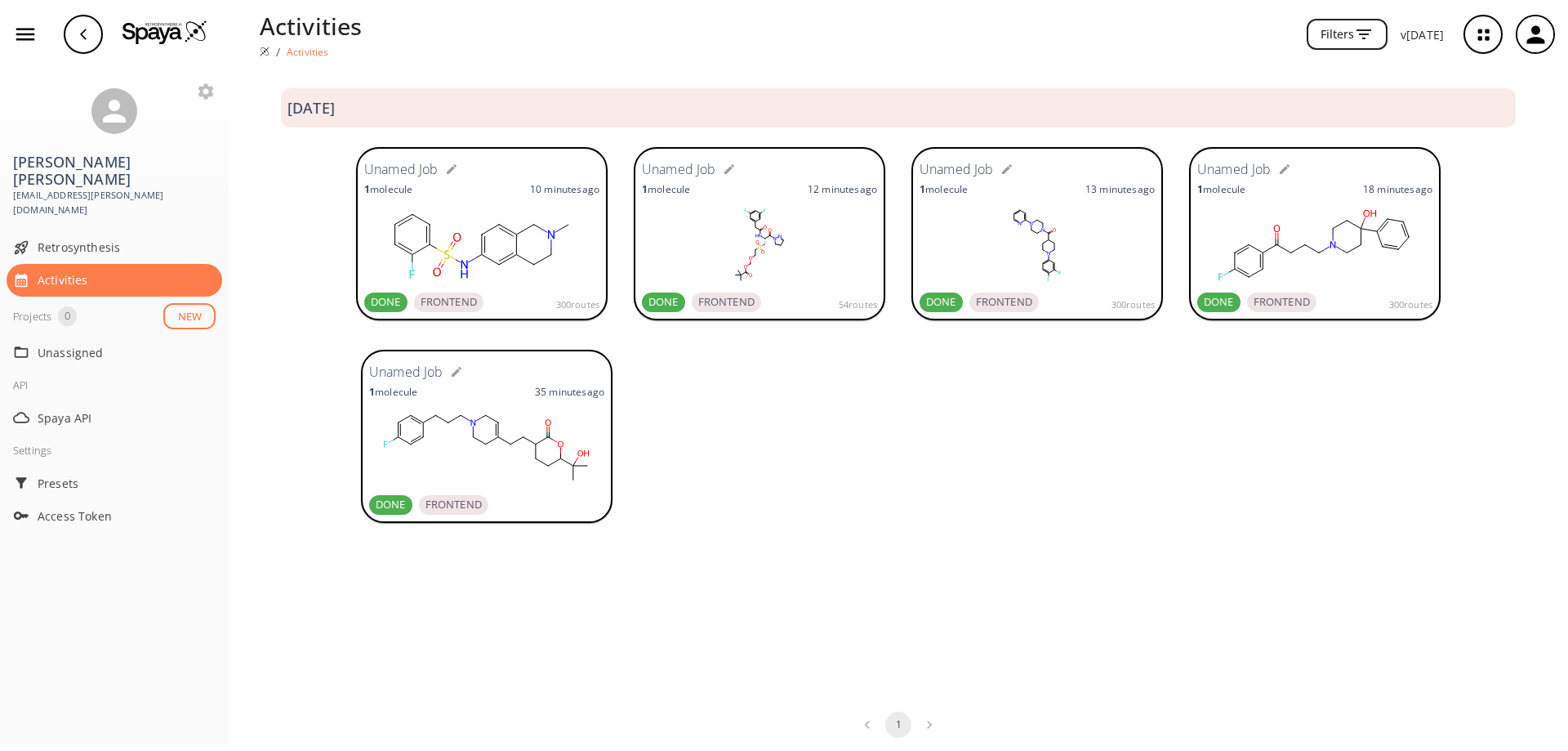
click at [683, 275] on rect at bounding box center [759, 245] width 235 height 81
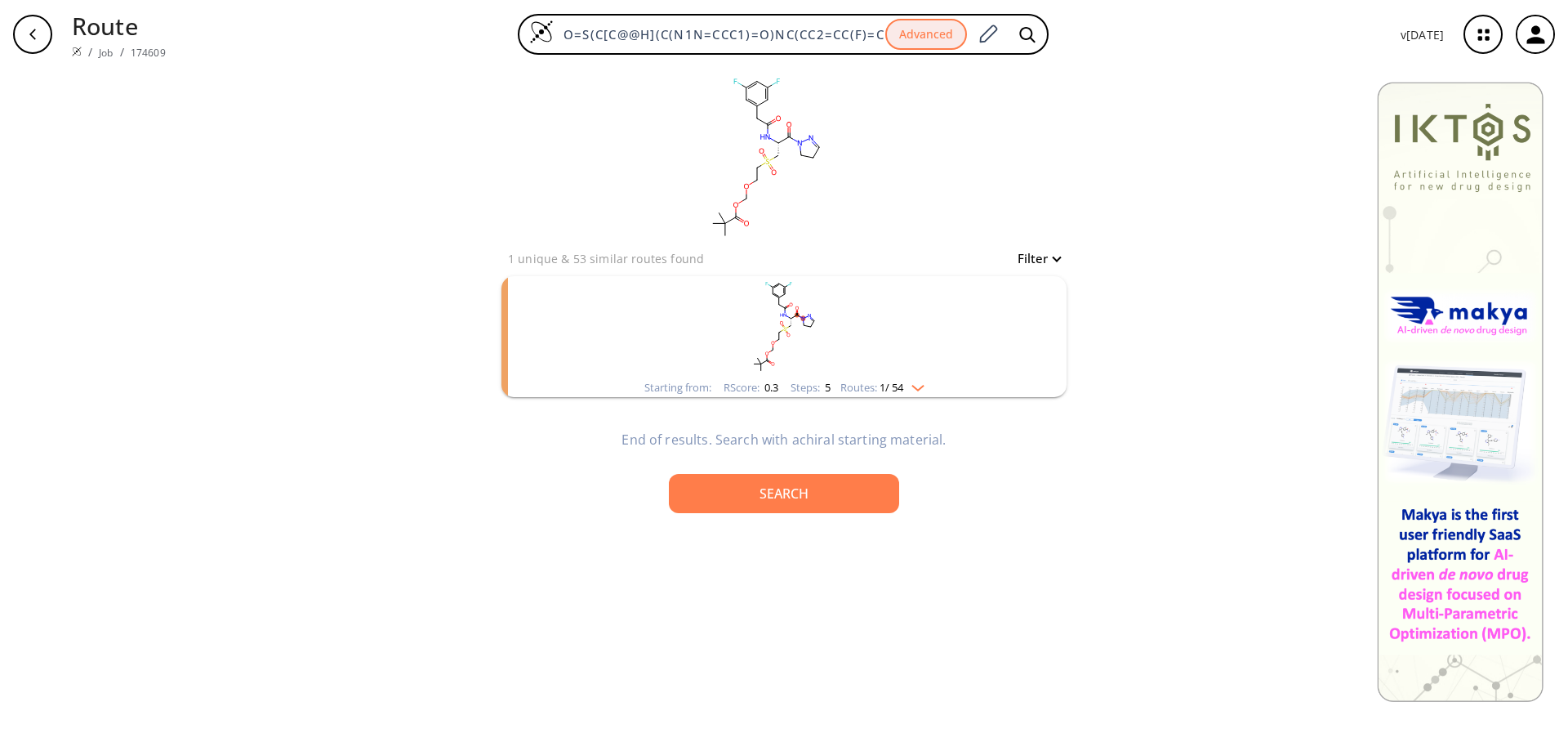
click at [790, 347] on rect "clusters" at bounding box center [784, 327] width 425 height 102
